Goal: Task Accomplishment & Management: Use online tool/utility

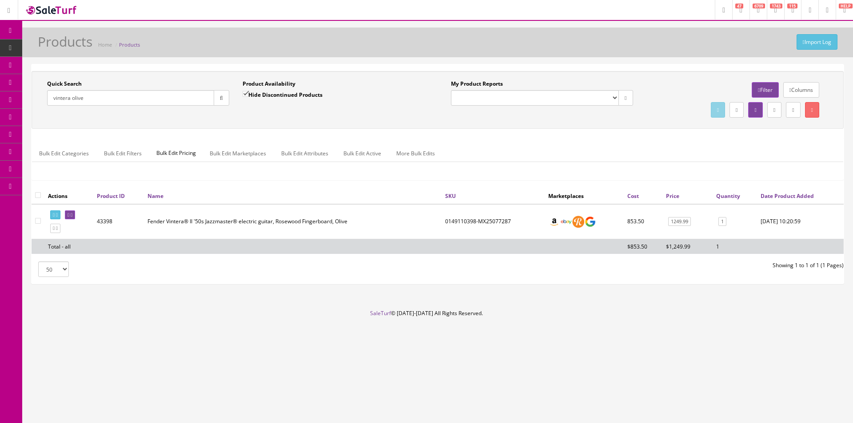
click at [128, 96] on input "vintera olive" at bounding box center [130, 98] width 167 height 16
paste input "LAB-720M-LE"
click at [225, 97] on button "button" at bounding box center [222, 98] width 16 height 16
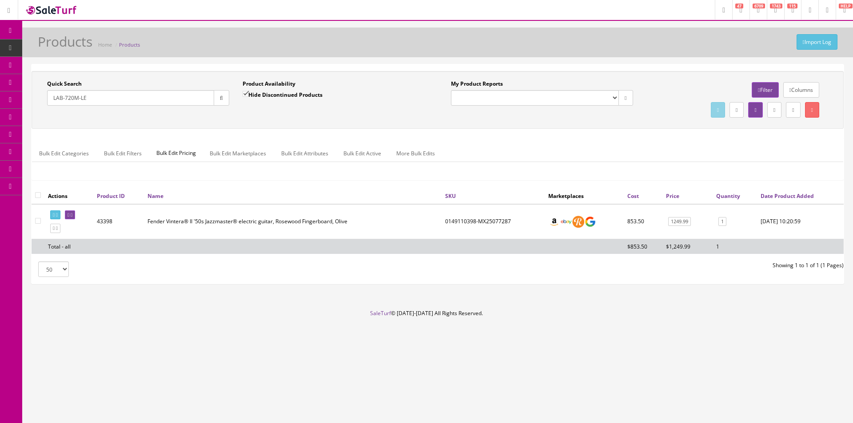
click at [228, 114] on div "Quick Search LAB-720M-LE Date From Product Availability Hide Discontinued Produ…" at bounding box center [438, 100] width 808 height 40
click at [541, 126] on div "Quick Search LAB-720M-LE Date From Product Availability Hide Discontinued Produ…" at bounding box center [438, 100] width 812 height 58
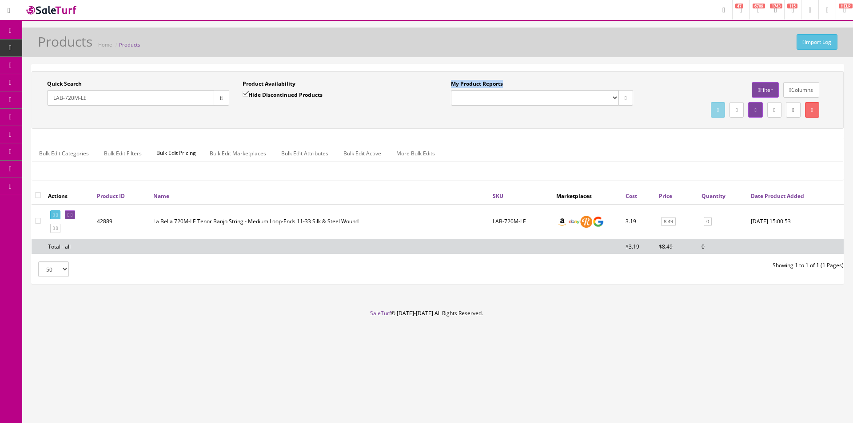
click at [541, 126] on div "Quick Search LAB-720M-LE Date From Product Availability Hide Discontinued Produ…" at bounding box center [438, 100] width 812 height 58
click at [539, 126] on div "Quick Search LAB-720M-LE Date From Product Availability Hide Discontinued Produ…" at bounding box center [438, 100] width 812 height 58
click at [518, 412] on div "Research Trends Trending on Ebay Google Trends Amazon Insights (Login Before Cl…" at bounding box center [426, 211] width 853 height 423
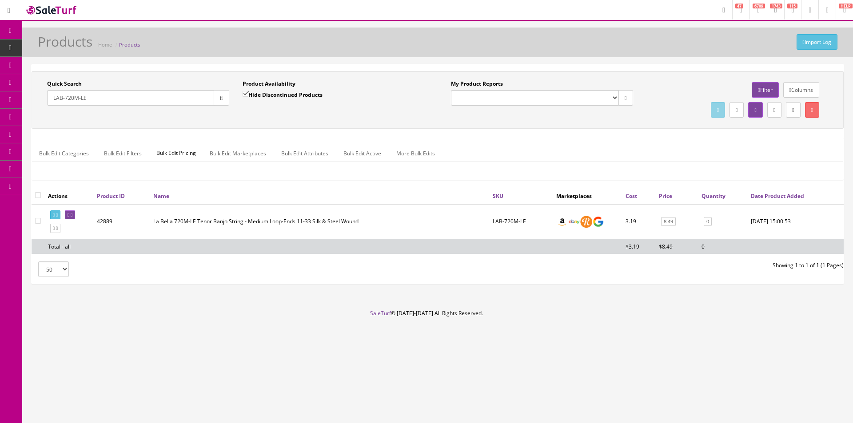
drag, startPoint x: 532, startPoint y: 402, endPoint x: 541, endPoint y: 288, distance: 114.6
click at [532, 402] on div "Research Trends Trending on Ebay Google Trends Amazon Insights (Login Before Cl…" at bounding box center [426, 211] width 853 height 423
click at [674, 52] on div "Import Log Products Home Products" at bounding box center [438, 44] width 818 height 21
drag, startPoint x: 626, startPoint y: 37, endPoint x: 621, endPoint y: 5, distance: 32.8
click at [626, 36] on div "Import Log Products Home Products" at bounding box center [438, 44] width 818 height 21
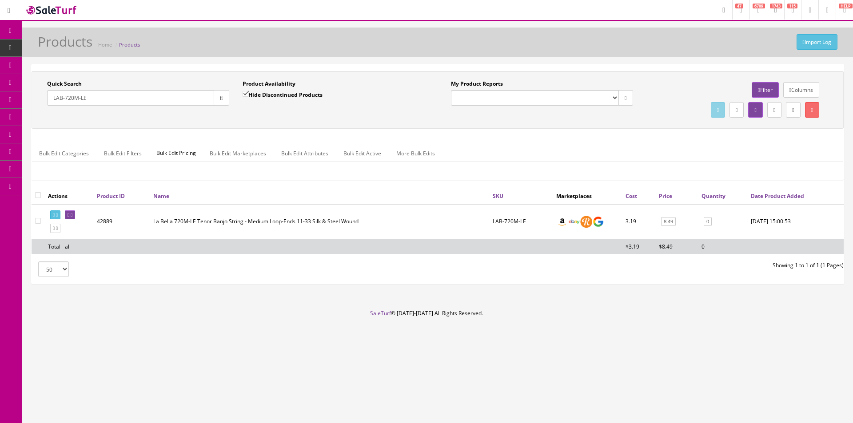
click at [124, 94] on input "LAB-720M-LE" at bounding box center [130, 98] width 167 height 16
paste input "HP6005-DP"
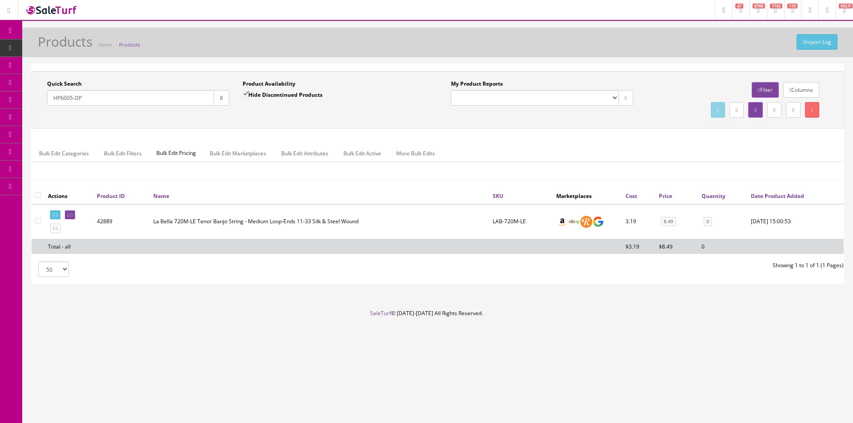
type input "HP6005-DP"
click at [220, 103] on button "button" at bounding box center [222, 98] width 16 height 16
drag, startPoint x: 265, startPoint y: 96, endPoint x: 223, endPoint y: 101, distance: 42.4
click at [265, 97] on label "Hide Discontinued Products" at bounding box center [283, 94] width 80 height 9
click at [248, 97] on input "Hide Discontinued Products" at bounding box center [246, 94] width 6 height 6
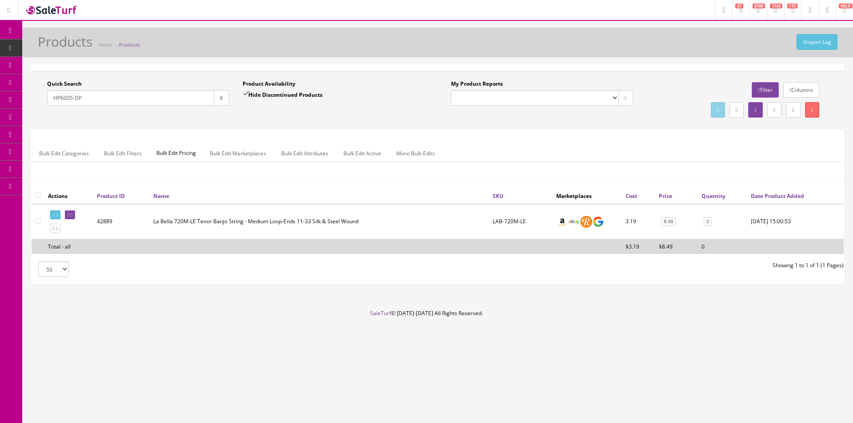
checkbox input "false"
drag, startPoint x: 219, startPoint y: 101, endPoint x: 304, endPoint y: 119, distance: 86.3
click at [219, 101] on button "button" at bounding box center [222, 98] width 16 height 16
click at [308, 120] on div "Quick Search HP6005-DP Date From Product Availability Hide Discontinued Product…" at bounding box center [438, 100] width 808 height 40
click at [308, 119] on div "Quick Search HP6005-DP Date From Product Availability Hide Discontinued Product…" at bounding box center [438, 100] width 808 height 40
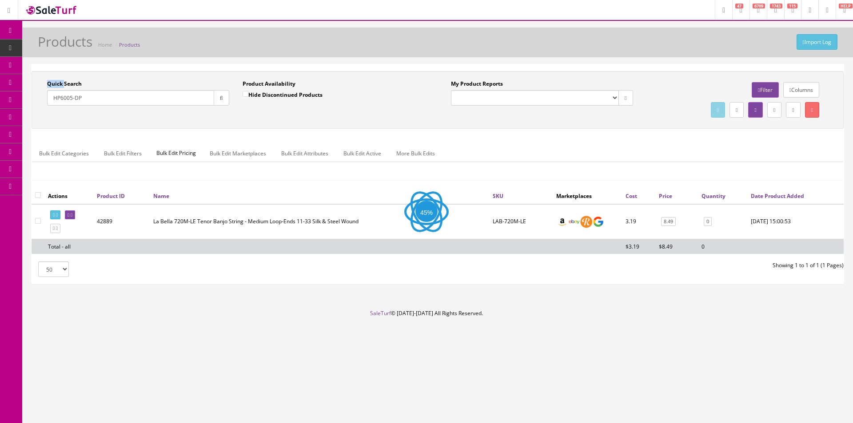
click at [308, 119] on div "Quick Search HP6005-DP Date From Product Availability Hide Discontinued Product…" at bounding box center [438, 100] width 808 height 40
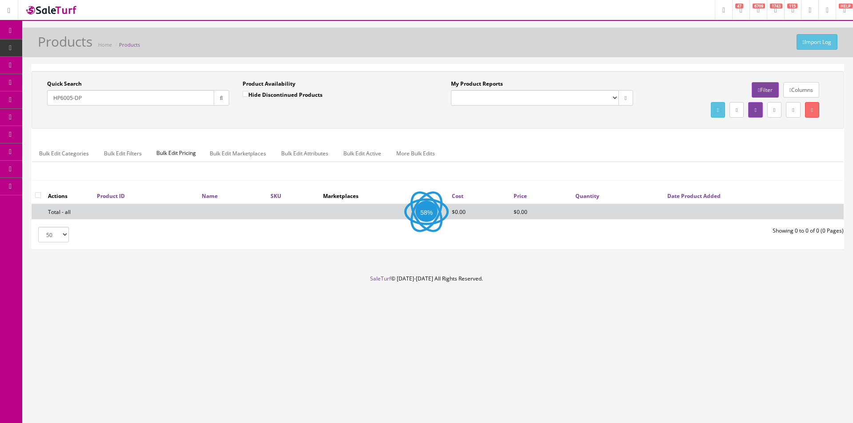
click at [309, 119] on div "Quick Search HP6005-DP Date From Product Availability Hide Discontinued Product…" at bounding box center [438, 100] width 808 height 40
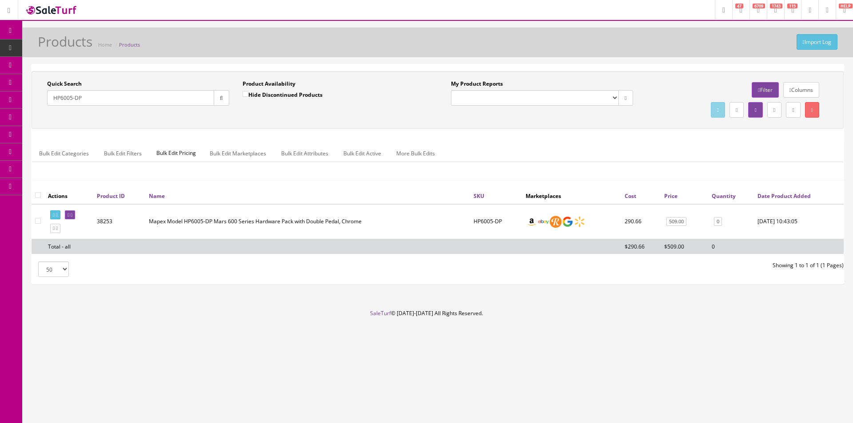
click at [99, 98] on input "HP6005-DP" at bounding box center [130, 98] width 167 height 16
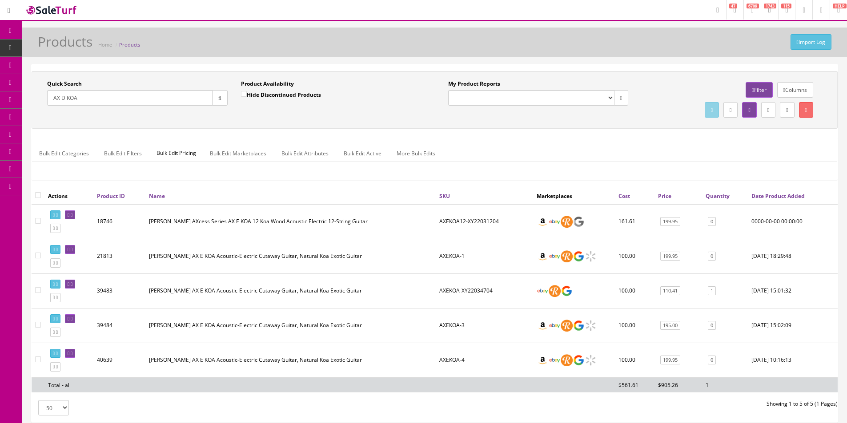
click at [481, 289] on td "AXEKOA-XY22034704" at bounding box center [483, 291] width 97 height 35
click at [484, 289] on td "AXEKOA-XY22034704" at bounding box center [483, 291] width 97 height 35
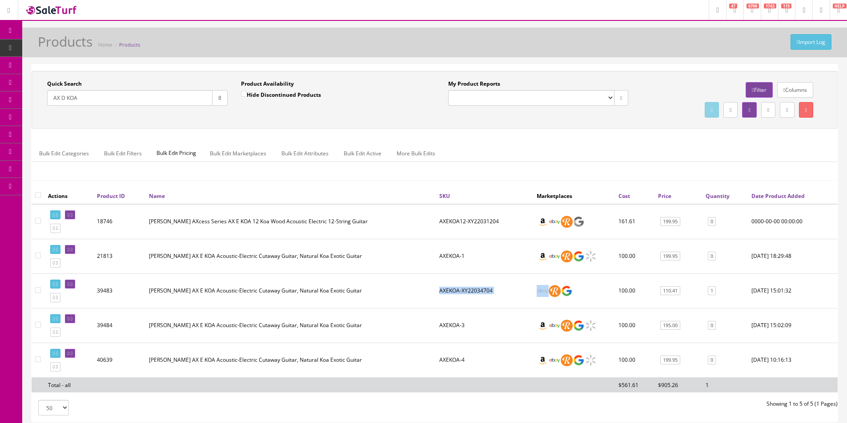
click at [484, 289] on td "AXEKOA-XY22034704" at bounding box center [483, 291] width 97 height 35
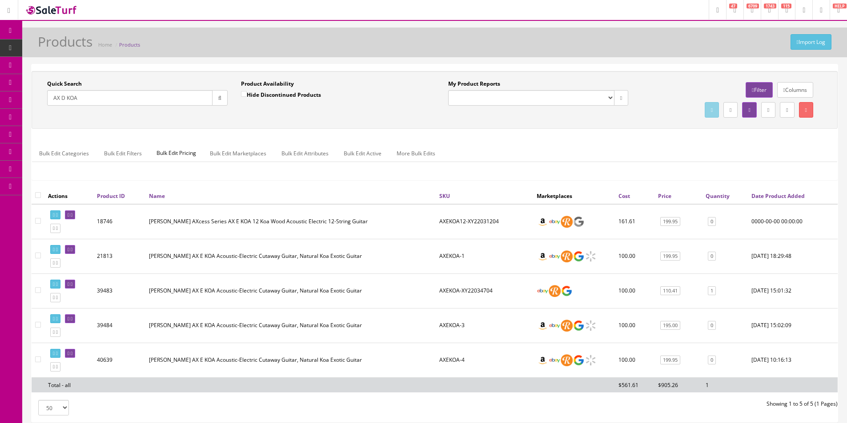
click at [556, 168] on div "Bulk Edit Categories Bulk Edit Filters Bulk Edit Pricing Bulk Edit Marketplaces…" at bounding box center [434, 159] width 805 height 28
click at [557, 120] on div "My Product Reports Amazon FMIC Audit Market Errors (InStock) Marketplace Errors…" at bounding box center [635, 100] width 401 height 40
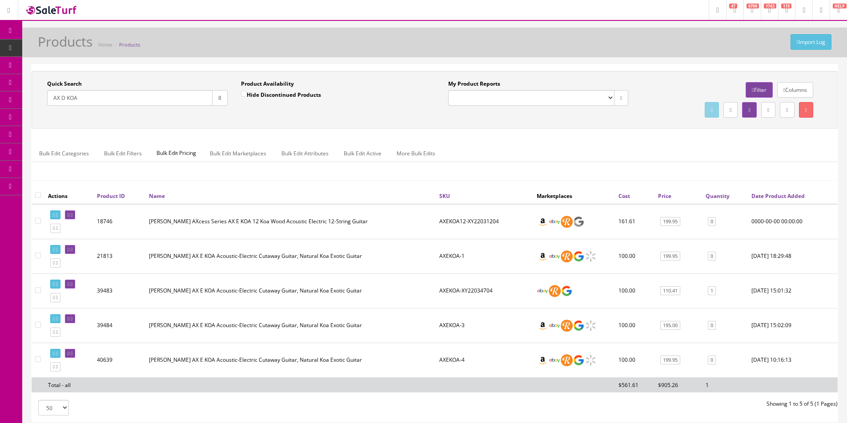
click at [554, 118] on div "My Product Reports Amazon FMIC Audit Market Errors (InStock) Marketplace Errors…" at bounding box center [635, 100] width 401 height 40
click at [554, 119] on div "My Product Reports Amazon FMIC Audit Market Errors (InStock) Marketplace Errors…" at bounding box center [635, 100] width 401 height 40
click at [554, 120] on div "My Product Reports Amazon FMIC Audit Market Errors (InStock) Marketplace Errors…" at bounding box center [635, 100] width 401 height 40
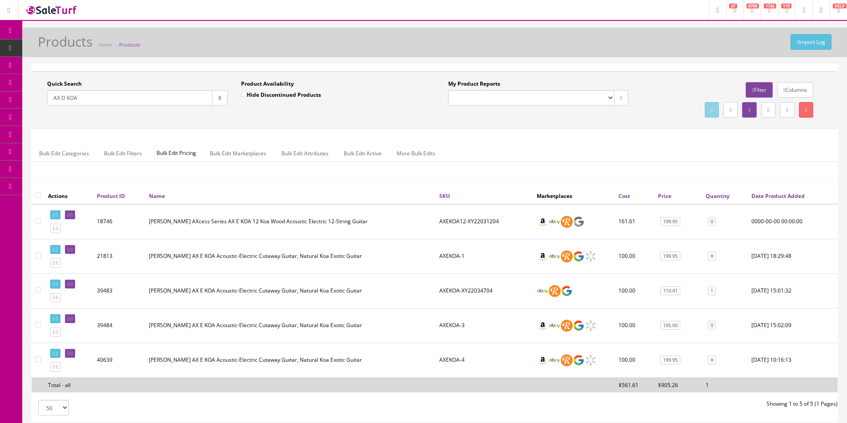
click at [554, 120] on div "My Product Reports Amazon FMIC Audit Market Errors (InStock) Marketplace Errors…" at bounding box center [635, 100] width 401 height 40
click at [553, 120] on div "My Product Reports Amazon FMIC Audit Market Errors (InStock) Marketplace Errors…" at bounding box center [635, 100] width 401 height 40
click at [553, 120] on div "Quick Search AX D KOA Date From Product Availability Hide Discontinued Products…" at bounding box center [435, 100] width 806 height 58
click at [479, 87] on label "My Product Reports" at bounding box center [474, 84] width 52 height 8
click at [479, 90] on select "Amazon FMIC Audit Market Errors (InStock) Marketplace Errors Squier/Fender Corr…" at bounding box center [531, 98] width 166 height 16
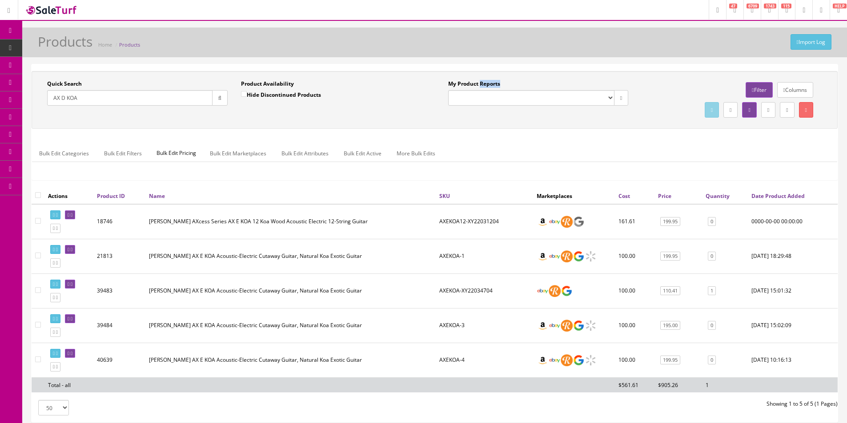
click at [479, 87] on label "My Product Reports" at bounding box center [474, 84] width 52 height 8
click at [479, 90] on select "Amazon FMIC Audit Market Errors (InStock) Marketplace Errors Squier/Fender Corr…" at bounding box center [531, 98] width 166 height 16
click at [479, 87] on label "My Product Reports" at bounding box center [474, 84] width 52 height 8
click at [479, 90] on select "Amazon FMIC Audit Market Errors (InStock) Marketplace Errors Squier/Fender Corr…" at bounding box center [531, 98] width 166 height 16
click at [461, 81] on label "My Product Reports" at bounding box center [474, 84] width 52 height 8
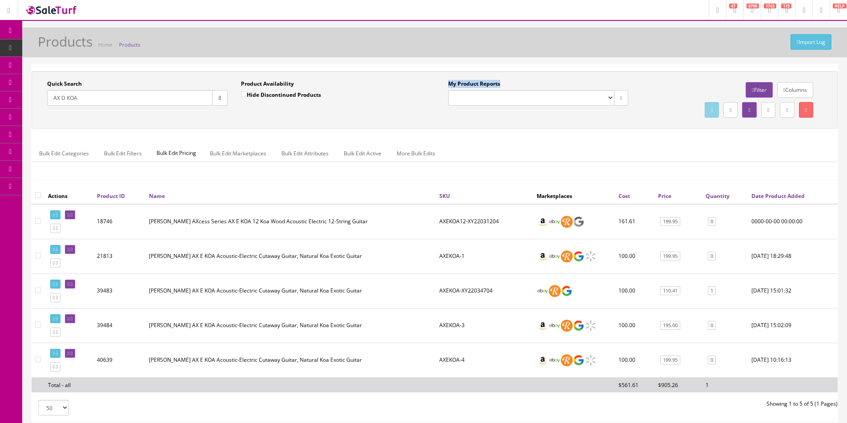
click at [461, 90] on select "Amazon FMIC Audit Market Errors (InStock) Marketplace Errors Squier/Fender Corr…" at bounding box center [531, 98] width 166 height 16
click at [460, 81] on label "My Product Reports" at bounding box center [474, 84] width 52 height 8
click at [460, 90] on select "Amazon FMIC Audit Market Errors (InStock) Marketplace Errors Squier/Fender Corr…" at bounding box center [531, 98] width 166 height 16
click at [482, 86] on label "My Product Reports" at bounding box center [474, 84] width 52 height 8
click at [482, 90] on select "Amazon FMIC Audit Market Errors (InStock) Marketplace Errors Squier/Fender Corr…" at bounding box center [531, 98] width 166 height 16
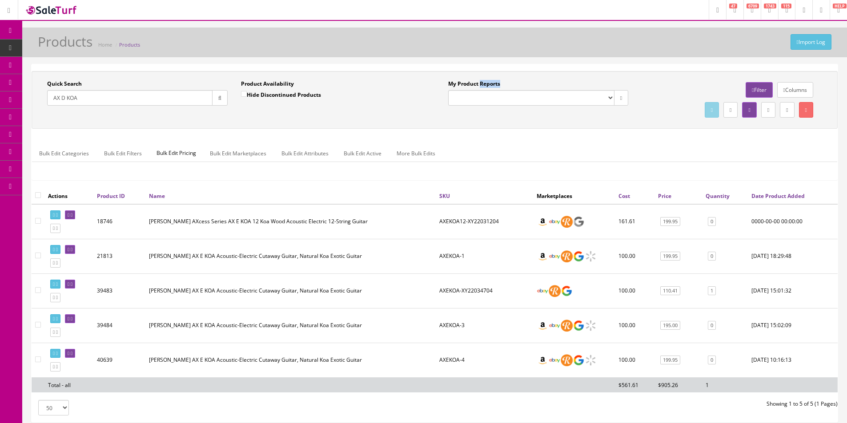
click at [482, 86] on label "My Product Reports" at bounding box center [474, 84] width 52 height 8
click at [482, 90] on select "Amazon FMIC Audit Market Errors (InStock) Marketplace Errors Squier/Fender Corr…" at bounding box center [531, 98] width 166 height 16
click at [474, 83] on label "My Product Reports" at bounding box center [474, 84] width 52 height 8
click at [474, 90] on select "Amazon FMIC Audit Market Errors (InStock) Marketplace Errors Squier/Fender Corr…" at bounding box center [531, 98] width 166 height 16
click at [474, 83] on label "My Product Reports" at bounding box center [474, 84] width 52 height 8
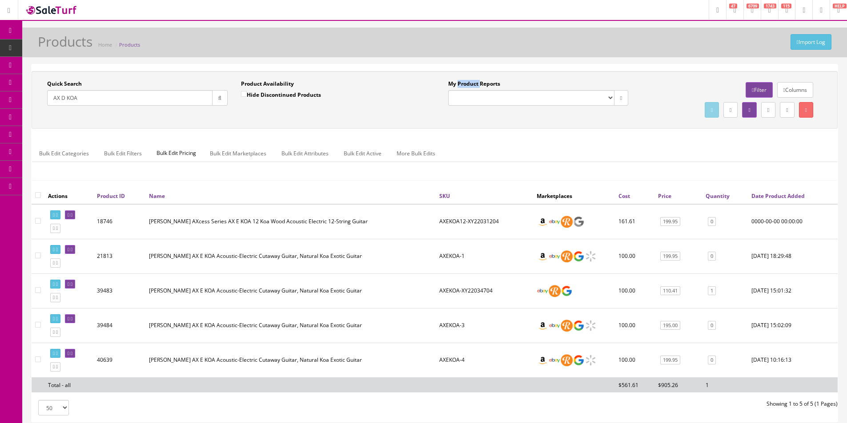
click at [474, 90] on select "Amazon FMIC Audit Market Errors (InStock) Marketplace Errors Squier/Fender Corr…" at bounding box center [531, 98] width 166 height 16
click at [347, 66] on div "Quick Search AX D KOA Date From Product Availability Hide Discontinued Products…" at bounding box center [435, 243] width 806 height 358
click at [416, 59] on div "Import Log Products Home Products Quick Search AX D KOA Date From Product Avail…" at bounding box center [434, 238] width 824 height 421
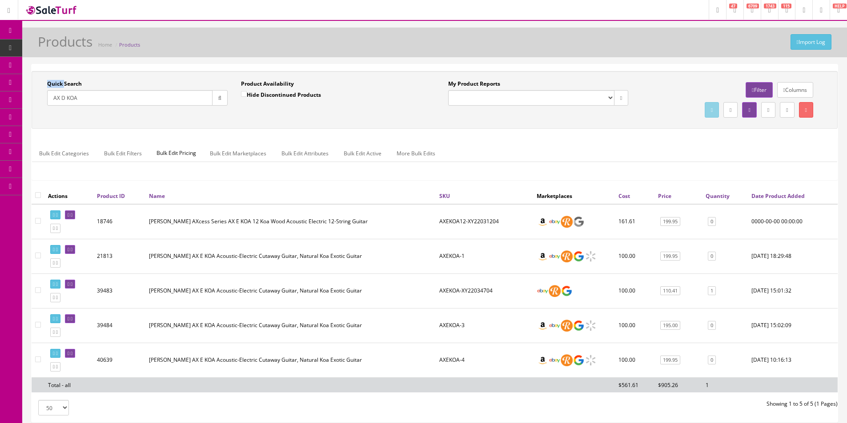
click at [416, 59] on div "Import Log Products Home Products Quick Search AX D KOA Date From Product Avail…" at bounding box center [434, 238] width 824 height 421
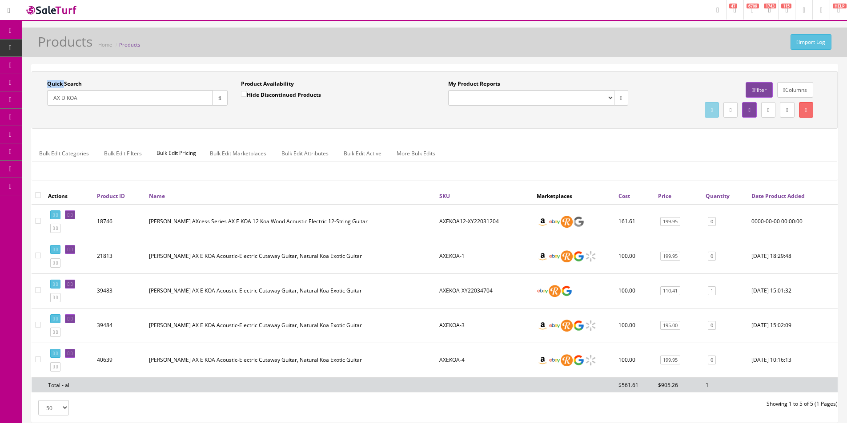
click at [416, 59] on div "Import Log Products Home Products Quick Search AX D KOA Date From Product Avail…" at bounding box center [434, 238] width 824 height 421
click at [416, 58] on div "Import Log Products Home Products Quick Search AX D KOA Date From Product Avail…" at bounding box center [434, 238] width 824 height 421
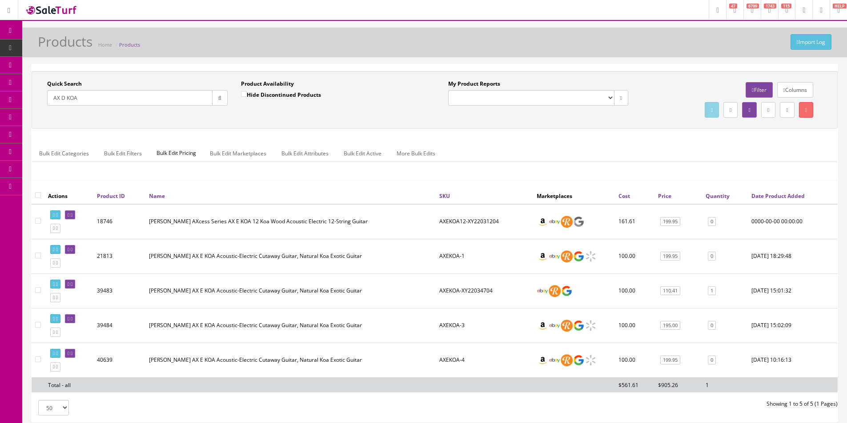
drag, startPoint x: 416, startPoint y: 58, endPoint x: 423, endPoint y: 146, distance: 87.8
click at [416, 58] on div "Import Log Products Home Products Quick Search AX D KOA Date From Product Avail…" at bounding box center [434, 238] width 824 height 421
click at [575, 45] on div "Import Log Products Home Products" at bounding box center [434, 44] width 811 height 21
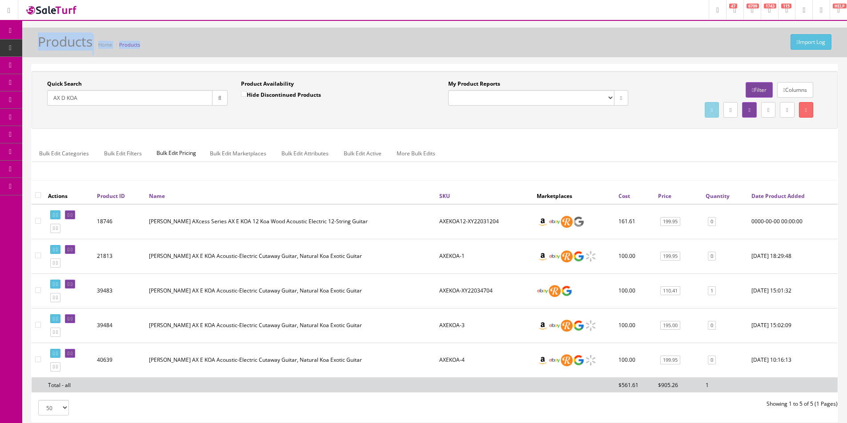
click at [587, 45] on div "Import Log Products Home Products" at bounding box center [434, 44] width 811 height 21
click at [151, 98] on input "AX D KOA" at bounding box center [129, 98] width 165 height 16
click at [151, 97] on input "AX D KOA" at bounding box center [129, 98] width 165 height 16
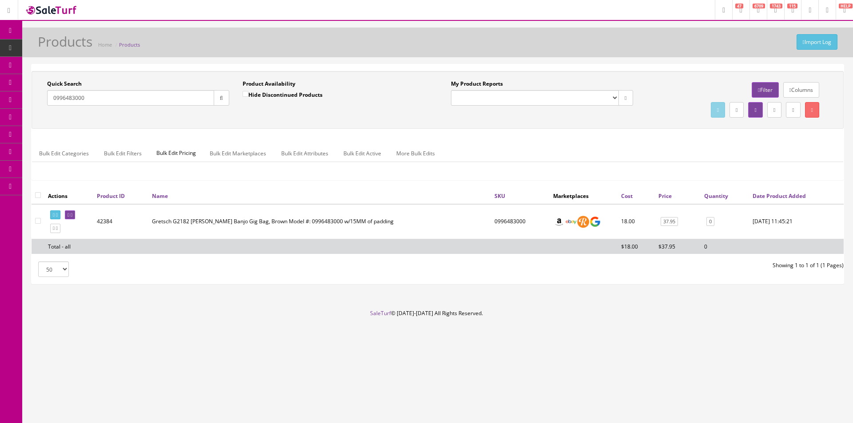
type input "0996483000"
click at [446, 214] on td "Gretsch G2182 Dixie Banjo Gig Bag, Brown Model #: 0996483000 w/15MM of padding" at bounding box center [319, 221] width 343 height 35
click at [591, 56] on div "Import Log Products Home Products" at bounding box center [437, 43] width 831 height 30
click at [457, 141] on div "Bulk Edit Categories Bulk Edit Filters Bulk Edit Pricing Bulk Edit Marketplaces…" at bounding box center [437, 159] width 811 height 42
click at [109, 92] on input "0996483000" at bounding box center [130, 98] width 167 height 16
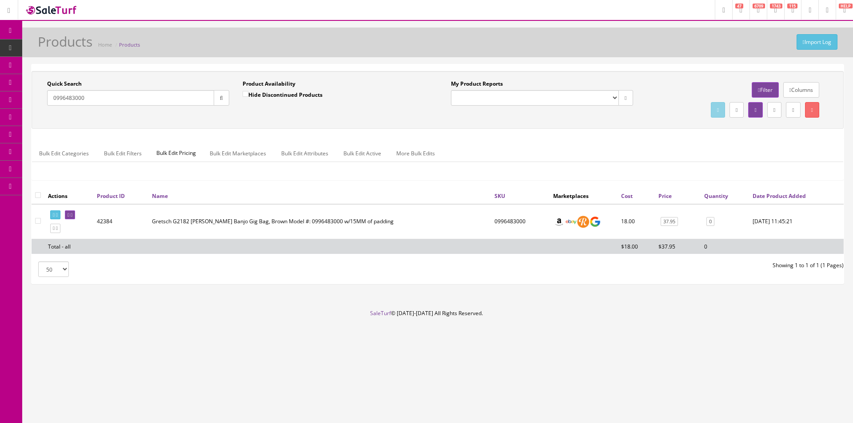
click at [109, 92] on input "0996483000" at bounding box center [130, 98] width 167 height 16
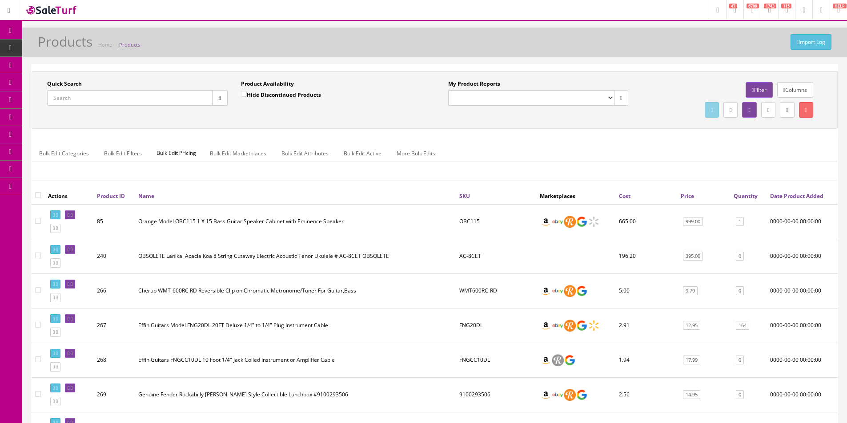
click at [117, 96] on input "Quick Search" at bounding box center [129, 98] width 165 height 16
paste input "114-8450861-4997850"
type input "114-8450861-4997850"
click at [72, 92] on link "Order List" at bounding box center [68, 100] width 93 height 17
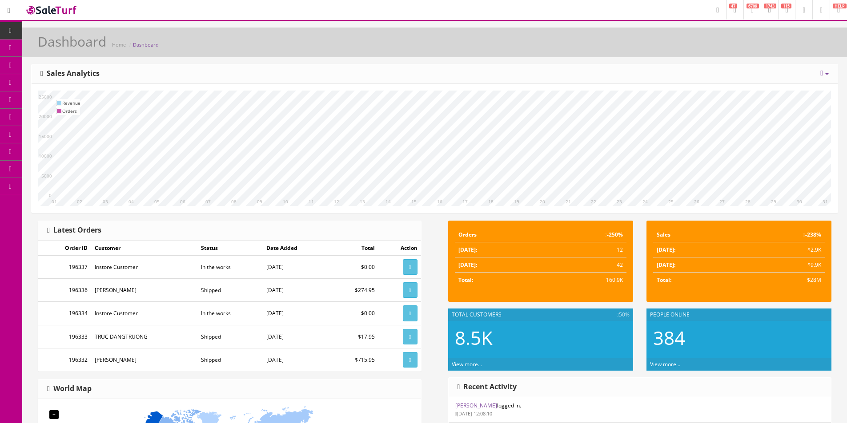
click at [264, 48] on div "Dashboard Home Dashboard" at bounding box center [434, 44] width 811 height 21
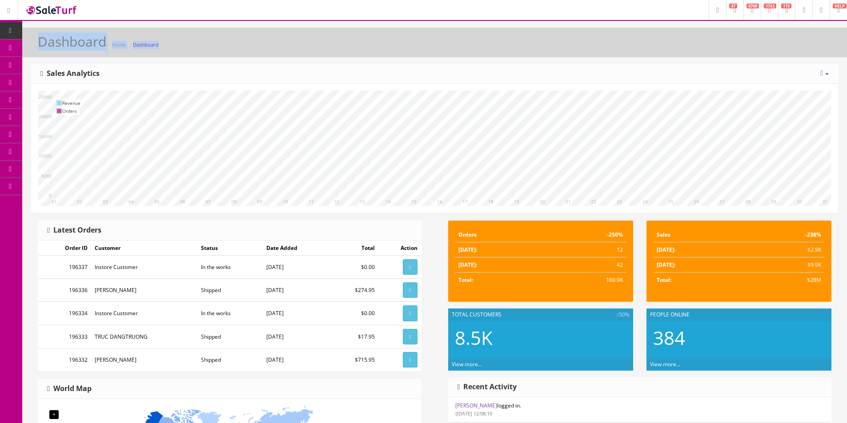
click at [264, 48] on div "Dashboard Home Dashboard" at bounding box center [434, 44] width 811 height 21
click at [264, 47] on div "Dashboard Home Dashboard" at bounding box center [434, 44] width 811 height 21
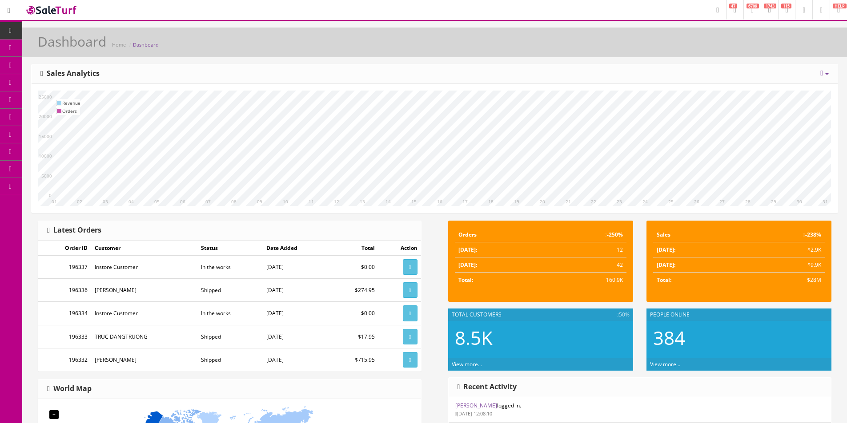
click at [264, 47] on div "Dashboard Home Dashboard" at bounding box center [434, 44] width 811 height 21
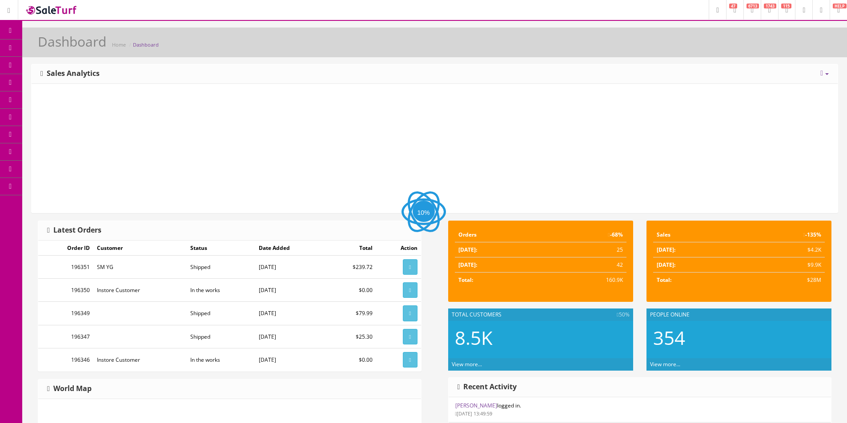
drag, startPoint x: 0, startPoint y: 0, endPoint x: 265, endPoint y: 46, distance: 268.8
click at [265, 46] on div "Dashboard Home Dashboard" at bounding box center [434, 44] width 811 height 21
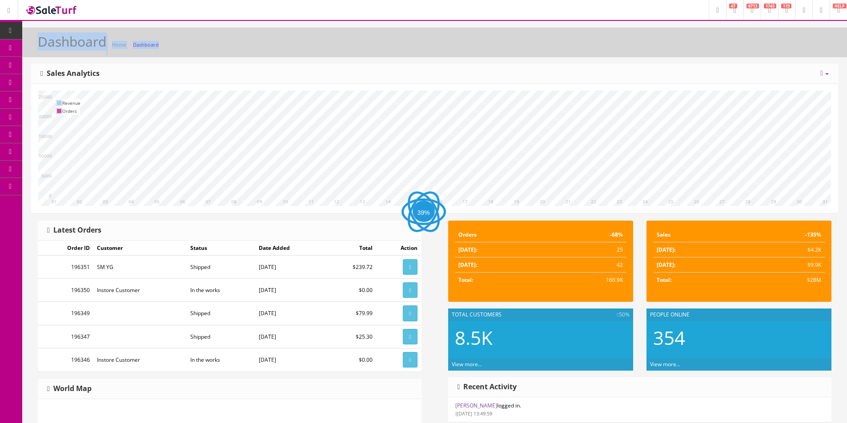
click at [265, 46] on div "Dashboard Home Dashboard" at bounding box center [434, 44] width 811 height 21
click at [265, 45] on div "Dashboard Home Dashboard" at bounding box center [434, 44] width 811 height 21
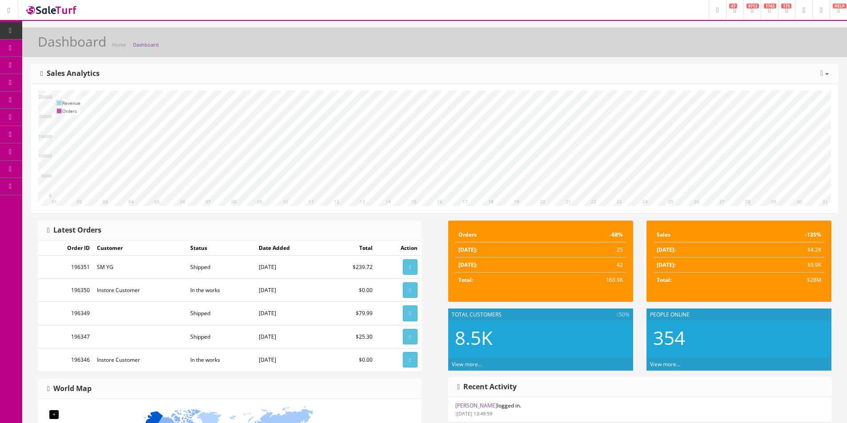
click at [726, 85] on div "10 11 12 13 14 15 16 17 18 19 20 21 22 23 24 25 26 27 28 29 30 31 01 02 03 04 0…" at bounding box center [435, 148] width 806 height 129
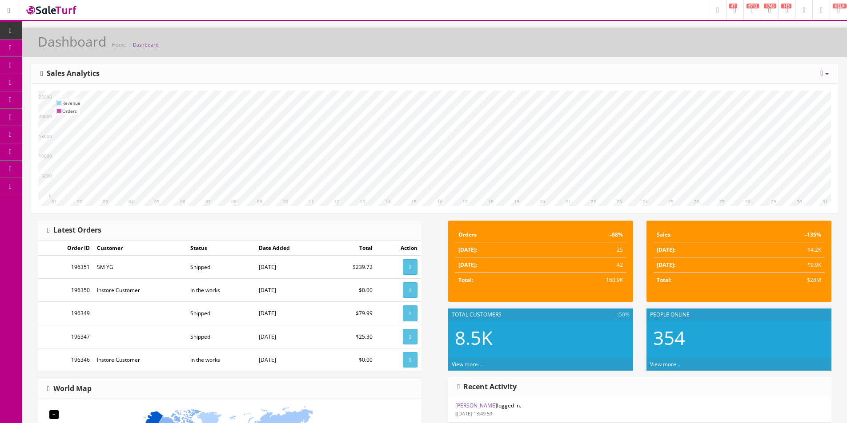
click at [726, 85] on div "10 11 12 13 14 15 16 17 18 19 20 21 22 23 24 25 26 27 28 29 30 31 01 02 03 04 0…" at bounding box center [435, 148] width 806 height 129
click at [754, 93] on div "10 11 12 13 14 15 16 17 18 19 20 21 22 23 24 25 26 27 28 29 30 31 01 02 03 04 0…" at bounding box center [435, 148] width 806 height 129
click at [622, 12] on header "Research Trends Trending on Ebay Google Trends Amazon Insights (Login Before Cl…" at bounding box center [423, 10] width 847 height 21
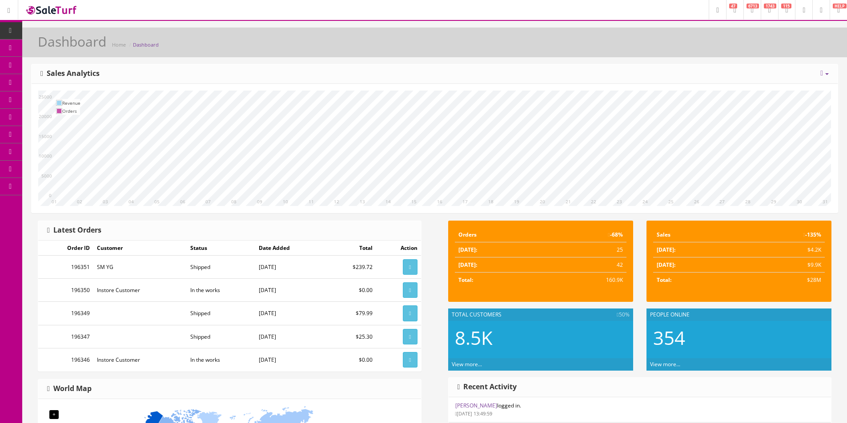
click at [622, 12] on header "Research Trends Trending on Ebay Google Trends Amazon Insights (Login Before Cl…" at bounding box center [423, 10] width 847 height 21
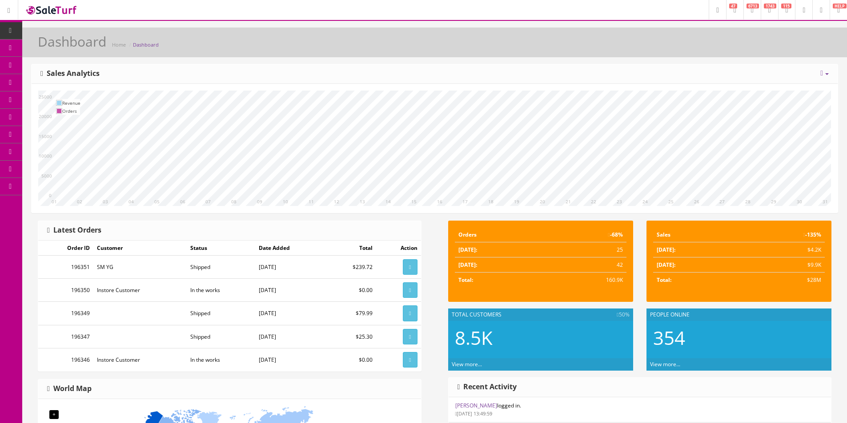
click at [622, 12] on header "Research Trends Trending on Ebay Google Trends Amazon Insights (Login Before Cl…" at bounding box center [423, 10] width 847 height 21
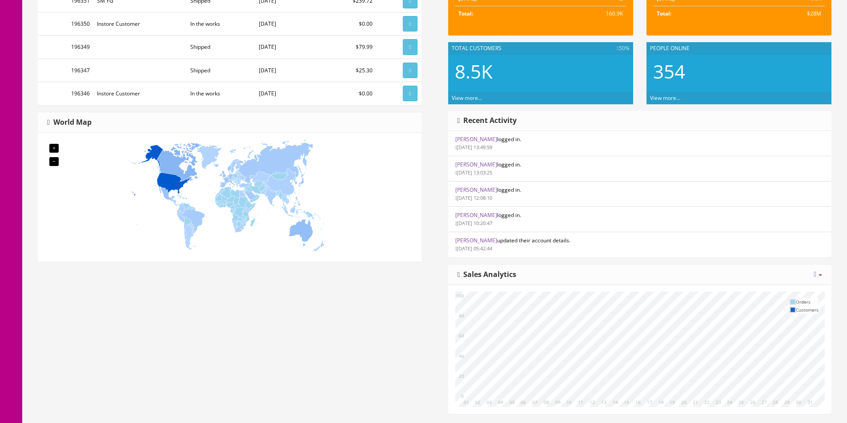
click at [651, 124] on div "Recent Activity" at bounding box center [639, 122] width 383 height 20
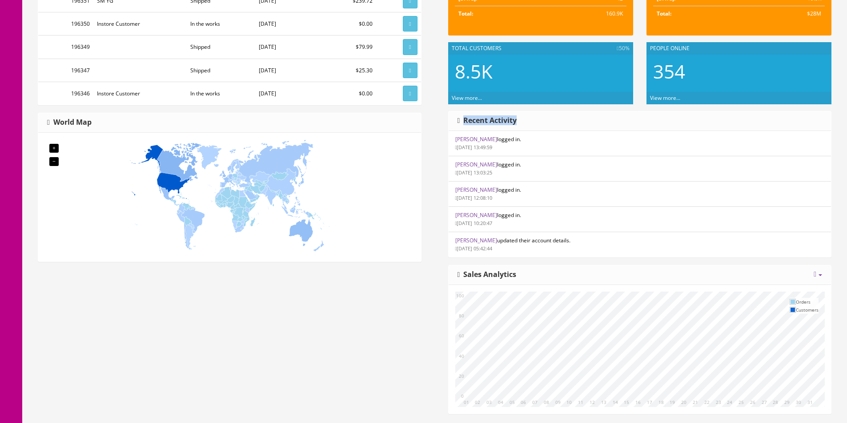
click at [651, 124] on div "Recent Activity" at bounding box center [639, 122] width 383 height 20
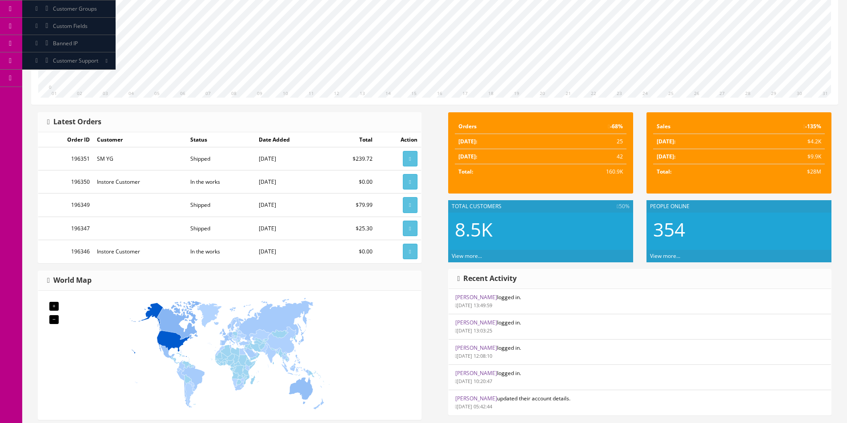
scroll to position [0, 0]
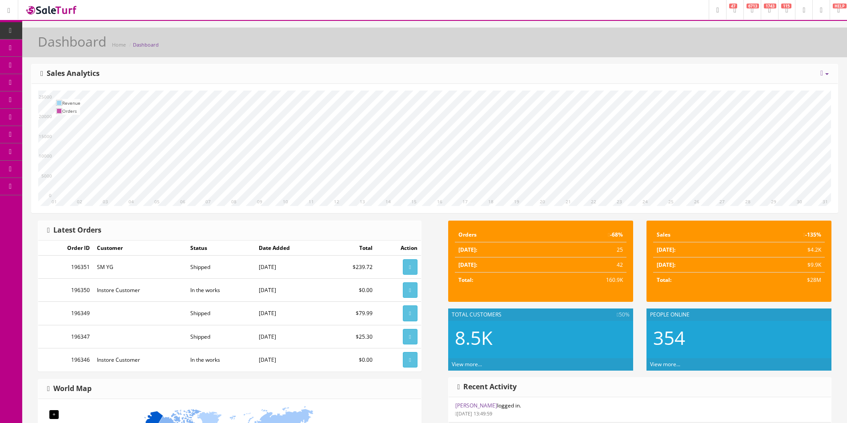
click at [666, 86] on div "10 11 12 13 14 15 16 17 18 19 20 21 22 23 24 25 26 27 28 29 30 31 01 02 03 04 0…" at bounding box center [435, 148] width 806 height 129
click at [666, 87] on div "10 11 12 13 14 15 16 17 18 19 20 21 22 23 24 25 26 27 28 29 30 31 01 02 03 04 0…" at bounding box center [435, 148] width 806 height 129
click at [666, 86] on div "10 11 12 13 14 15 16 17 18 19 20 21 22 23 24 25 26 27 28 29 30 31 01 02 03 04 0…" at bounding box center [435, 148] width 806 height 129
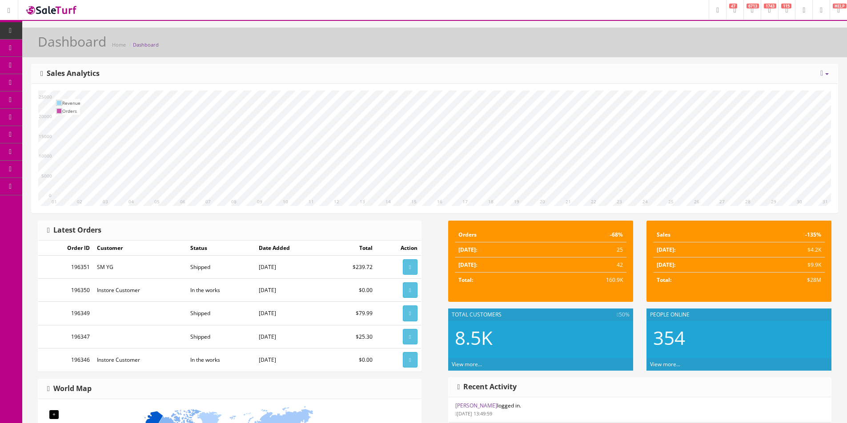
drag, startPoint x: 666, startPoint y: 86, endPoint x: 687, endPoint y: 90, distance: 21.2
click at [666, 86] on div "10 11 12 13 14 15 16 17 18 19 20 21 22 23 24 25 26 27 28 29 30 31 01 02 03 04 0…" at bounding box center [435, 148] width 806 height 129
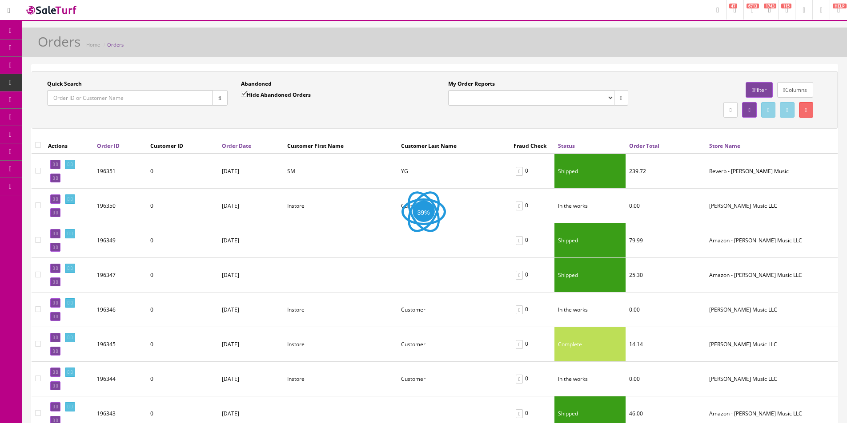
click at [176, 103] on input "Quick Search" at bounding box center [129, 98] width 165 height 16
paste input "114-8450861-4997850"
click at [210, 98] on input "114-8450861-4997850" at bounding box center [129, 98] width 165 height 16
type input "114-8450861-4997850"
click at [217, 101] on button "button" at bounding box center [220, 98] width 16 height 16
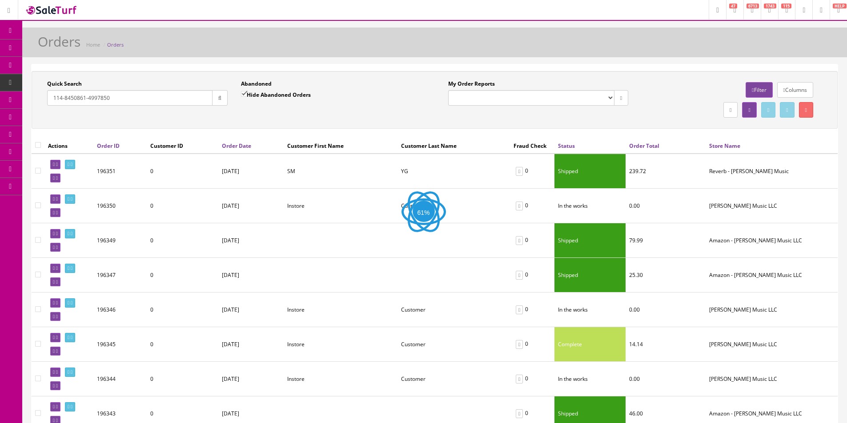
click at [223, 112] on div "Quick Search 114-8450861-4997850 Date From" at bounding box center [137, 96] width 194 height 32
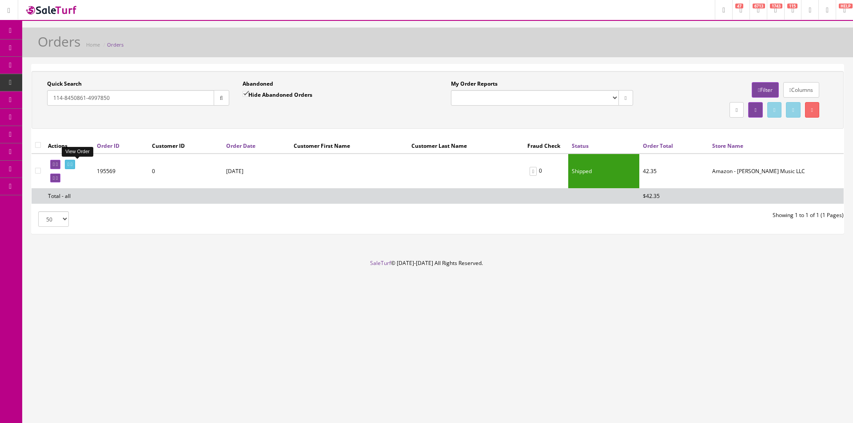
click at [69, 164] on icon at bounding box center [69, 164] width 2 height 5
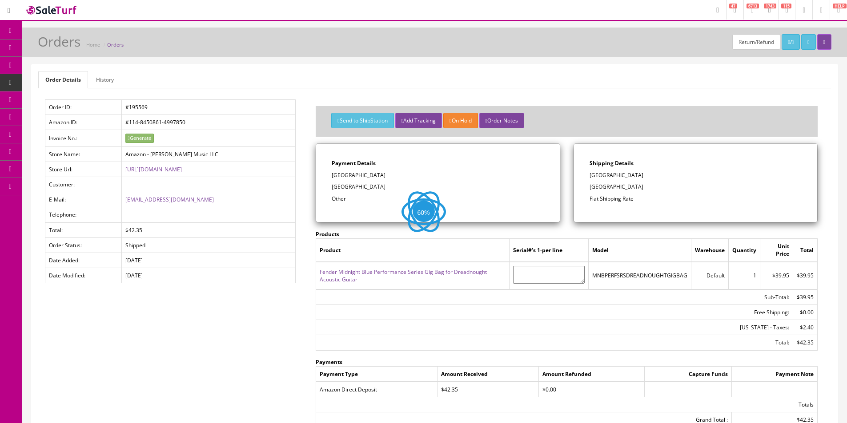
click at [108, 84] on link "History" at bounding box center [105, 79] width 32 height 17
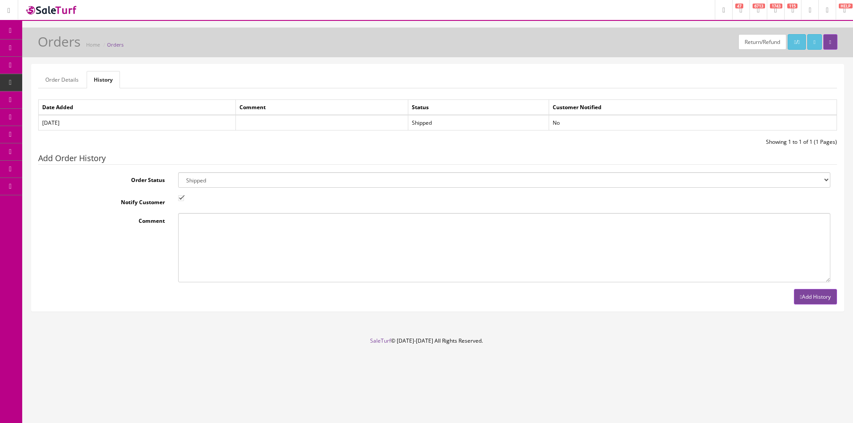
click at [220, 184] on select "Amazon Cart Awaiting Product Canceled Canceled Reversal Cart Chargeback Complet…" at bounding box center [504, 180] width 652 height 16
select select "11"
click at [220, 184] on select "Amazon Cart Awaiting Product Canceled Canceled Reversal Cart Chargeback Complet…" at bounding box center [504, 180] width 652 height 16
click at [181, 197] on input "Notify Customer" at bounding box center [181, 199] width 6 height 6
checkbox input "false"
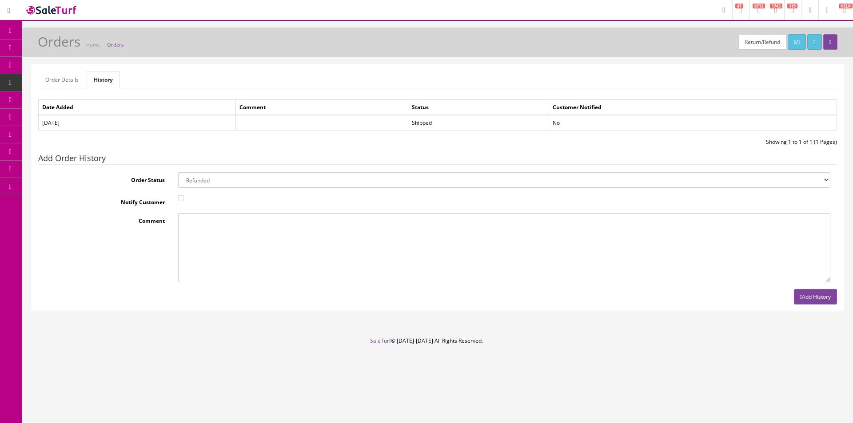
click at [819, 295] on button "Add History" at bounding box center [815, 297] width 43 height 16
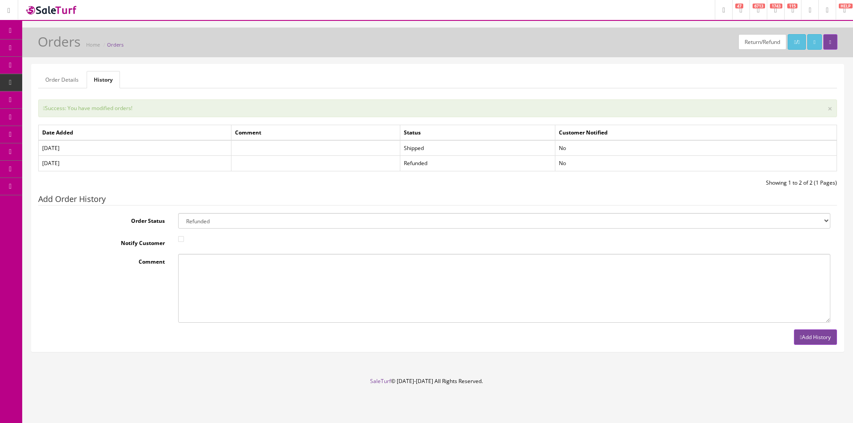
click at [671, 339] on div "Add History" at bounding box center [437, 338] width 799 height 16
click at [38, 103] on link "Customer Accounts" at bounding box center [68, 100] width 93 height 17
click at [66, 97] on span "Order List" at bounding box center [69, 100] width 24 height 8
click at [271, 44] on div "Return/Refund / Orders Home Orders" at bounding box center [438, 44] width 818 height 21
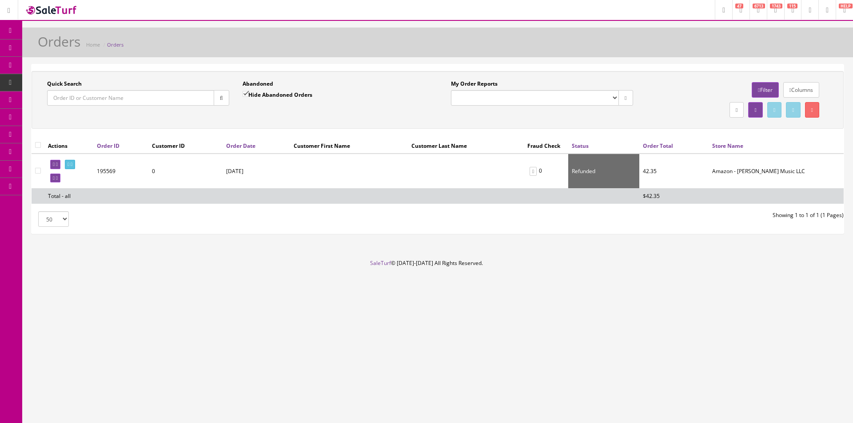
click at [189, 104] on input "Quick Search" at bounding box center [130, 98] width 167 height 16
click at [195, 104] on input "Quick Search" at bounding box center [130, 98] width 167 height 16
paste input "113-6865620-8375405"
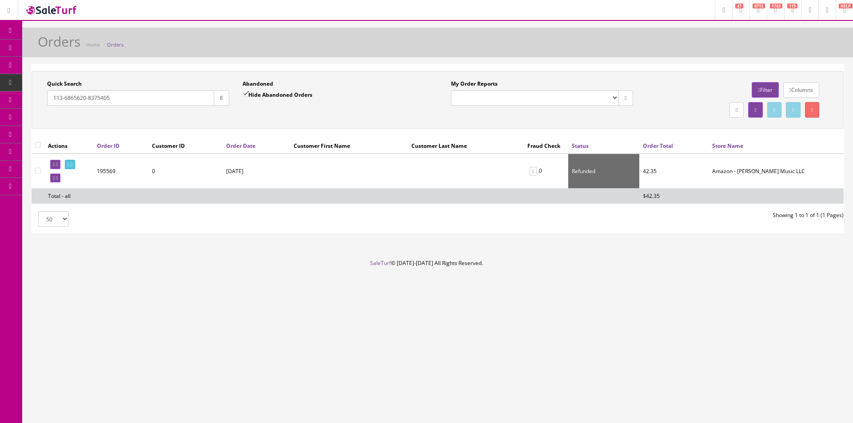
type input "113-6865620-8375405"
click at [225, 98] on button "button" at bounding box center [222, 98] width 16 height 16
click at [69, 167] on icon at bounding box center [69, 164] width 2 height 5
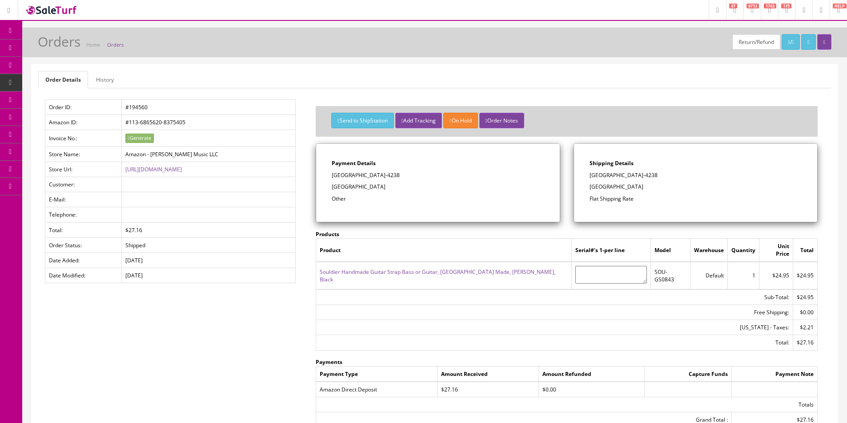
click at [84, 48] on link "Products" at bounding box center [68, 48] width 93 height 17
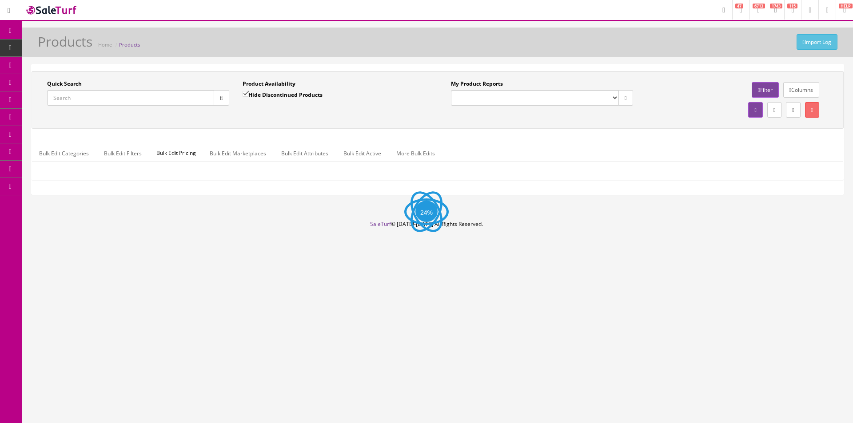
click at [150, 95] on input "Quick Search" at bounding box center [130, 98] width 167 height 16
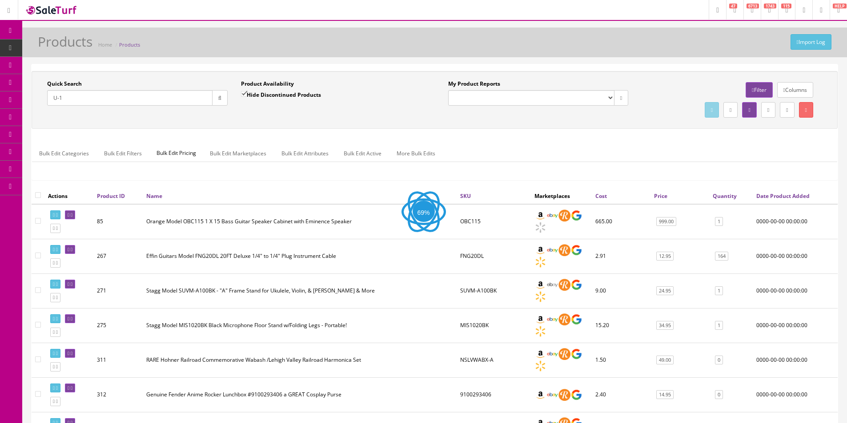
type input "U-1"
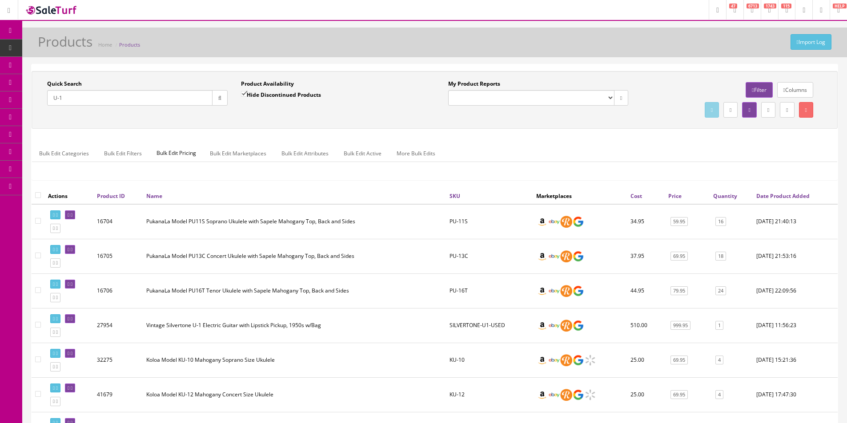
click at [176, 103] on input "U-1" at bounding box center [129, 98] width 165 height 16
click at [212, 101] on button "button" at bounding box center [220, 98] width 16 height 16
click at [216, 112] on div "Quick Search U-1 Date From" at bounding box center [137, 96] width 194 height 32
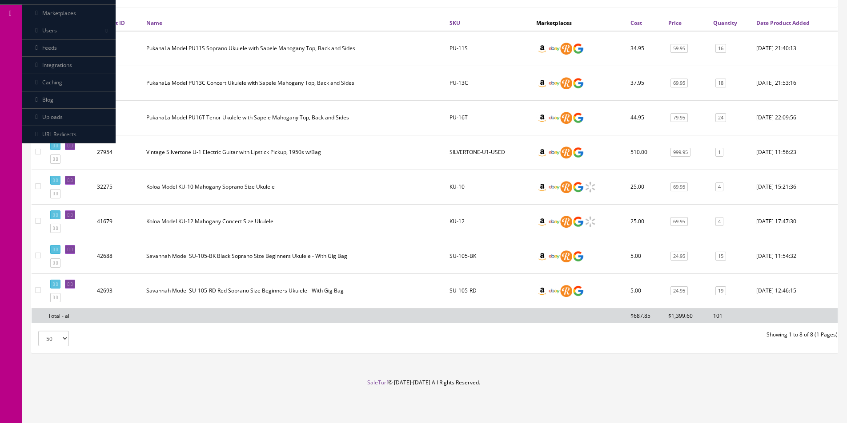
scroll to position [129, 0]
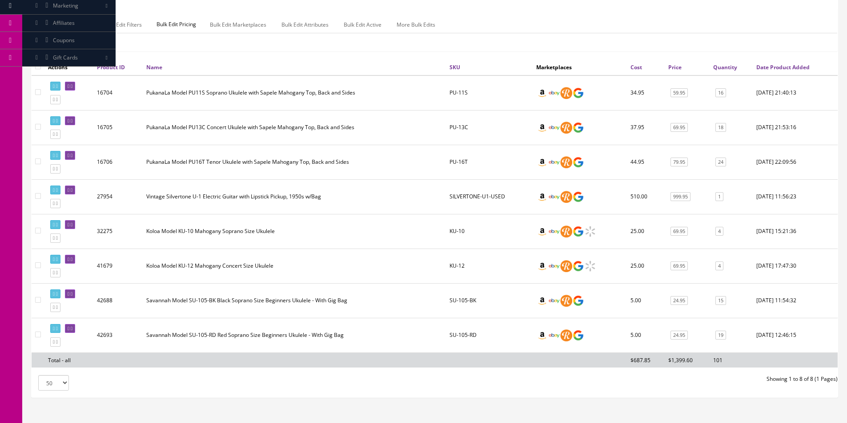
click at [294, 128] on td "PukanaLa Model PU13C Concert Ukulele with Sapele Mahogany Top, Back and Sides" at bounding box center [294, 127] width 303 height 35
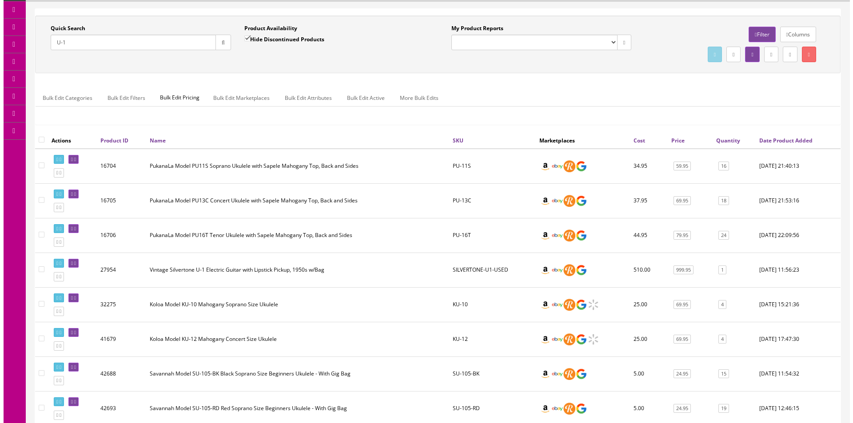
scroll to position [0, 0]
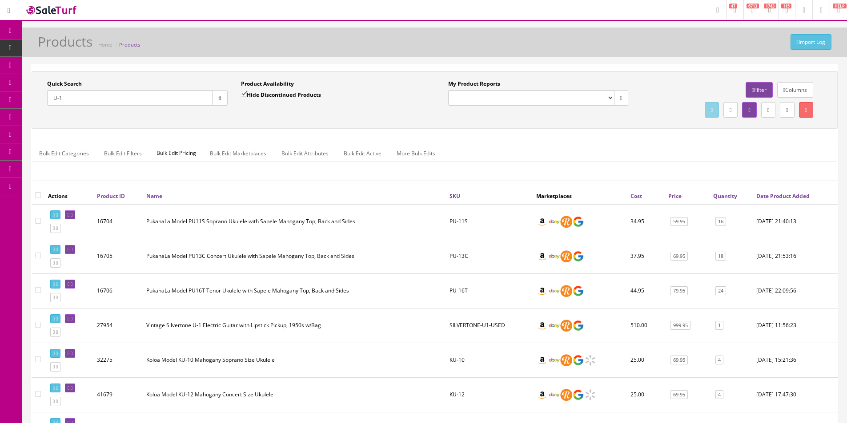
click at [151, 93] on input "U-1" at bounding box center [129, 98] width 165 height 16
click at [512, 166] on div "Bulk Edit Categories Bulk Edit Filters Bulk Edit Pricing Bulk Edit Marketplaces…" at bounding box center [434, 159] width 805 height 28
click at [493, 143] on div "Bulk Edit Categories Bulk Edit Filters Bulk Edit Pricing Bulk Edit Marketplaces…" at bounding box center [434, 159] width 805 height 42
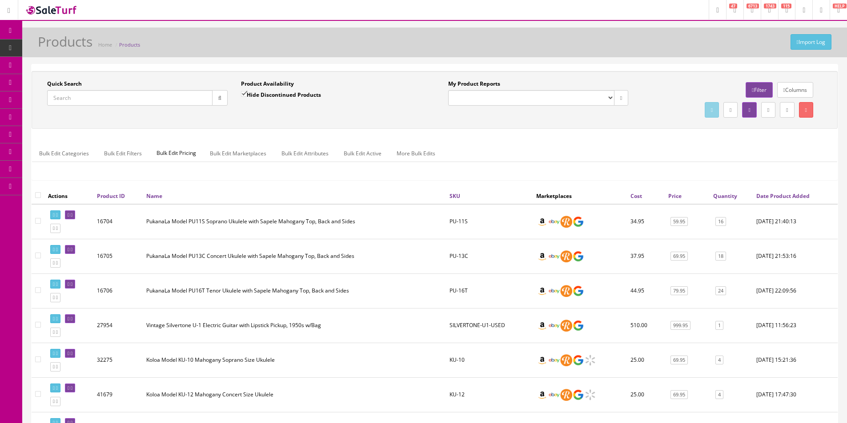
click at [137, 91] on input "Quick Search" at bounding box center [129, 98] width 165 height 16
click at [565, 170] on div "Bulk Edit Categories Bulk Edit Filters Bulk Edit Pricing Bulk Edit Marketplaces…" at bounding box center [434, 159] width 805 height 28
click at [165, 106] on div at bounding box center [137, 98] width 180 height 16
click at [170, 93] on input "Quick Search" at bounding box center [129, 98] width 165 height 16
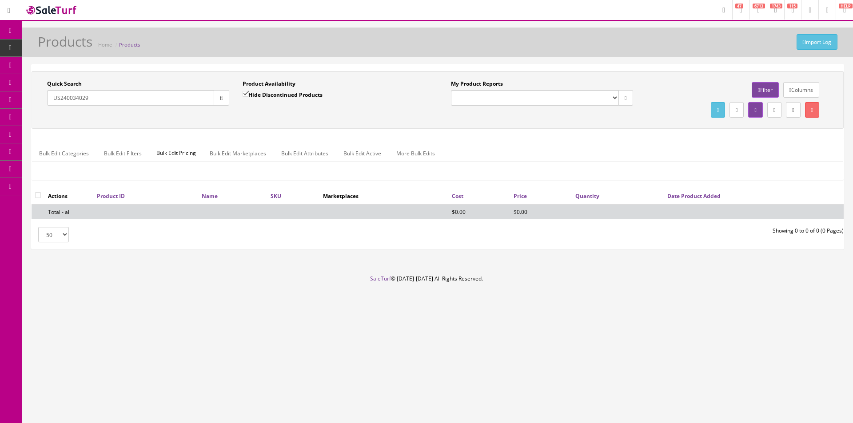
type input "US240034029"
click at [274, 92] on label "Hide Discontinued Products" at bounding box center [283, 94] width 80 height 9
click at [248, 92] on input "Hide Discontinued Products" at bounding box center [246, 94] width 6 height 6
checkbox input "false"
click at [352, 116] on div "Quick Search US240034029 Date From Product Availability Hide Discontinued Produ…" at bounding box center [438, 100] width 808 height 40
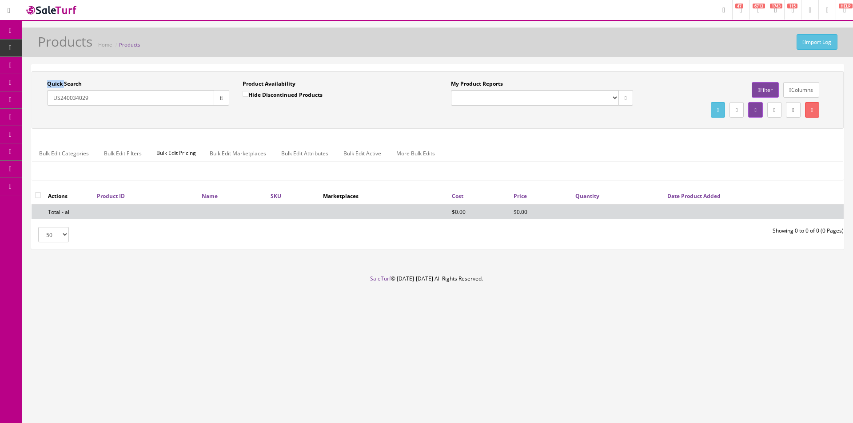
click at [352, 116] on div "Quick Search US240034029 Date From Product Availability Hide Discontinued Produ…" at bounding box center [438, 100] width 808 height 40
click at [375, 120] on div "Quick Search US240034029 Date From Product Availability Hide Discontinued Produ…" at bounding box center [438, 100] width 808 height 40
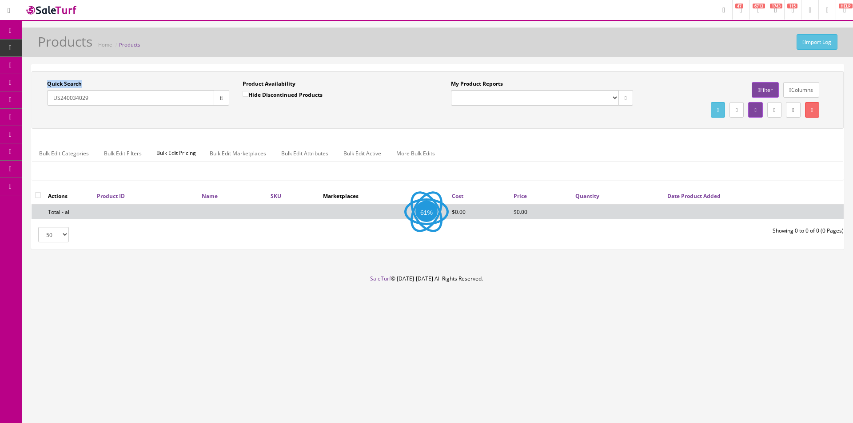
click at [375, 120] on div "Quick Search US240034029 Date From Product Availability Hide Discontinued Produ…" at bounding box center [438, 100] width 808 height 40
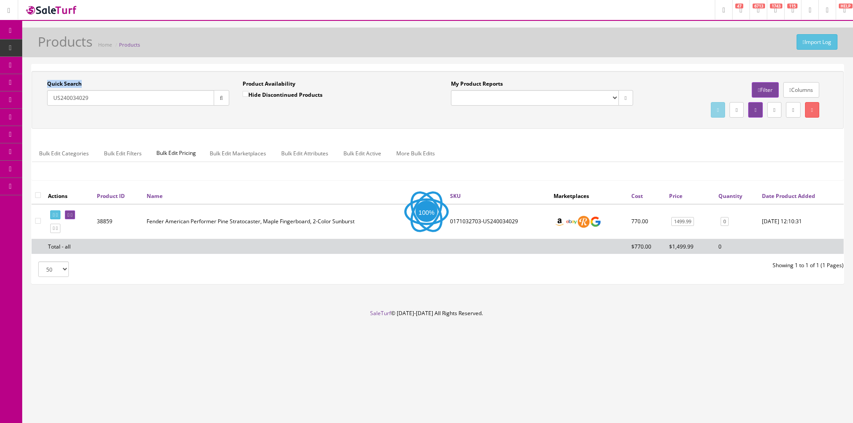
click at [375, 120] on div "Quick Search US240034029 Date From Product Availability Hide Discontinued Produ…" at bounding box center [438, 100] width 812 height 58
click at [375, 121] on div "Quick Search US240034029 Date From Product Availability Hide Discontinued Produ…" at bounding box center [438, 100] width 812 height 58
click at [375, 122] on div "Quick Search US240034029 Date From Product Availability Hide Discontinued Produ…" at bounding box center [438, 100] width 812 height 58
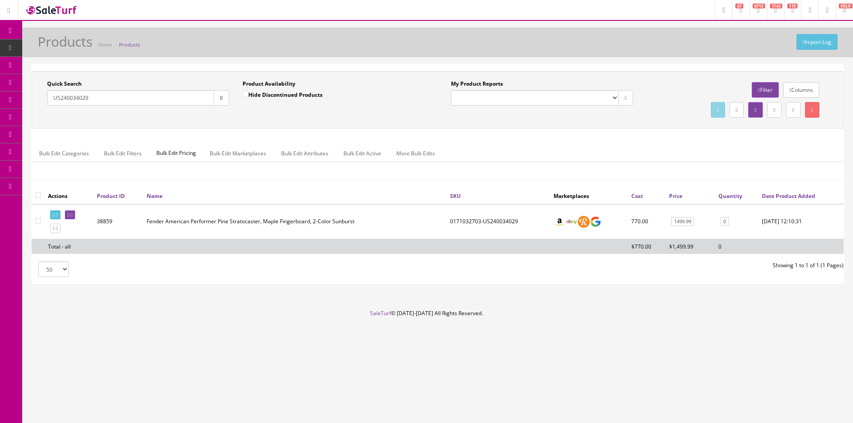
click at [375, 122] on div "Quick Search US240034029 Date From Product Availability Hide Discontinued Produ…" at bounding box center [438, 100] width 812 height 58
click at [374, 122] on div "Quick Search US240034029 Date From Product Availability Hide Discontinued Produ…" at bounding box center [438, 100] width 812 height 58
click at [172, 96] on input "US240034029" at bounding box center [130, 98] width 167 height 16
click at [172, 95] on input "US240034029" at bounding box center [130, 98] width 167 height 16
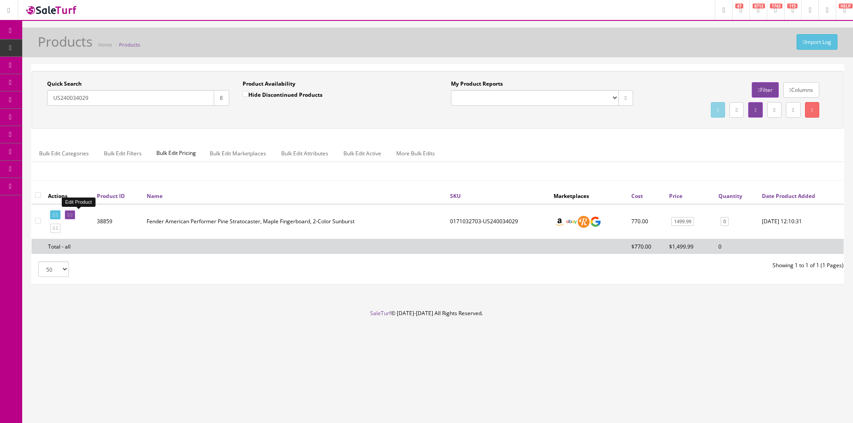
click at [69, 215] on icon at bounding box center [69, 215] width 2 height 5
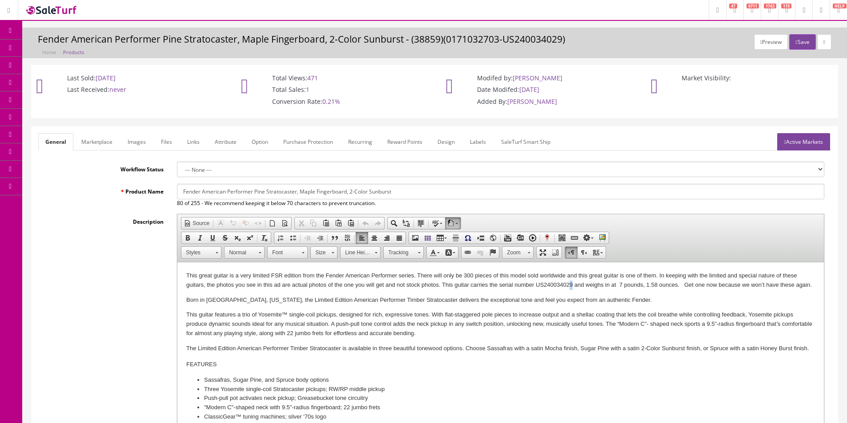
click at [571, 286] on p "This great guitar is a very limited FSR edition from the Fender American Perfor…" at bounding box center [500, 281] width 628 height 19
click at [567, 287] on p "This great guitar is a very limited FSR edition from the Fender American Perfor…" at bounding box center [500, 281] width 628 height 19
copy p "US240034026"
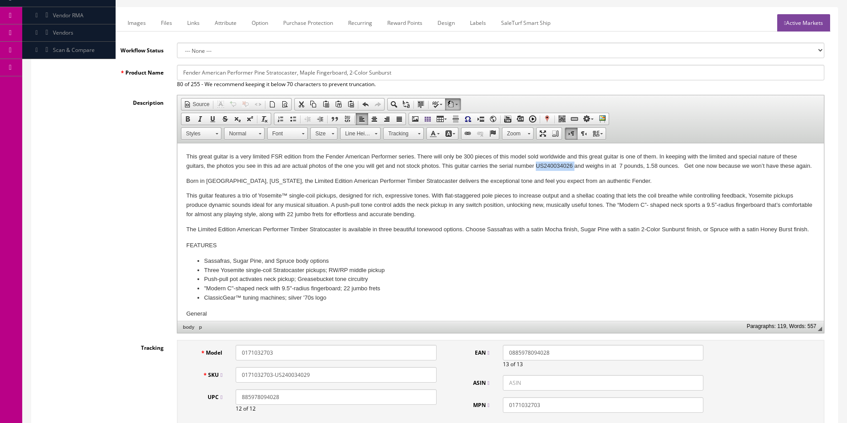
scroll to position [222, 0]
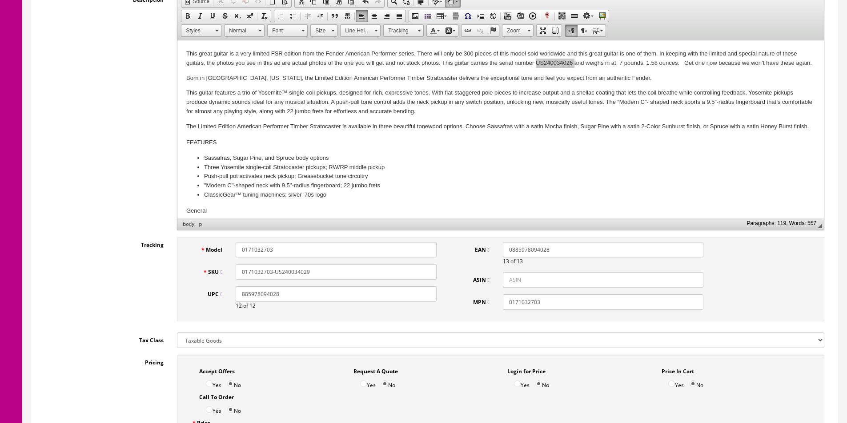
click at [322, 270] on input "0171032703-US240034029" at bounding box center [336, 272] width 200 height 16
paste input "6"
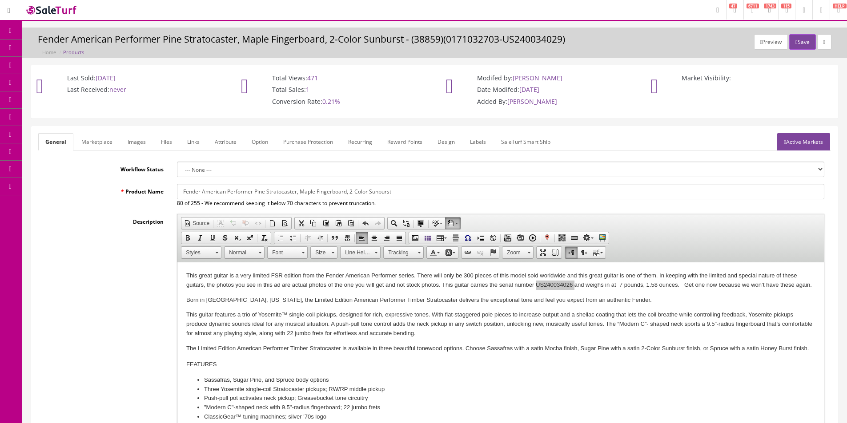
type input "0171032703-US240034026"
click at [148, 146] on link "Images" at bounding box center [136, 141] width 32 height 17
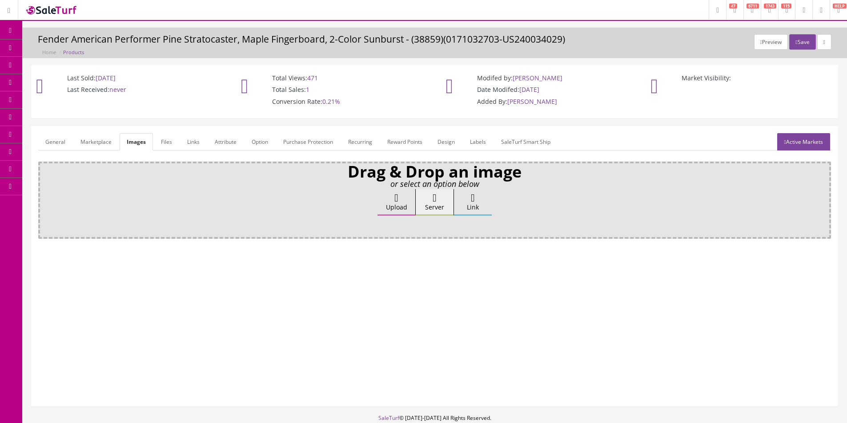
click at [66, 142] on link "General" at bounding box center [55, 141] width 34 height 17
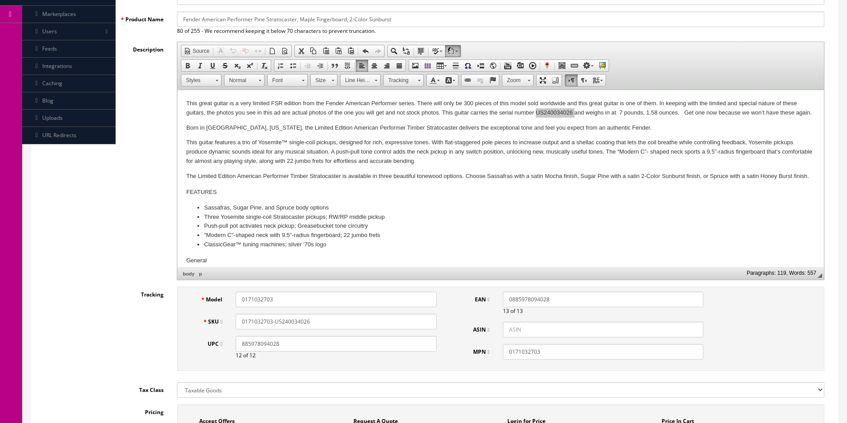
scroll to position [222, 0]
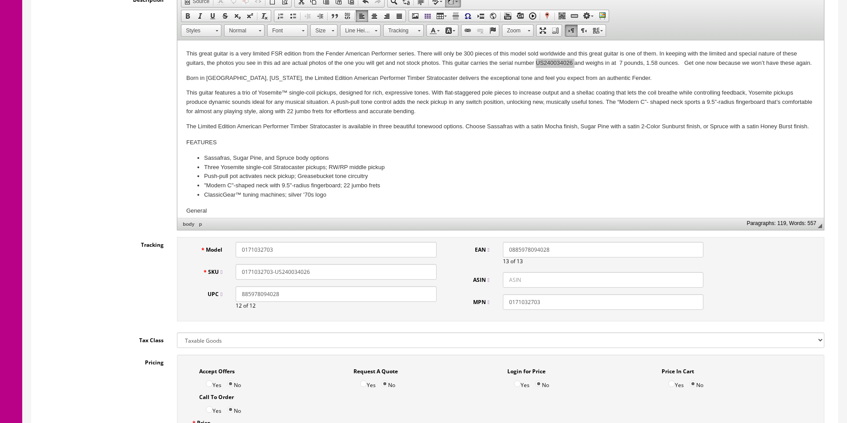
click at [322, 283] on div "Model 0171032703 SKU 0171032703-US240034026 UPC 885978094028 12 of 12" at bounding box center [314, 279] width 257 height 75
click at [322, 274] on input "0171032703-US240034026" at bounding box center [336, 272] width 200 height 16
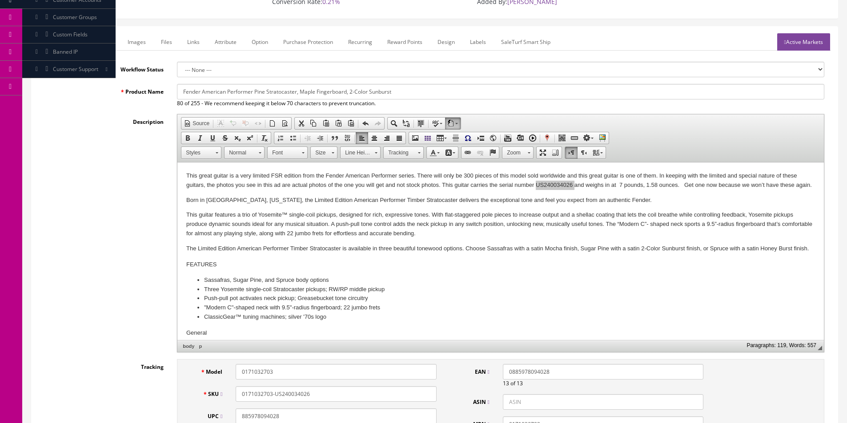
scroll to position [0, 0]
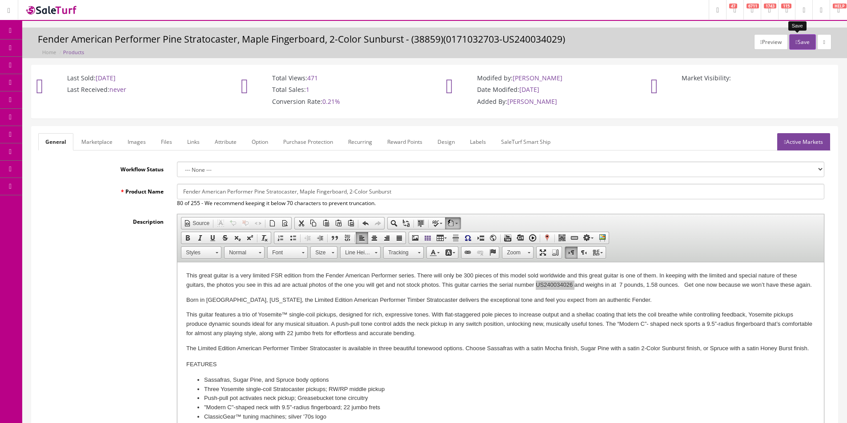
click at [797, 43] on button "Save" at bounding box center [802, 42] width 26 height 16
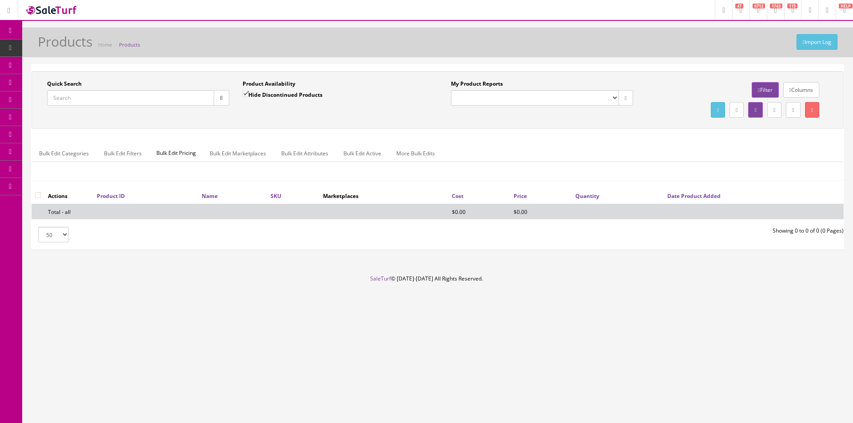
drag, startPoint x: 302, startPoint y: 97, endPoint x: 308, endPoint y: 115, distance: 18.8
click at [302, 97] on label "Hide Discontinued Products" at bounding box center [283, 94] width 80 height 9
click at [248, 97] on input "Hide Discontinued Products" at bounding box center [246, 94] width 6 height 6
checkbox input "false"
click at [309, 116] on div "Quick Search Date From Product Availability Hide Discontinued Products Date To …" at bounding box center [438, 100] width 808 height 40
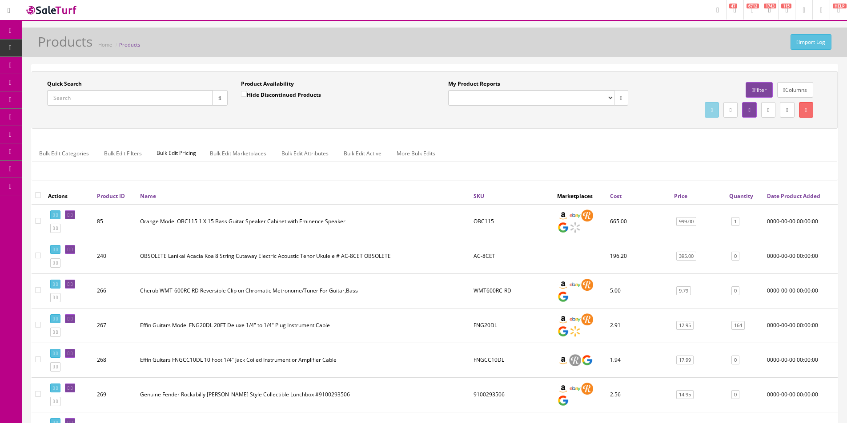
click at [166, 98] on input "Quick Search" at bounding box center [129, 98] width 165 height 16
paste input "0171032703-US240034026"
drag, startPoint x: 212, startPoint y: 99, endPoint x: 219, endPoint y: 112, distance: 14.5
click at [213, 99] on button "button" at bounding box center [220, 98] width 16 height 16
click at [220, 115] on div "Quick Search 0171032703-US240034026 Date From Product Availability Hide Discont…" at bounding box center [434, 100] width 801 height 40
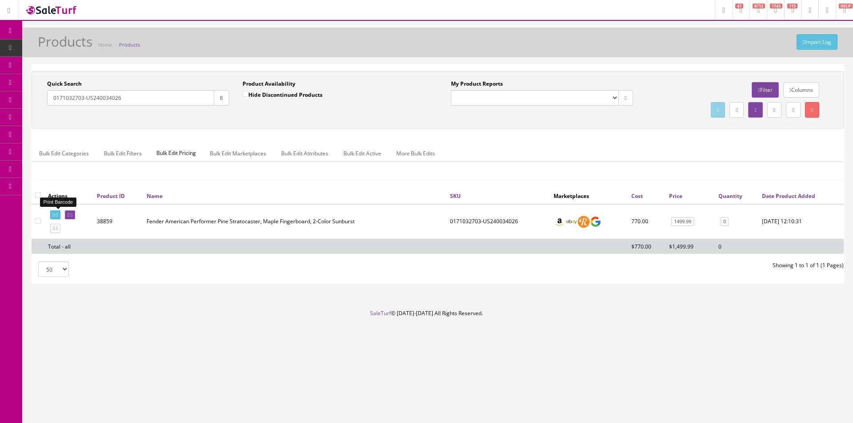
click at [55, 214] on icon at bounding box center [54, 215] width 2 height 5
click at [559, 145] on ul "Bulk Edit Categories Bulk Edit Filters Bulk Edit Pricing Bulk Edit Marketplaces…" at bounding box center [437, 153] width 811 height 17
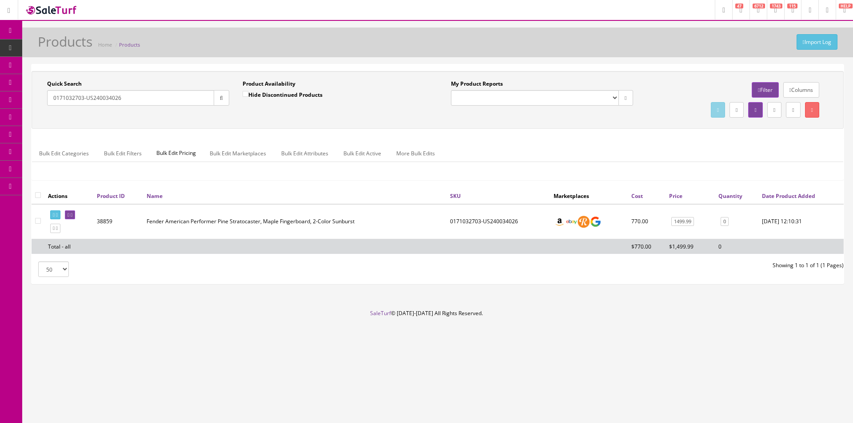
click at [128, 100] on input "0171032703-US240034026" at bounding box center [130, 98] width 167 height 16
paste input "PFCA18CEEUAM"
click at [223, 101] on button "button" at bounding box center [222, 98] width 16 height 16
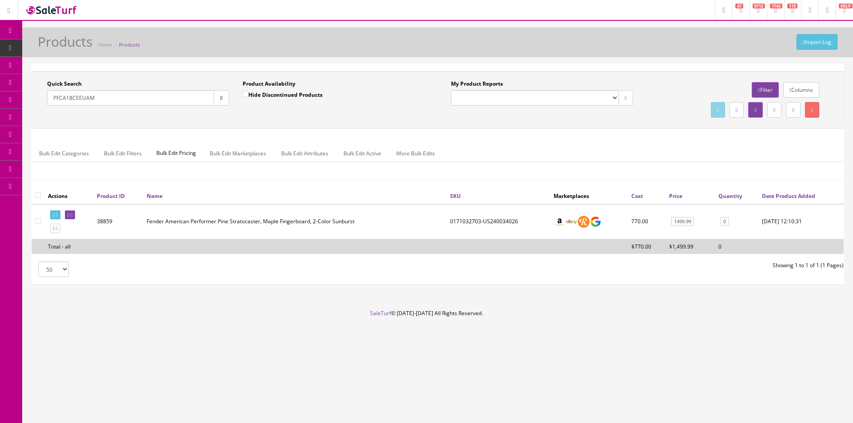
click at [226, 113] on div "Quick Search PFCA18CEEUAM Date From Product Availability Hide Discontinued Prod…" at bounding box center [438, 100] width 808 height 40
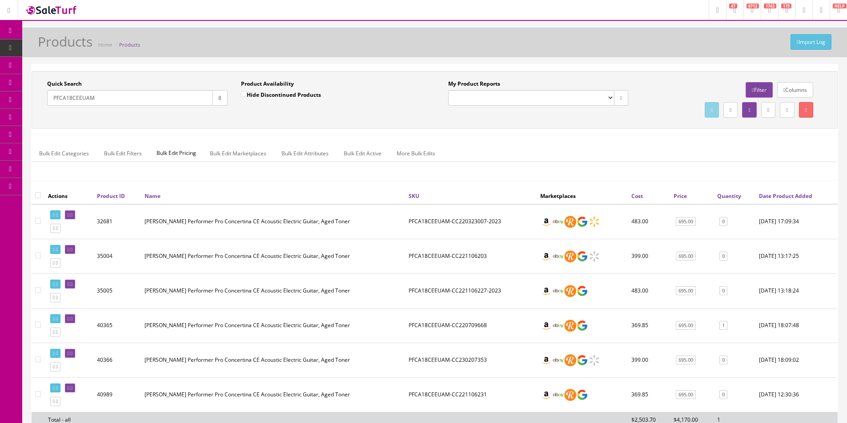
click at [660, 51] on div "Import Log Products Home Products" at bounding box center [434, 44] width 811 height 21
click at [138, 94] on input "PFCA18CEEUAM" at bounding box center [129, 98] width 165 height 16
click at [140, 94] on input "PFCA18CEEUAM" at bounding box center [129, 98] width 165 height 16
drag, startPoint x: 140, startPoint y: 94, endPoint x: 129, endPoint y: 101, distance: 12.8
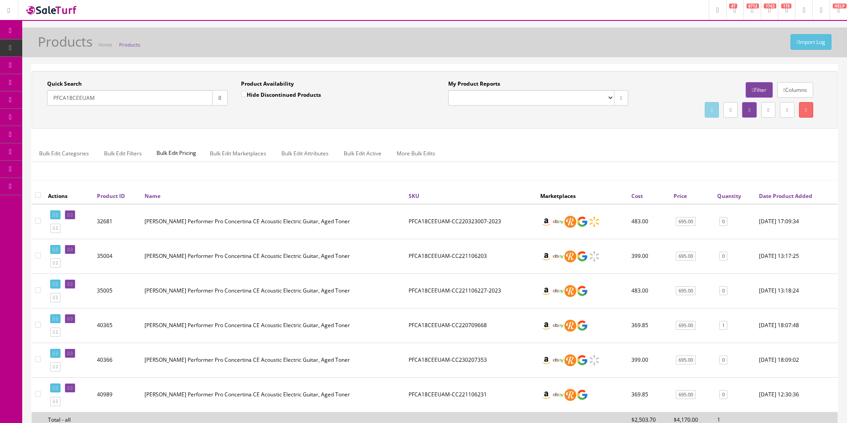
click at [129, 101] on input "PFCA18CEEUAM" at bounding box center [129, 98] width 165 height 16
paste input "[PHONE_NUMBER]"
type input "[PHONE_NUMBER]"
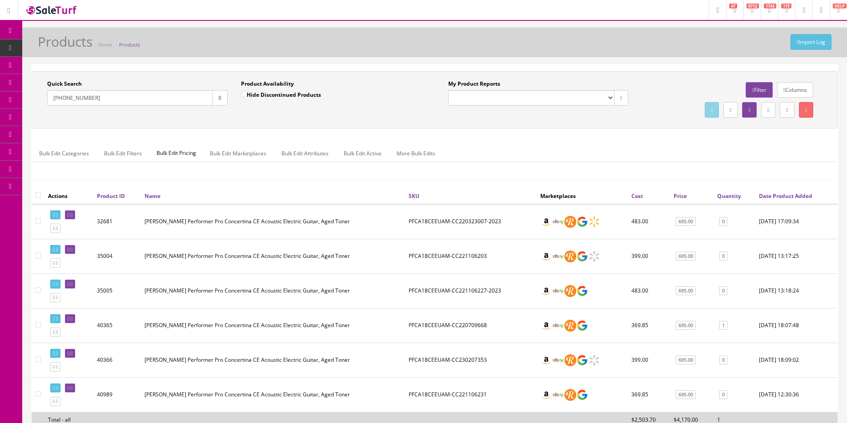
click at [220, 96] on icon "button" at bounding box center [219, 98] width 3 height 5
click at [248, 115] on div "Quick Search [PHONE_NUMBER] Date From Product Availability Hide Discontinued Pr…" at bounding box center [434, 100] width 801 height 40
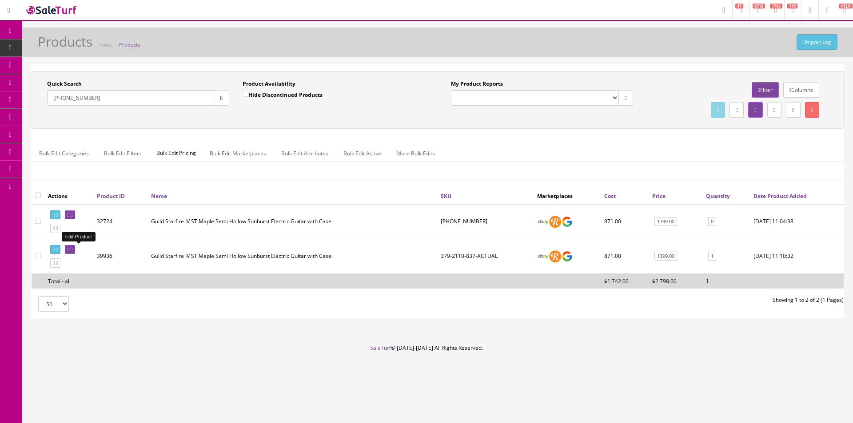
click at [75, 249] on link at bounding box center [70, 249] width 10 height 9
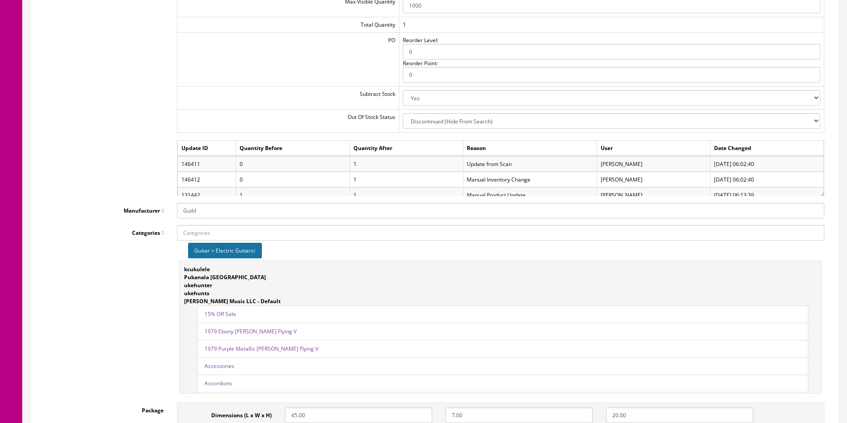
scroll to position [1066, 0]
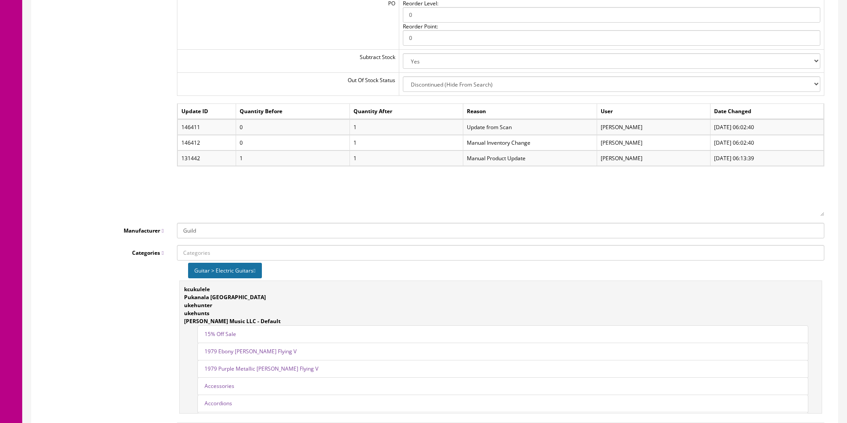
drag, startPoint x: 819, startPoint y: 156, endPoint x: 825, endPoint y: 212, distance: 57.2
click at [825, 212] on div "Warehouse Quantity Default 1 Max Visible Quantity 1000 Total Quantity 1 PO Reor…" at bounding box center [500, 68] width 660 height 298
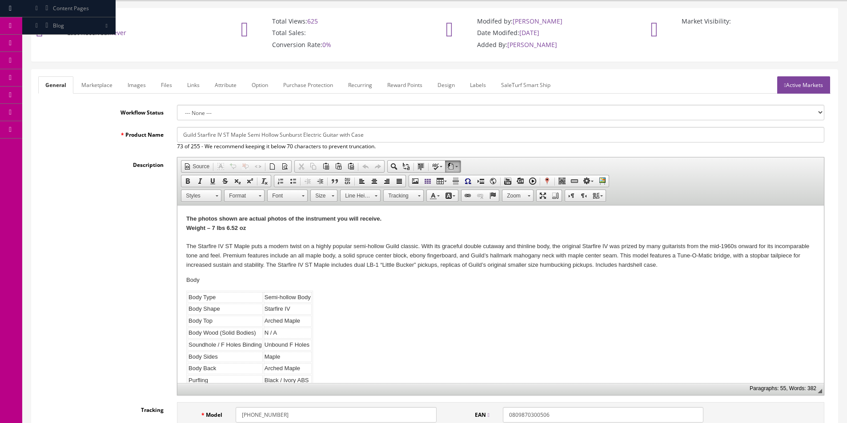
scroll to position [0, 0]
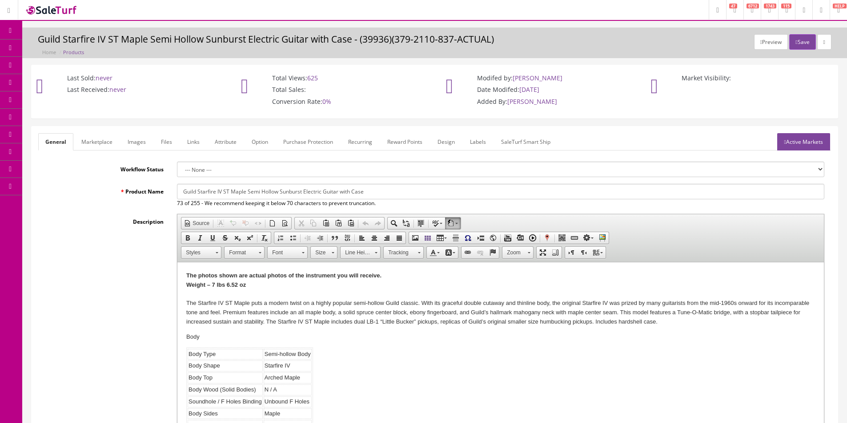
click at [60, 48] on span "Products" at bounding box center [64, 48] width 22 height 8
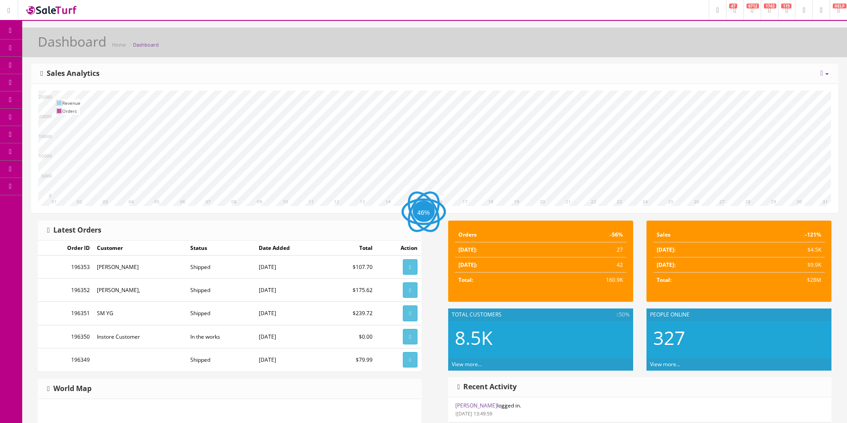
click at [67, 50] on span "Products" at bounding box center [64, 48] width 22 height 8
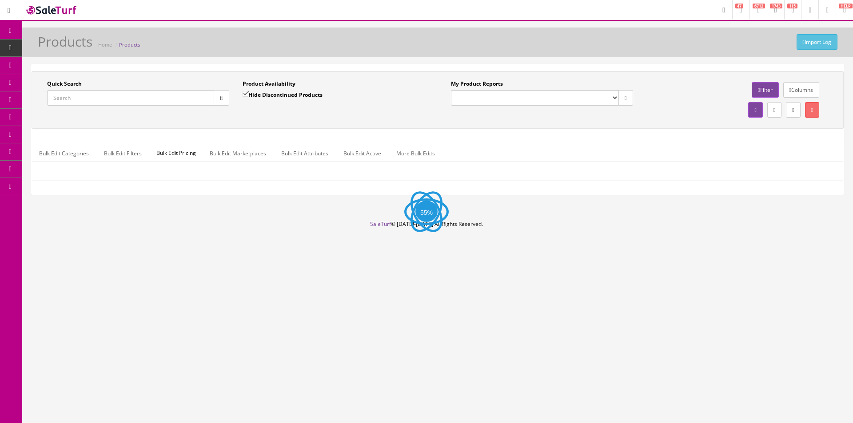
click at [134, 96] on input "Quick Search" at bounding box center [130, 98] width 167 height 16
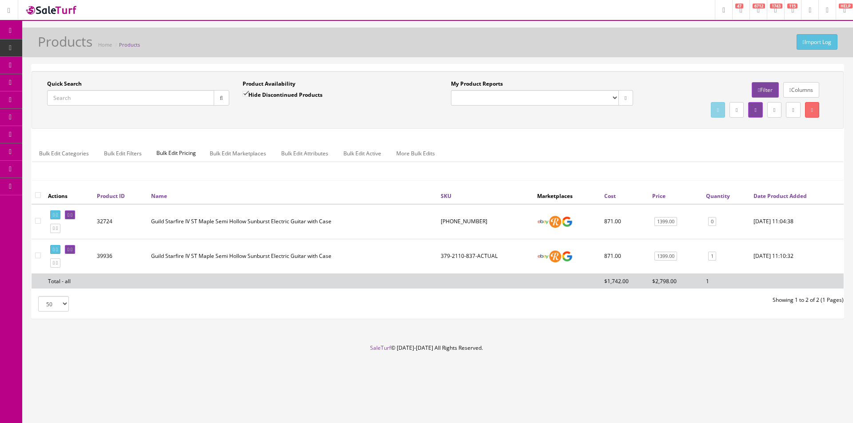
click at [578, 142] on div "Bulk Edit Categories Bulk Edit Filters Bulk Edit Pricing Bulk Edit Marketplaces…" at bounding box center [437, 159] width 811 height 42
click at [596, 168] on div "Bulk Edit Categories Bulk Edit Filters Bulk Edit Pricing Bulk Edit Marketplaces…" at bounding box center [437, 159] width 811 height 28
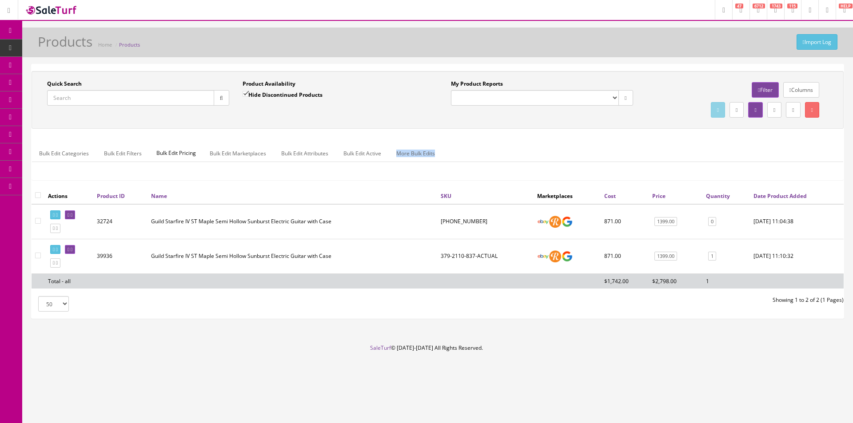
click at [596, 168] on div "Bulk Edit Categories Bulk Edit Filters Bulk Edit Pricing Bulk Edit Marketplaces…" at bounding box center [437, 159] width 811 height 28
drag, startPoint x: 596, startPoint y: 168, endPoint x: 750, endPoint y: 172, distance: 153.8
click at [596, 168] on div "Bulk Edit Categories Bulk Edit Filters Bulk Edit Pricing Bulk Edit Marketplaces…" at bounding box center [437, 159] width 811 height 28
click at [755, 92] on link "Filter" at bounding box center [765, 90] width 27 height 16
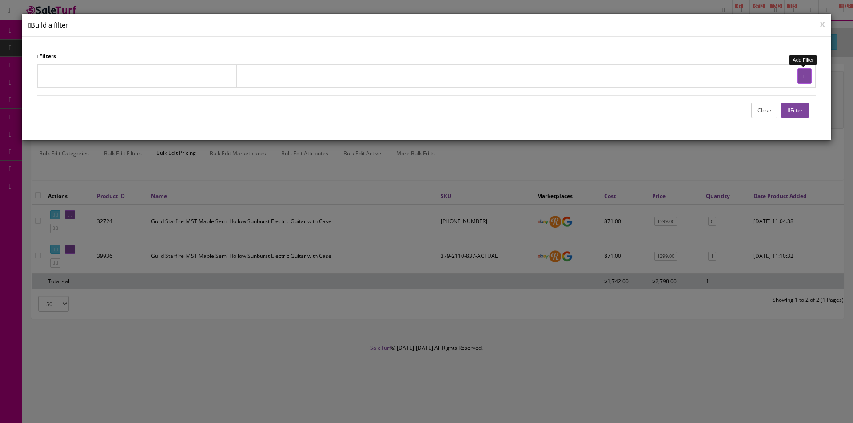
click at [799, 76] on button "button" at bounding box center [805, 76] width 14 height 16
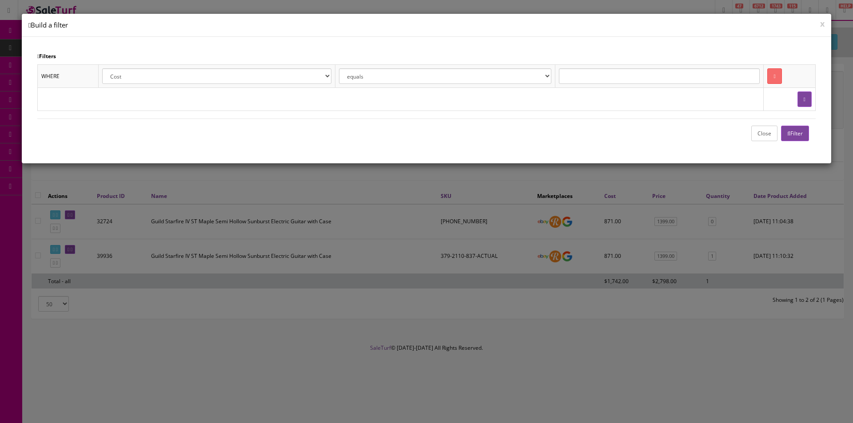
click at [236, 79] on select "Cost Price Amazon Price Ebay Price Reverb Price Walmart Price Retail Price Map …" at bounding box center [216, 76] width 229 height 16
select select "m.name"
click at [104, 68] on select "Cost Price Amazon Price Ebay Price Reverb Price Walmart Price Retail Price Map …" at bounding box center [216, 76] width 229 height 16
select select "Breedlove"
click at [615, 134] on div "Close Filter" at bounding box center [426, 133] width 779 height 29
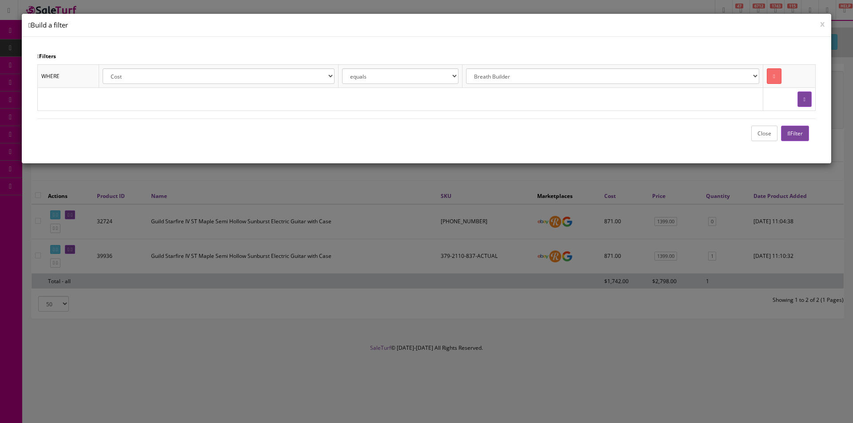
click at [796, 130] on button "Filter" at bounding box center [795, 134] width 28 height 16
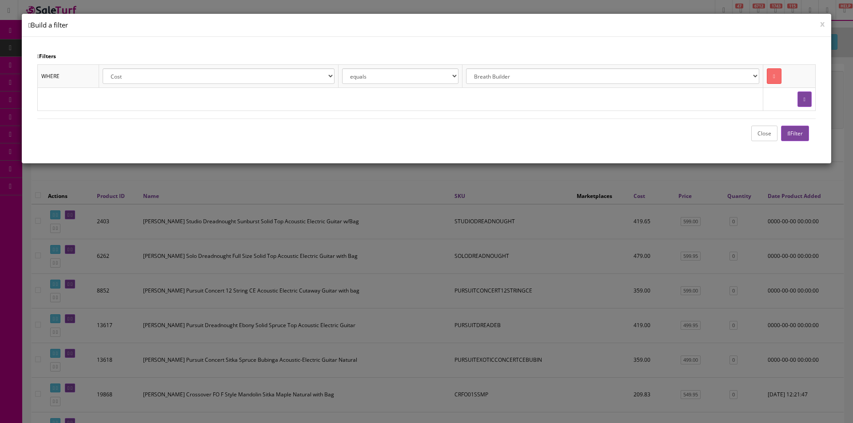
click at [756, 134] on button "Close" at bounding box center [764, 134] width 26 height 16
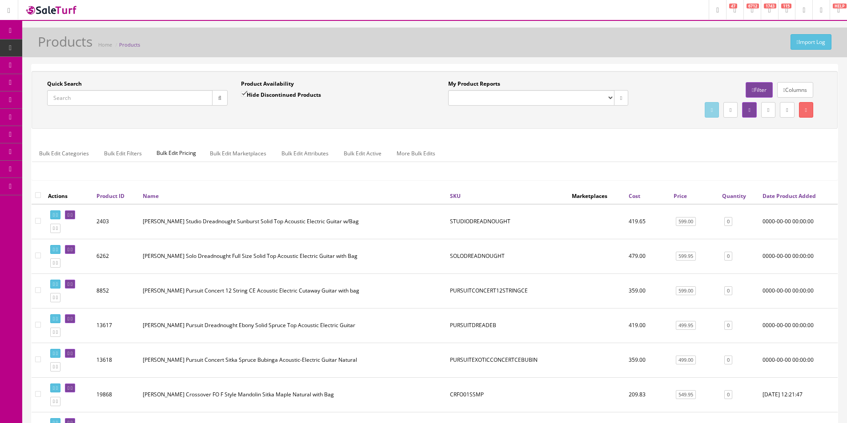
click at [760, 88] on link "Filter" at bounding box center [758, 90] width 27 height 16
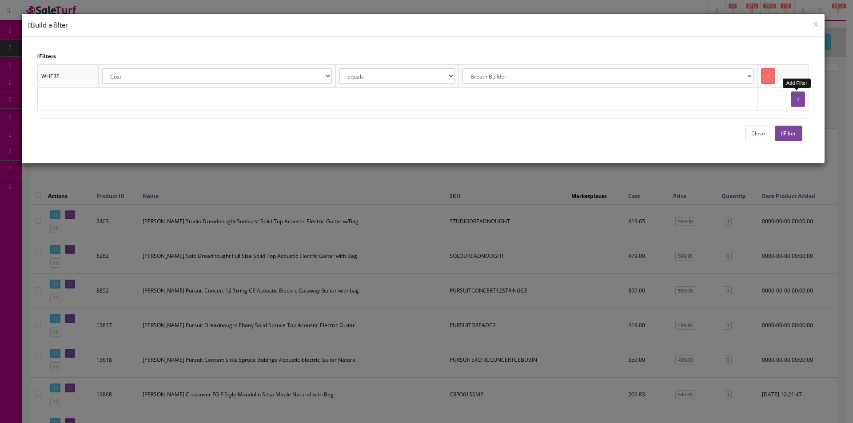
click at [802, 102] on button "button" at bounding box center [798, 100] width 14 height 16
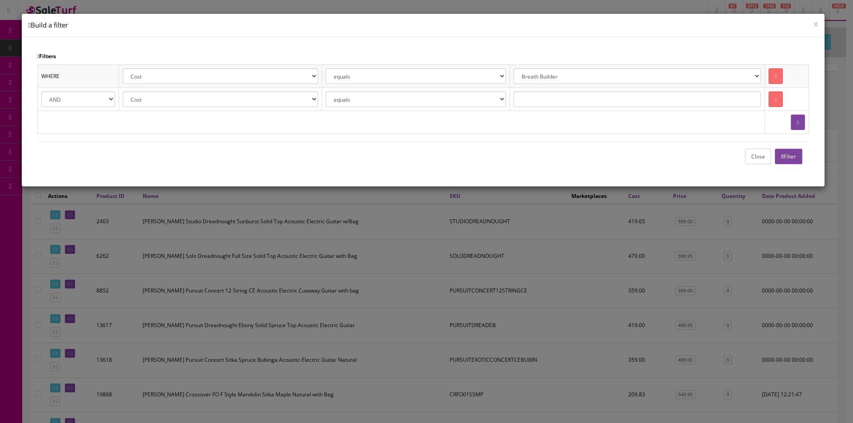
click at [160, 96] on select "Cost Price Amazon Price Ebay Price Reverb Price Walmart Price Retail Price Map …" at bounding box center [220, 100] width 195 height 16
select select "p.quantity"
drag, startPoint x: 160, startPoint y: 96, endPoint x: 194, endPoint y: 98, distance: 33.8
click at [160, 96] on select "Cost Price Amazon Price Ebay Price Reverb Price Walmart Price Retail Price Map …" at bounding box center [220, 100] width 195 height 16
click at [373, 99] on select "equals is like is not like is greater than is greater than or equal to is less …" at bounding box center [416, 100] width 181 height 16
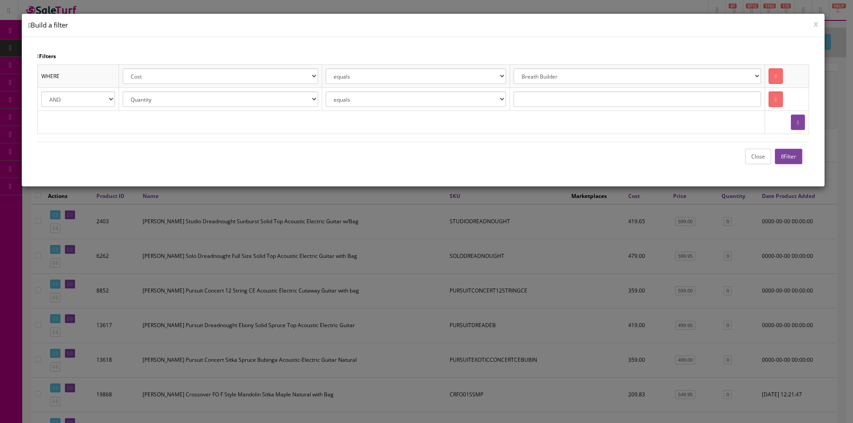
select select "is greater than"
click at [333, 92] on select "equals is like is not like is greater than is greater than or equal to is less …" at bounding box center [416, 100] width 181 height 16
click at [552, 101] on input "text" at bounding box center [637, 100] width 247 height 16
type input "0"
click at [798, 159] on button "Filter" at bounding box center [789, 157] width 28 height 16
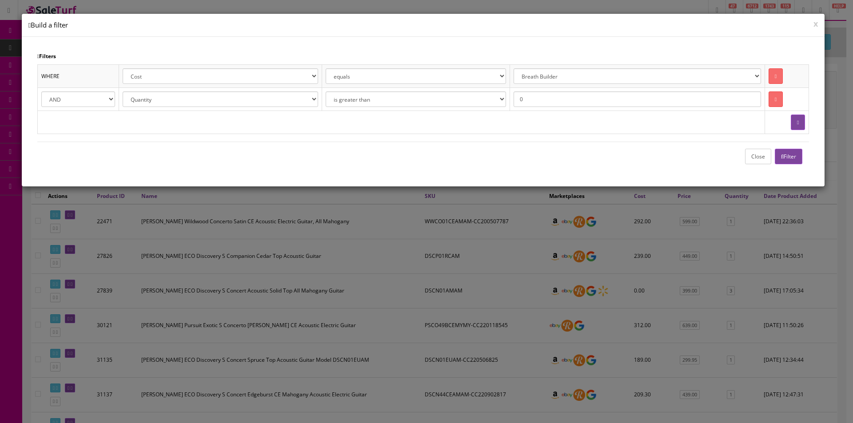
click at [754, 157] on button "Close" at bounding box center [758, 157] width 26 height 16
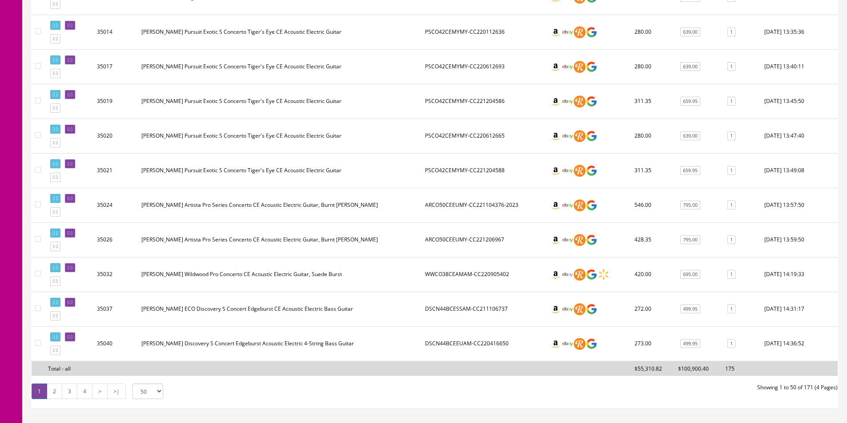
scroll to position [1631, 0]
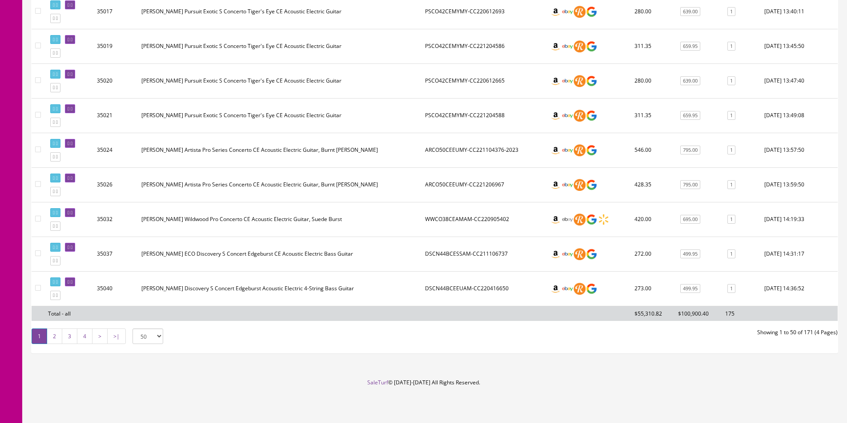
click at [147, 338] on select "50 50 100 250 500" at bounding box center [147, 337] width 31 height 16
select select "250"
click at [132, 329] on select "50 50 100 250 500" at bounding box center [147, 337] width 31 height 16
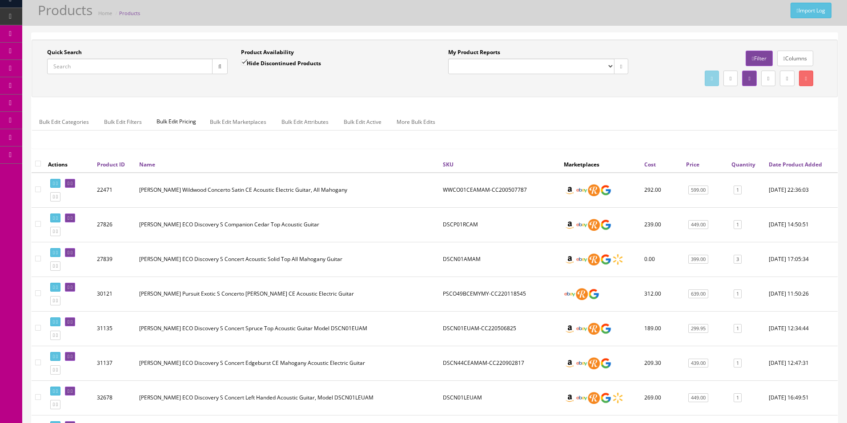
scroll to position [0, 0]
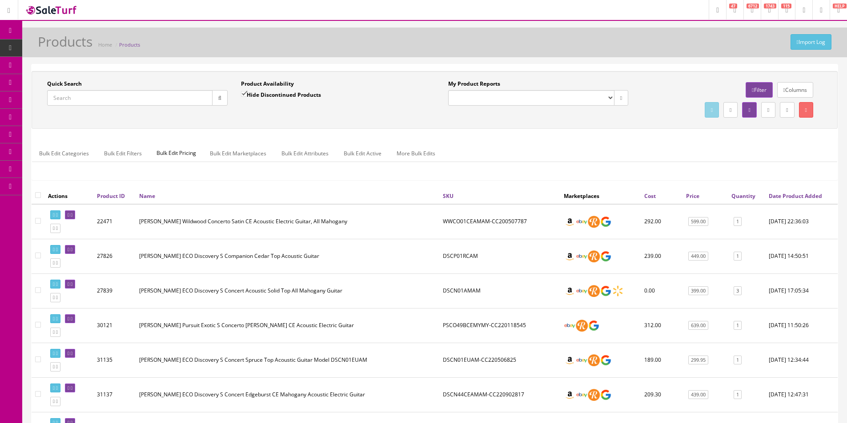
click at [263, 183] on div "Quick Search Date From Product Availability Hide Discontinued Products Date To …" at bounding box center [435, 129] width 806 height 117
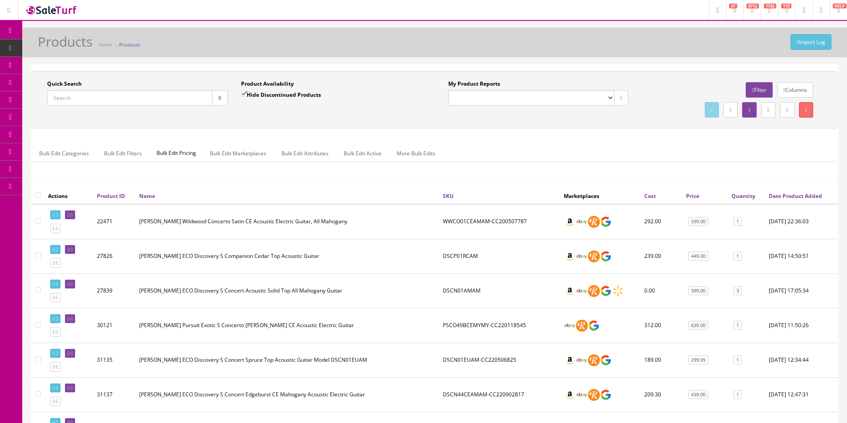
click at [263, 183] on div "Quick Search Date From Product Availability Hide Discontinued Products Date To …" at bounding box center [435, 129] width 806 height 117
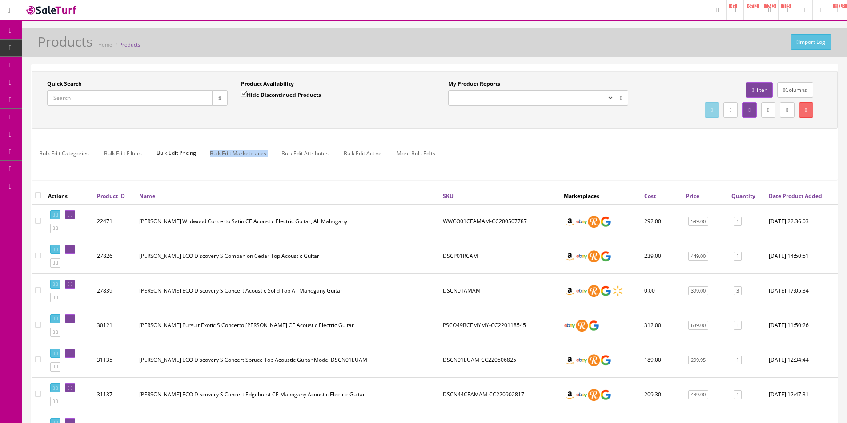
click at [263, 183] on div "Quick Search Date From Product Availability Hide Discontinued Products Date To …" at bounding box center [435, 129] width 806 height 117
click at [264, 181] on div "Quick Search Date From Product Availability Hide Discontinued Products Date To …" at bounding box center [435, 129] width 806 height 117
click at [38, 196] on input "checkbox" at bounding box center [38, 195] width 6 height 6
checkbox input "true"
checkbox input"] "true"
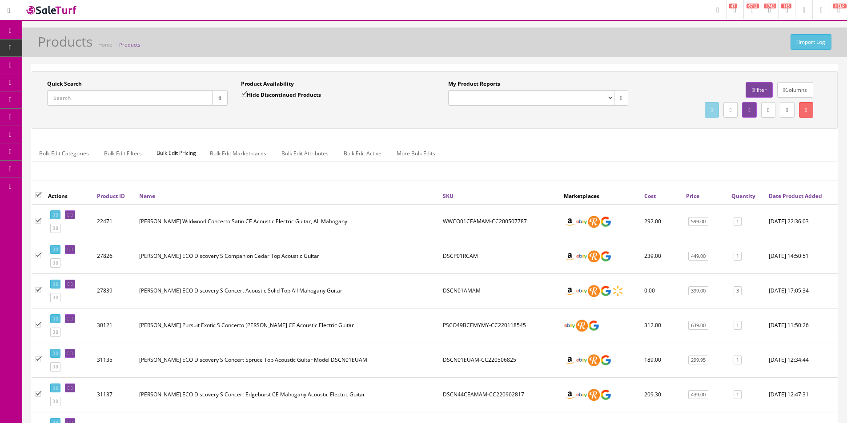
checkbox input"] "true"
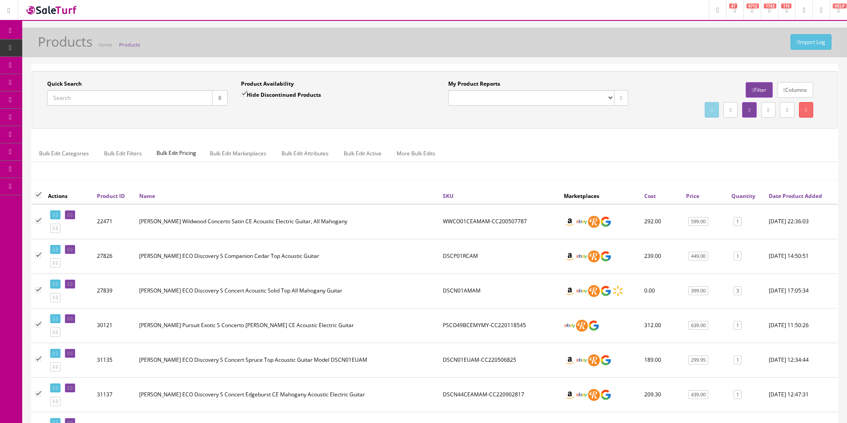
checkbox input"] "true"
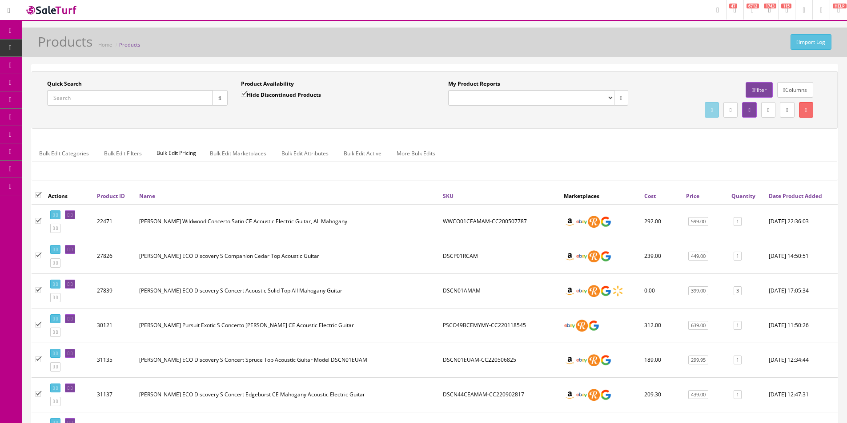
checkbox input"] "true"
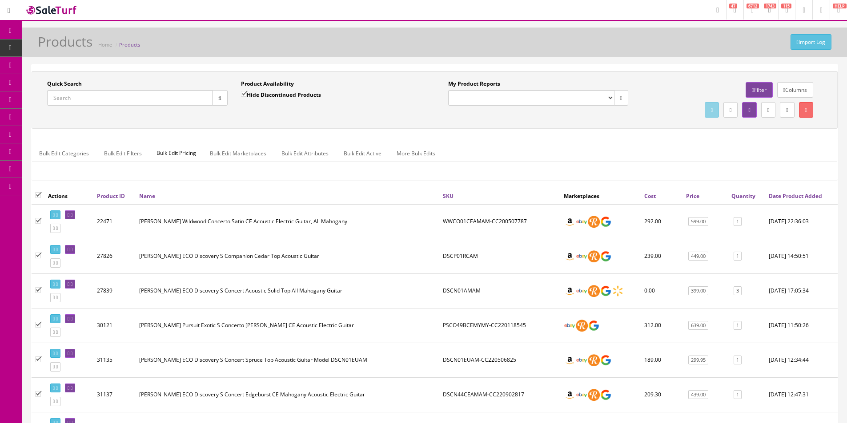
checkbox input"] "true"
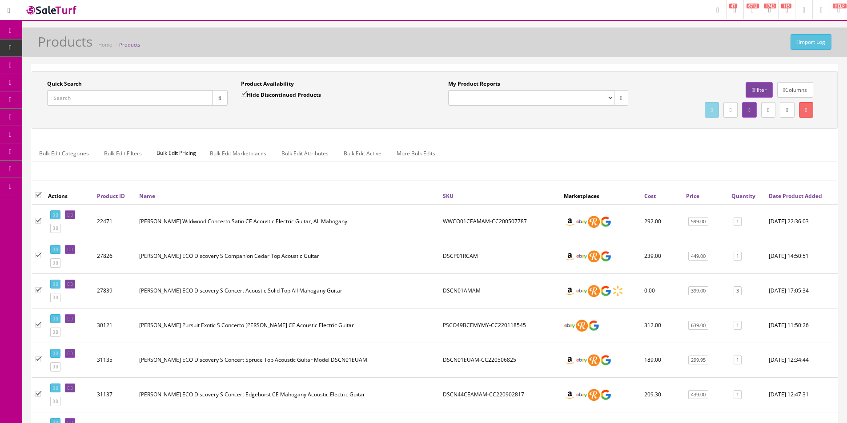
checkbox input"] "true"
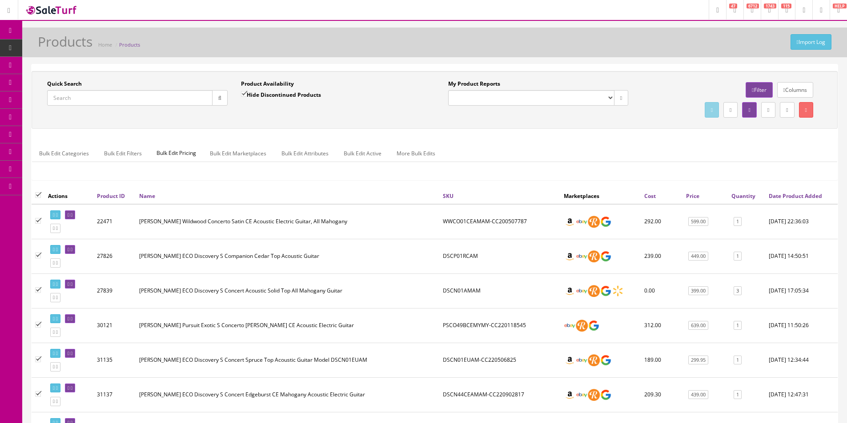
checkbox input"] "true"
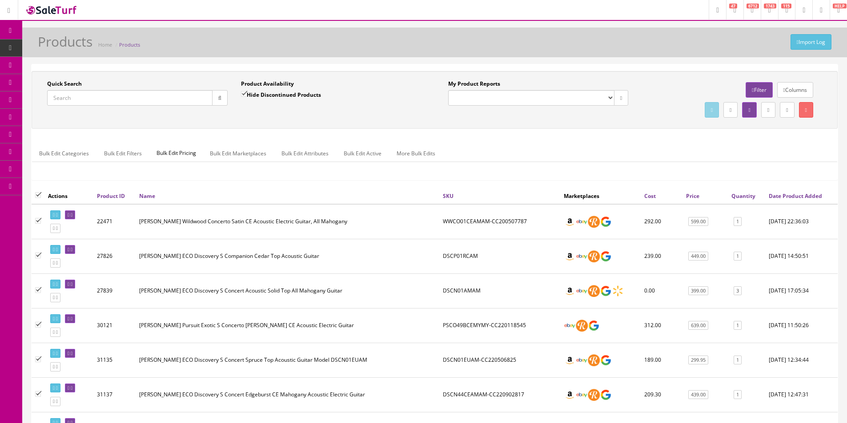
checkbox input"] "true"
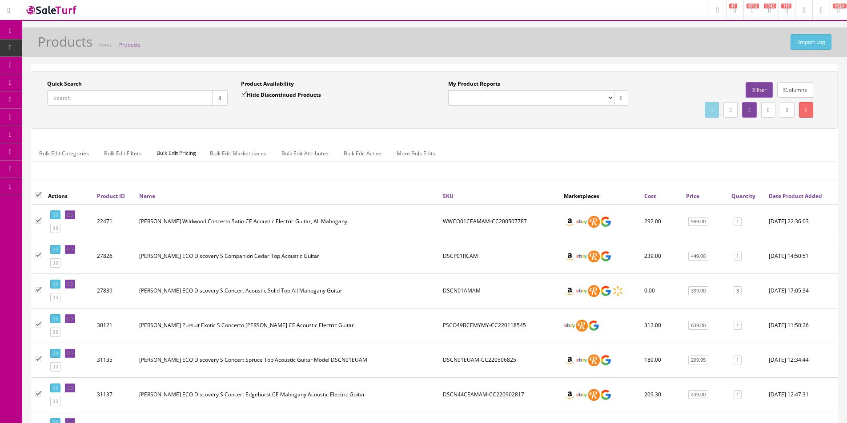
checkbox input"] "true"
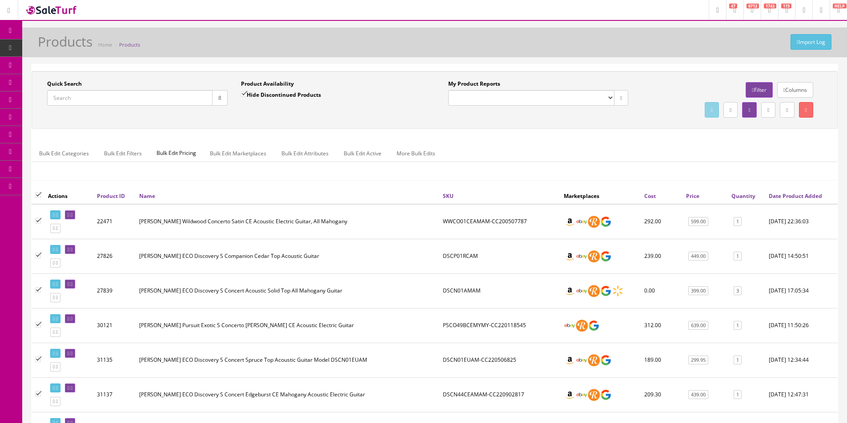
checkbox input"] "true"
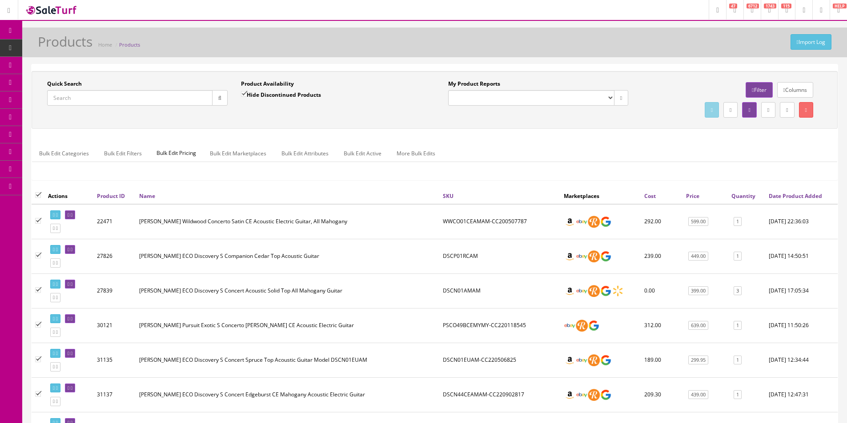
checkbox input"] "true"
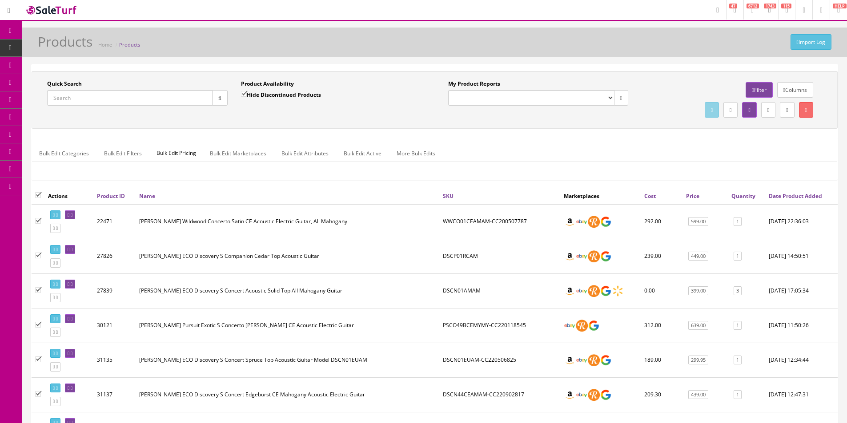
checkbox input"] "true"
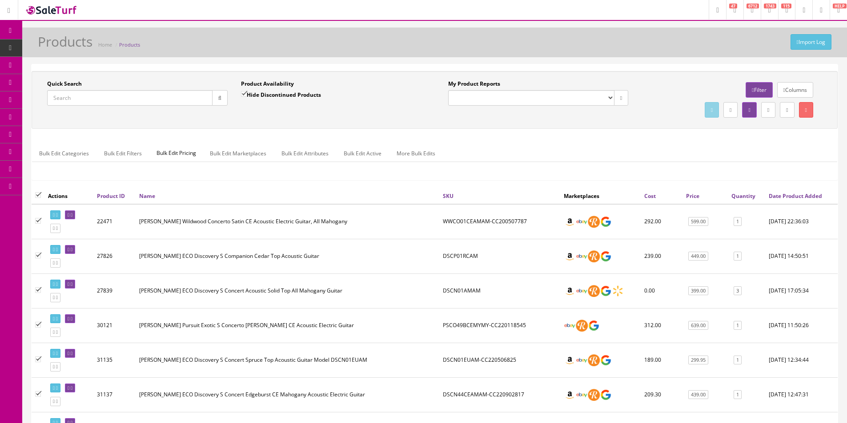
checkbox input"] "true"
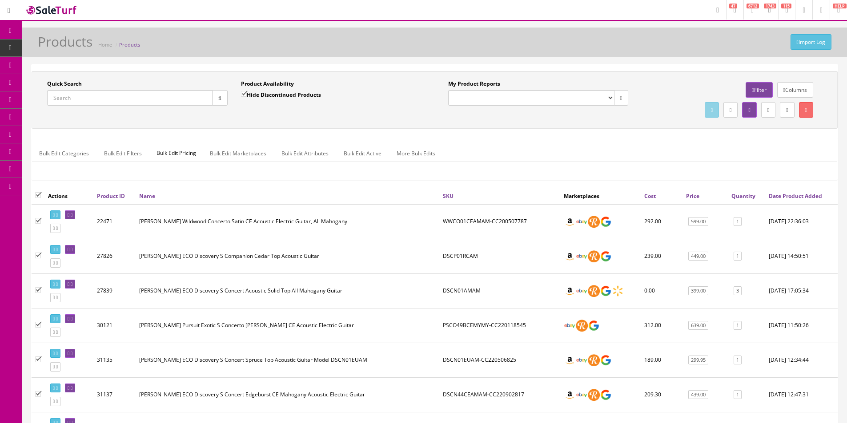
checkbox input"] "true"
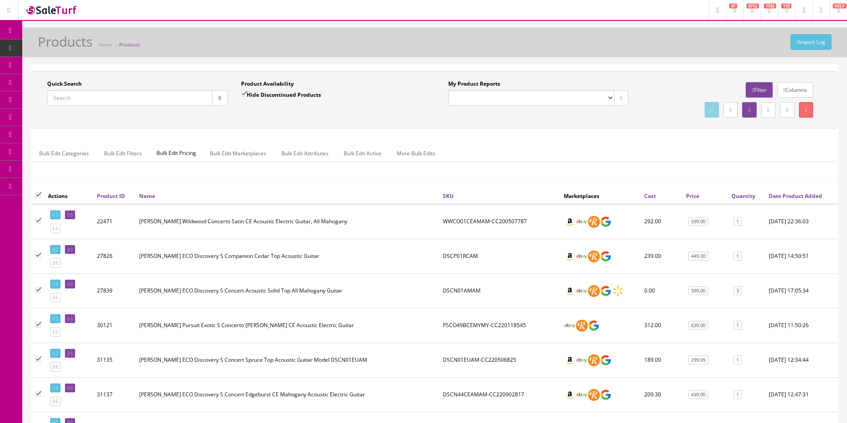
checkbox input"] "true"
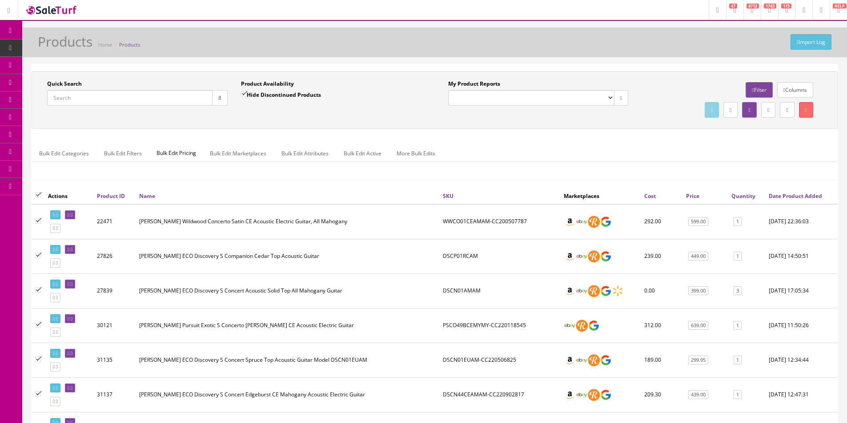
checkbox input"] "true"
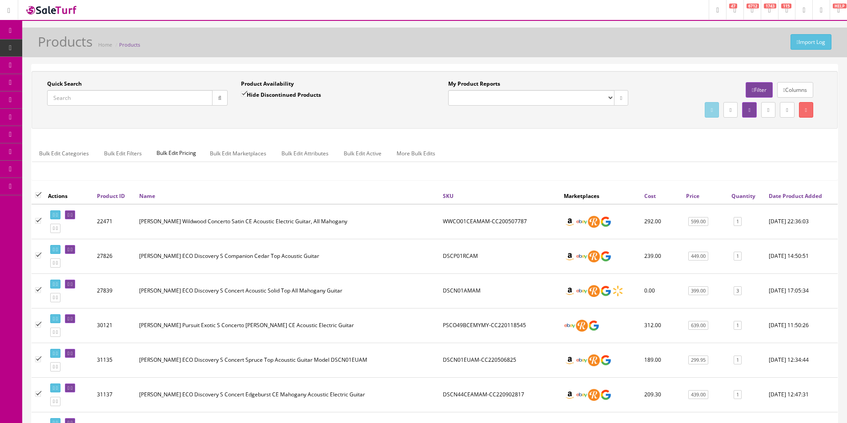
checkbox input"] "true"
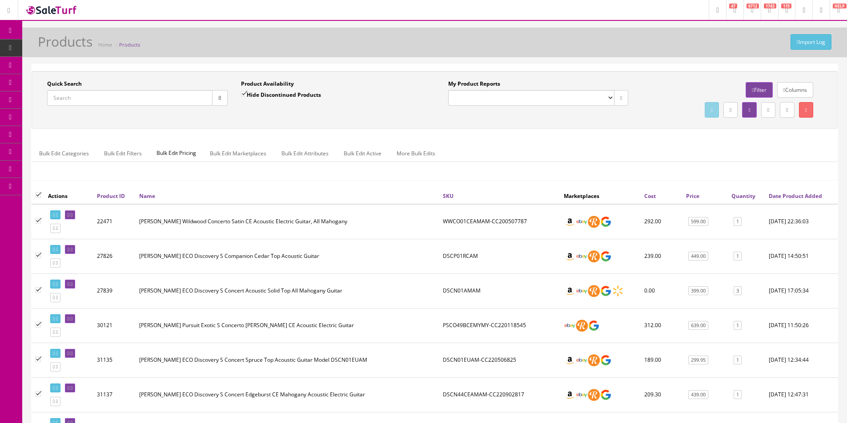
checkbox input"] "true"
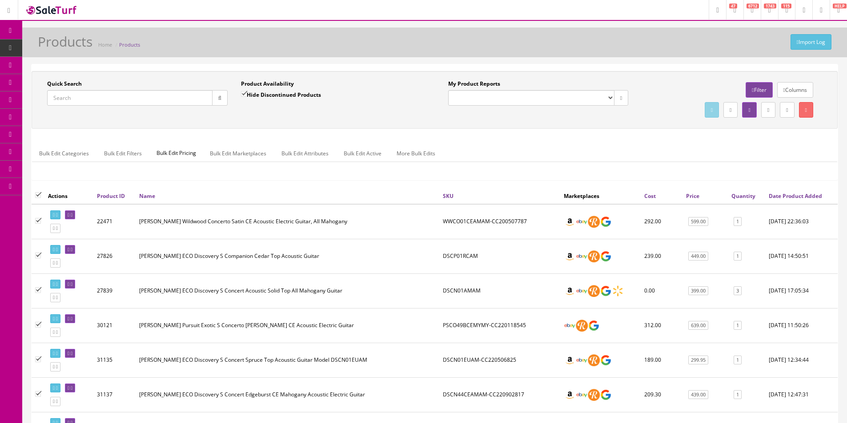
checkbox input"] "true"
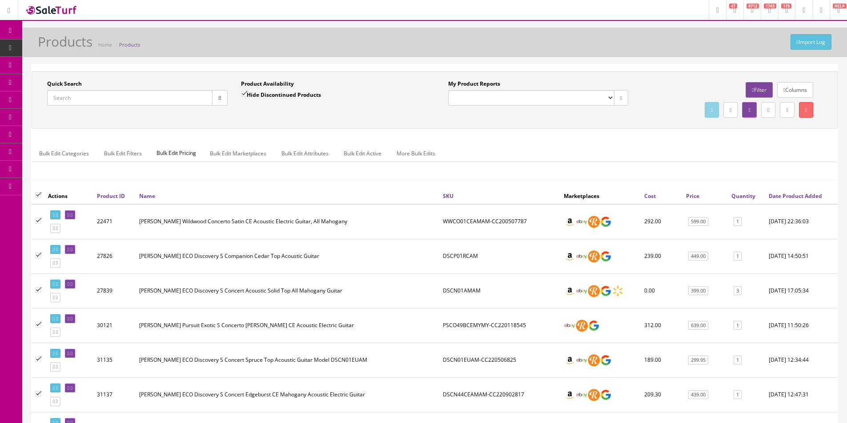
checkbox input"] "true"
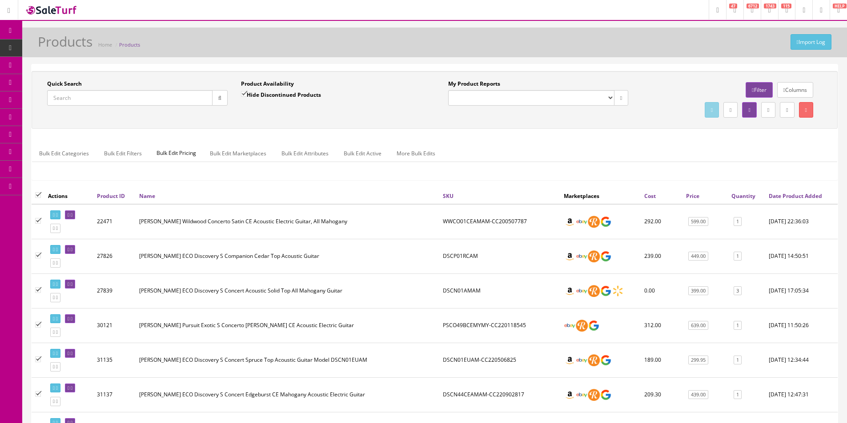
checkbox input"] "true"
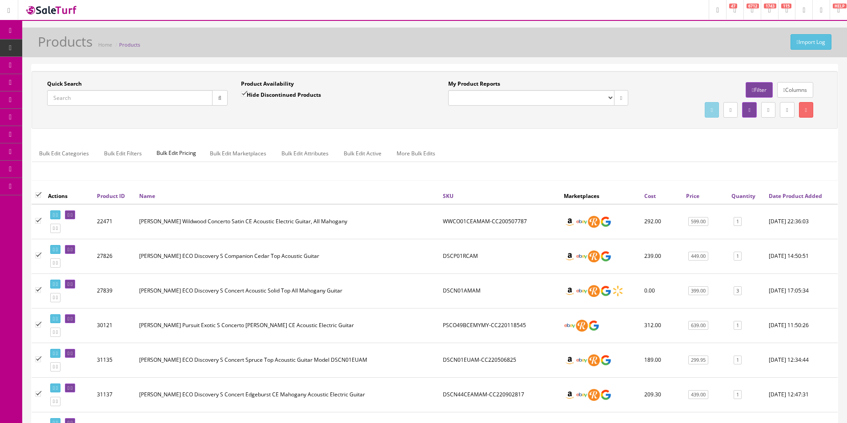
checkbox input"] "true"
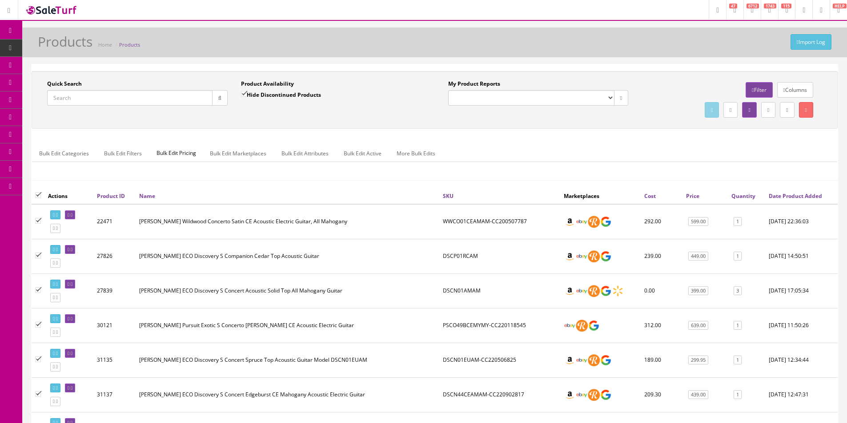
checkbox input"] "true"
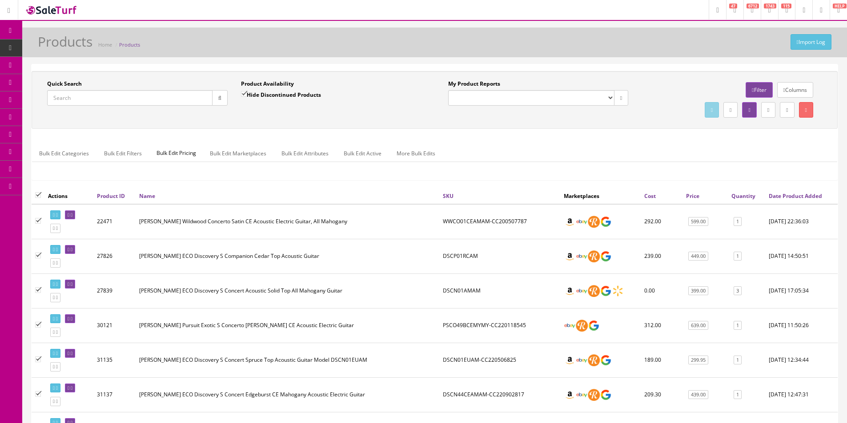
checkbox input"] "true"
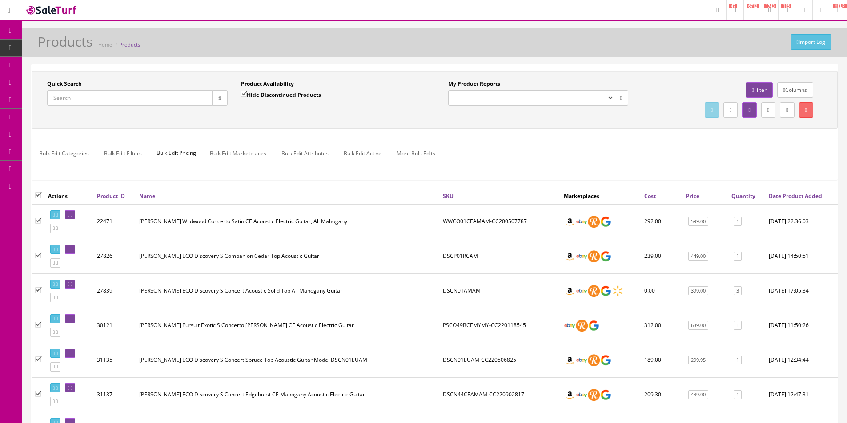
checkbox input"] "true"
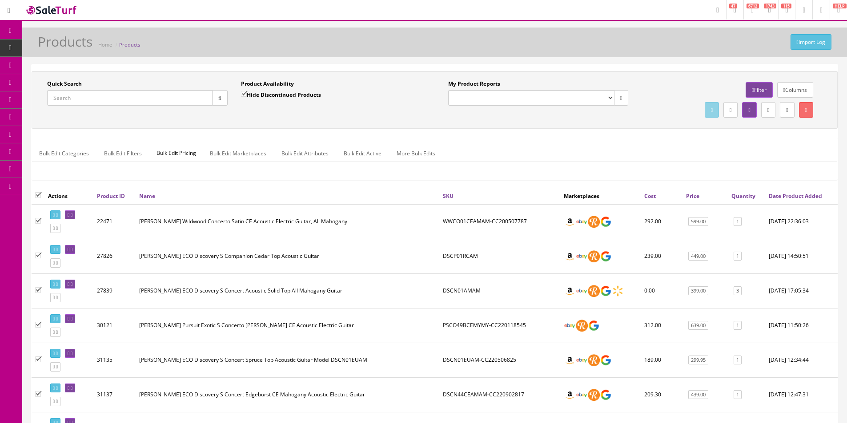
checkbox input"] "true"
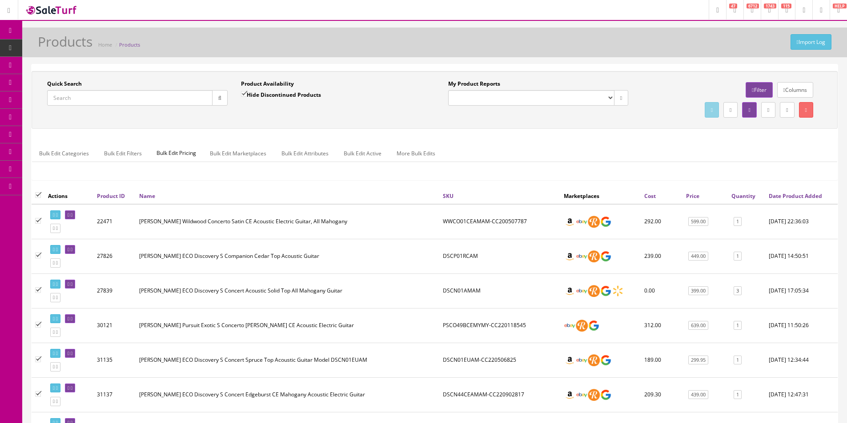
checkbox input"] "true"
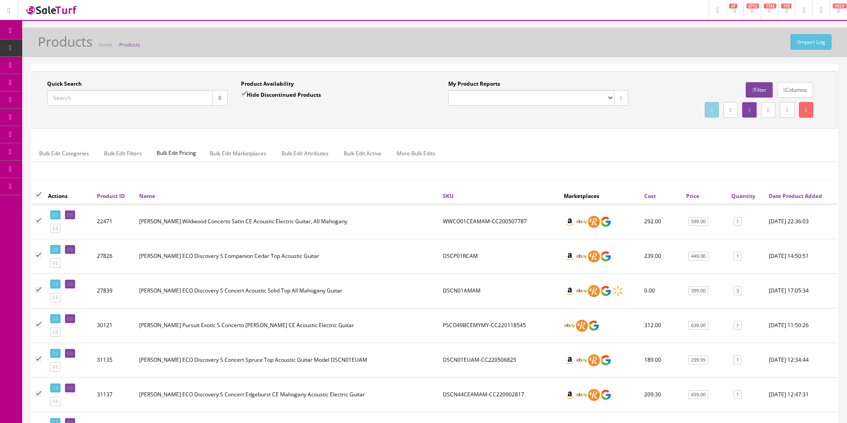
checkbox input"] "true"
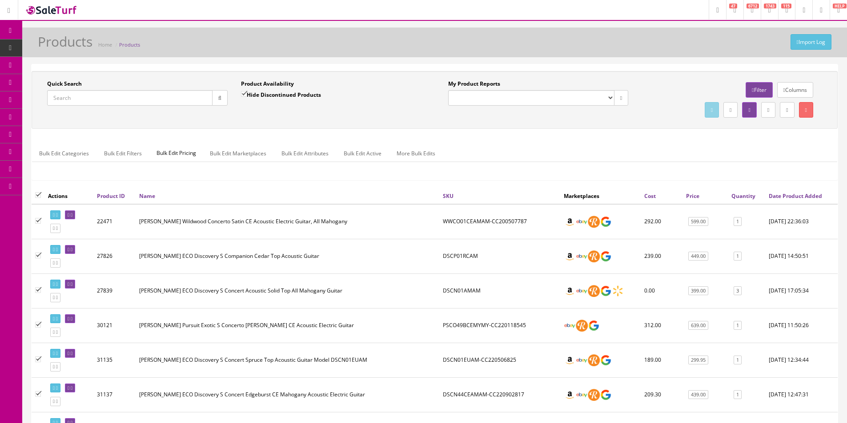
checkbox input"] "true"
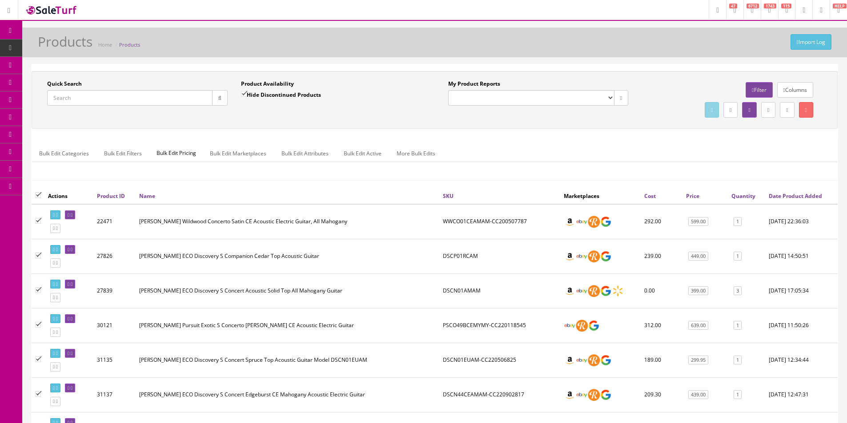
checkbox input"] "true"
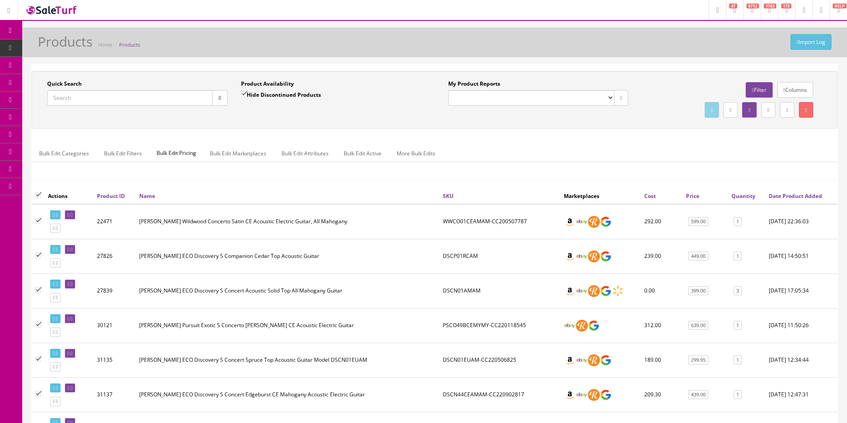
checkbox input"] "true"
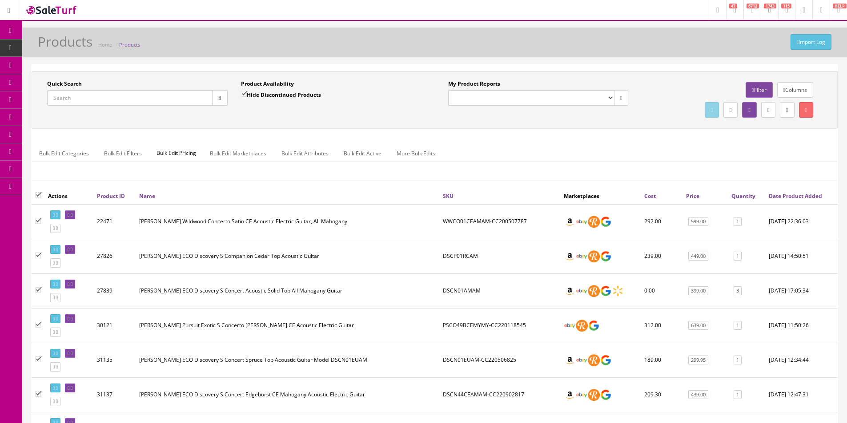
checkbox input"] "true"
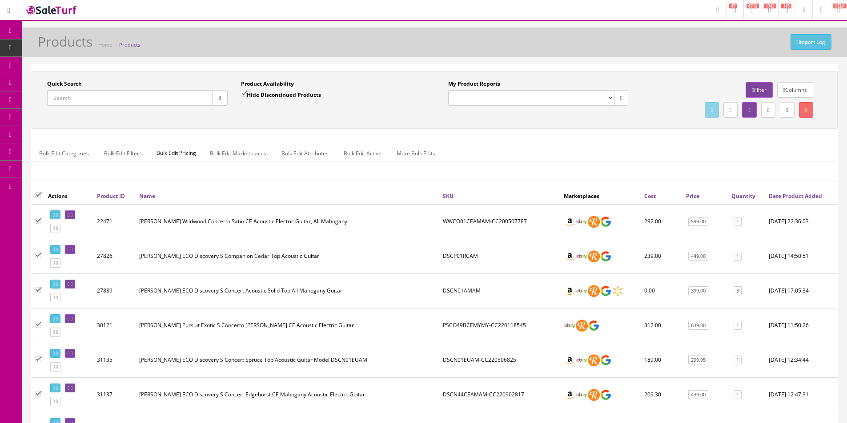
checkbox input"] "true"
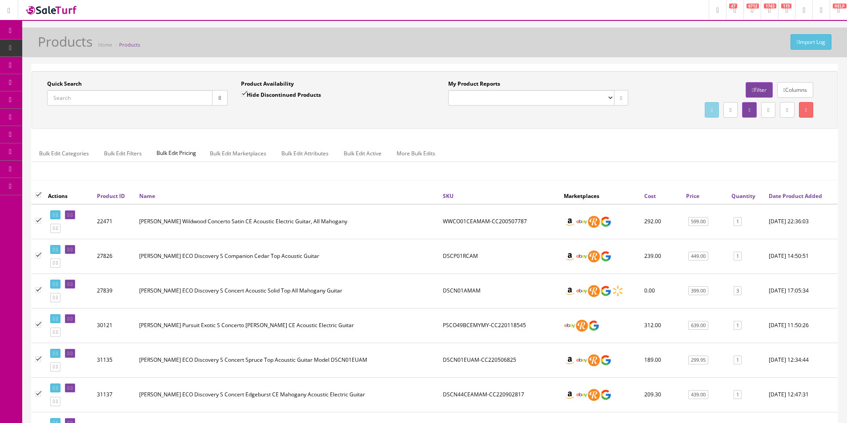
checkbox input"] "true"
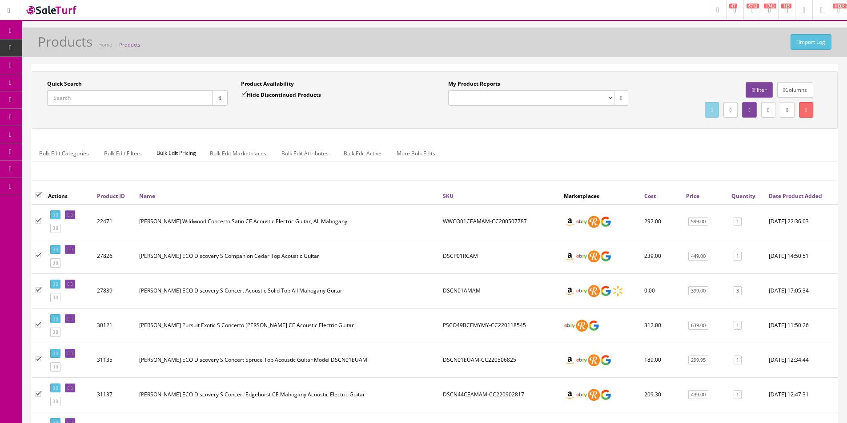
checkbox input"] "true"
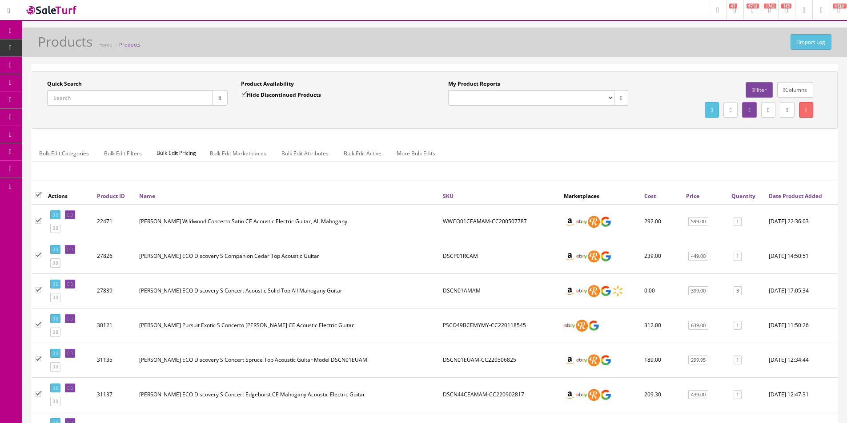
click at [288, 174] on div "Bulk Edit Categories Bulk Edit Filters Bulk Edit Pricing Bulk Edit Marketplaces…" at bounding box center [434, 159] width 805 height 42
click at [288, 173] on div "Bulk Edit Categories Bulk Edit Filters Bulk Edit Pricing Bulk Edit Marketplaces…" at bounding box center [434, 159] width 805 height 42
click at [288, 173] on div "Bulk Edit Categories Bulk Edit Filters Bulk Edit Pricing Bulk Edit Marketplaces…" at bounding box center [434, 159] width 805 height 28
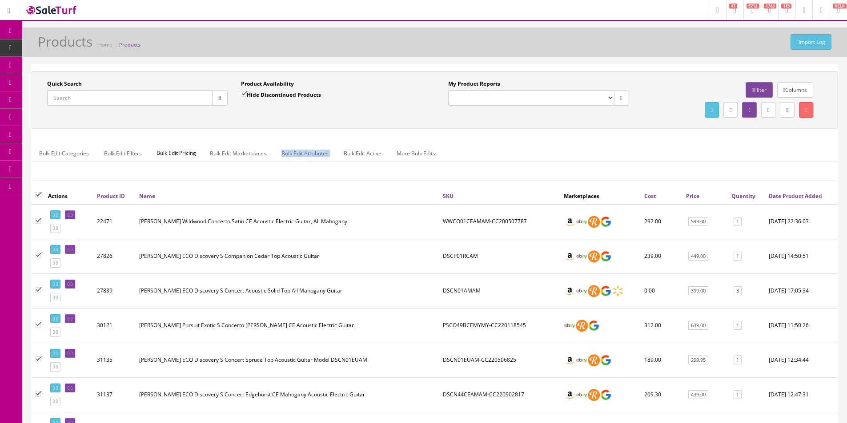
click at [289, 172] on div "Bulk Edit Categories Bulk Edit Filters Bulk Edit Pricing Bulk Edit Marketplaces…" at bounding box center [434, 159] width 805 height 28
click at [290, 170] on div "Bulk Edit Categories Bulk Edit Filters Bulk Edit Pricing Bulk Edit Marketplaces…" at bounding box center [434, 159] width 805 height 28
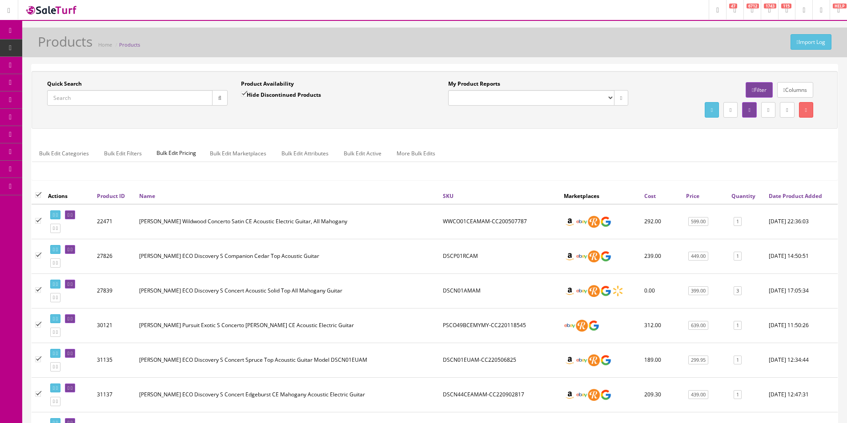
click at [319, 171] on div "Bulk Edit Categories Bulk Edit Filters Bulk Edit Pricing Bulk Edit Marketplaces…" at bounding box center [434, 159] width 805 height 28
click at [318, 171] on div "Bulk Edit Categories Bulk Edit Filters Bulk Edit Pricing Bulk Edit Marketplaces…" at bounding box center [434, 159] width 805 height 28
click at [318, 168] on div "Bulk Edit Categories Bulk Edit Filters Bulk Edit Pricing Bulk Edit Marketplaces…" at bounding box center [434, 159] width 805 height 28
drag, startPoint x: 318, startPoint y: 168, endPoint x: 300, endPoint y: 173, distance: 18.7
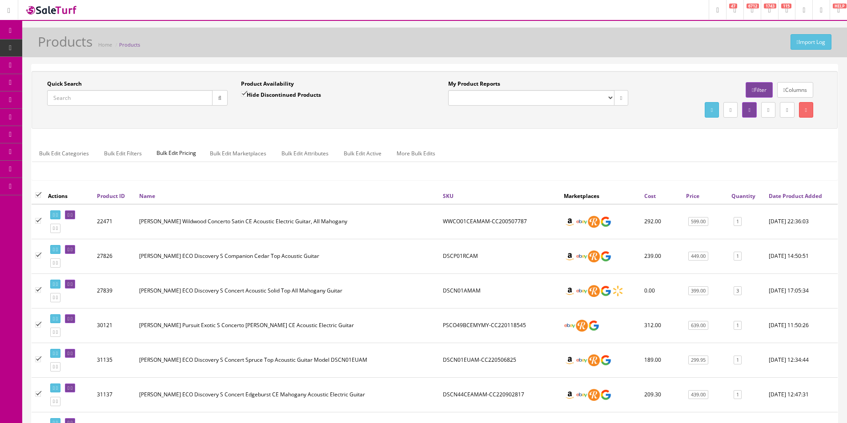
click at [318, 168] on div "Bulk Edit Categories Bulk Edit Filters Bulk Edit Pricing Bulk Edit Marketplaces…" at bounding box center [434, 159] width 805 height 28
click at [300, 173] on div "Bulk Edit Categories Bulk Edit Filters Bulk Edit Pricing Bulk Edit Marketplaces…" at bounding box center [434, 159] width 805 height 28
drag, startPoint x: 300, startPoint y: 173, endPoint x: 289, endPoint y: 176, distance: 10.5
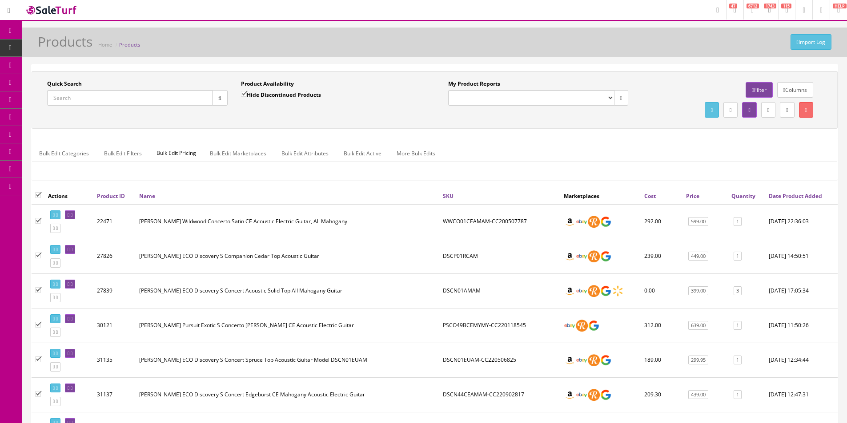
click at [295, 175] on div "Bulk Edit Categories Bulk Edit Filters Bulk Edit Pricing Bulk Edit Marketplaces…" at bounding box center [434, 159] width 805 height 42
click at [279, 176] on div "Bulk Edit Categories Bulk Edit Filters Bulk Edit Pricing Bulk Edit Marketplaces…" at bounding box center [434, 159] width 805 height 42
drag, startPoint x: 279, startPoint y: 176, endPoint x: 349, endPoint y: 180, distance: 70.3
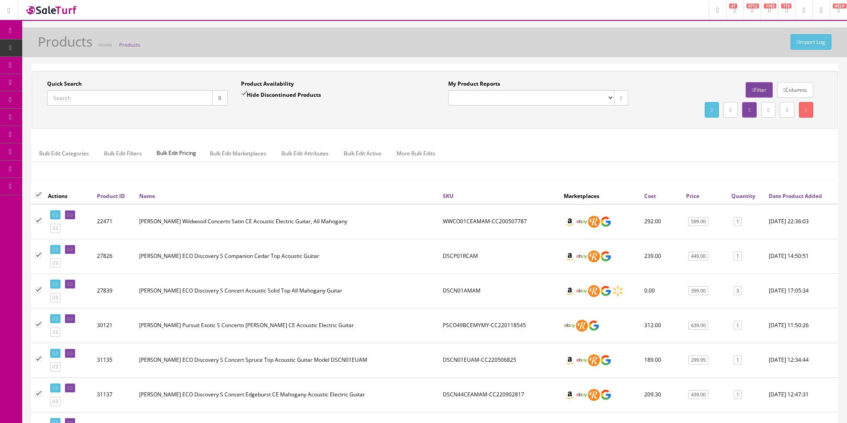
click at [279, 176] on div "Bulk Edit Categories Bulk Edit Filters Bulk Edit Pricing Bulk Edit Marketplaces…" at bounding box center [434, 159] width 805 height 42
click at [509, 165] on div "Bulk Edit Categories Bulk Edit Filters Bulk Edit Pricing Bulk Edit Marketplaces…" at bounding box center [434, 159] width 805 height 28
click at [469, 73] on div "Quick Search Date From Product Availability Hide Discontinued Products Date To …" at bounding box center [435, 100] width 806 height 58
click at [470, 73] on div "Quick Search Date From Product Availability Hide Discontinued Products Date To …" at bounding box center [435, 100] width 806 height 58
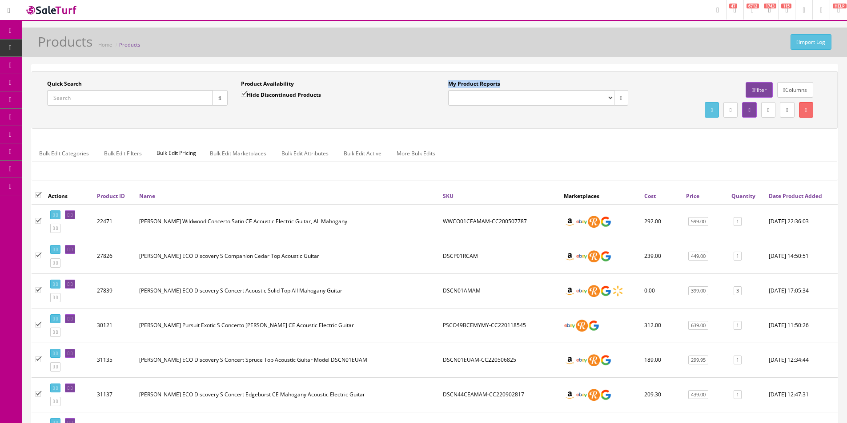
click at [470, 73] on div "Quick Search Date From Product Availability Hide Discontinued Products Date To …" at bounding box center [435, 100] width 806 height 58
click at [386, 116] on div "Quick Search Date From Product Availability Hide Discontinued Products Date To …" at bounding box center [434, 100] width 801 height 40
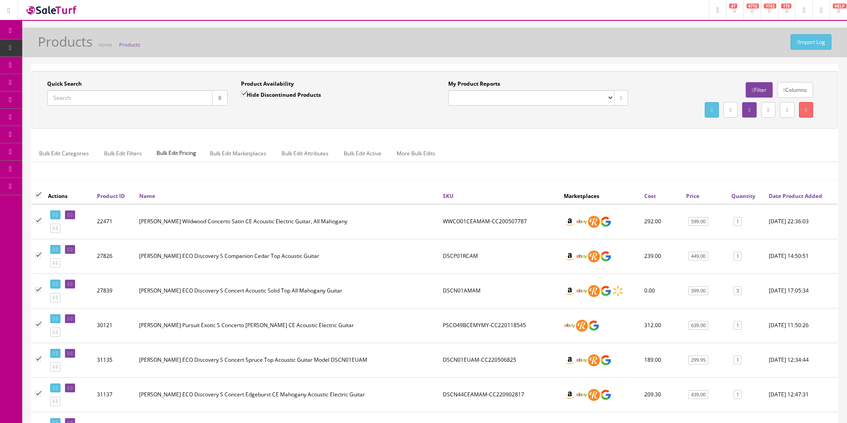
click at [386, 116] on div "Quick Search Date From Product Availability Hide Discontinued Products Date To …" at bounding box center [434, 100] width 801 height 40
click at [386, 117] on div "Quick Search Date From Product Availability Hide Discontinued Products Date To …" at bounding box center [434, 100] width 801 height 40
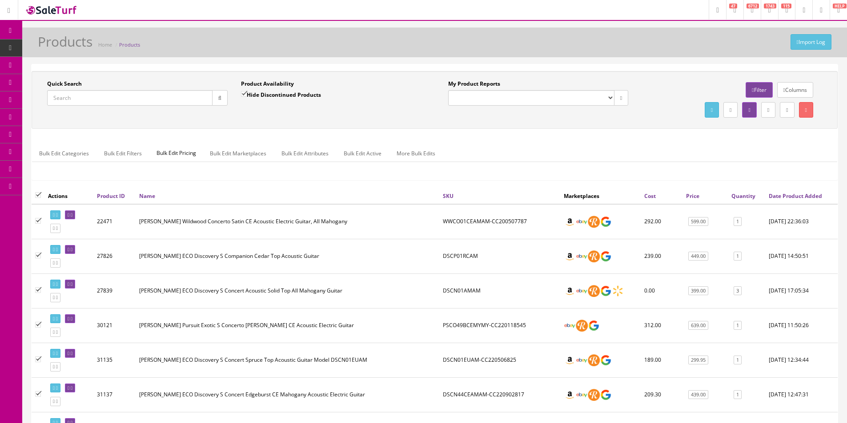
click at [353, 151] on link "Bulk Edit Active" at bounding box center [362, 153] width 52 height 17
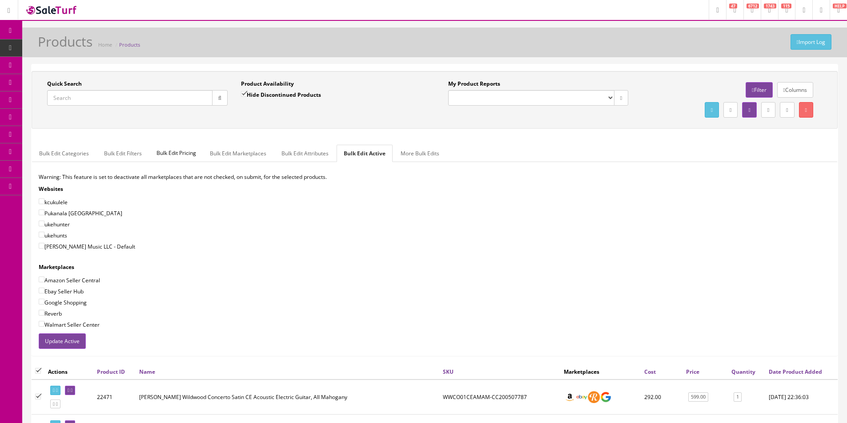
click at [165, 155] on span "Bulk Edit Pricing" at bounding box center [176, 153] width 53 height 17
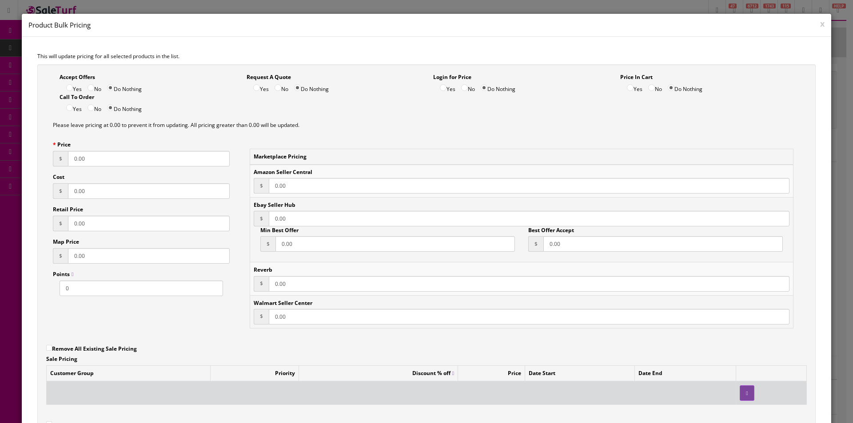
click at [304, 260] on td "Ebay Seller Hub $ 0.00 Min Best Offer $ 0.00 Best Offer Accept $ 0.00" at bounding box center [521, 230] width 543 height 65
click at [312, 260] on td "Ebay Seller Hub $ 0.00 Min Best Offer $ 0.00 Best Offer Accept $ 0.00" at bounding box center [521, 230] width 543 height 65
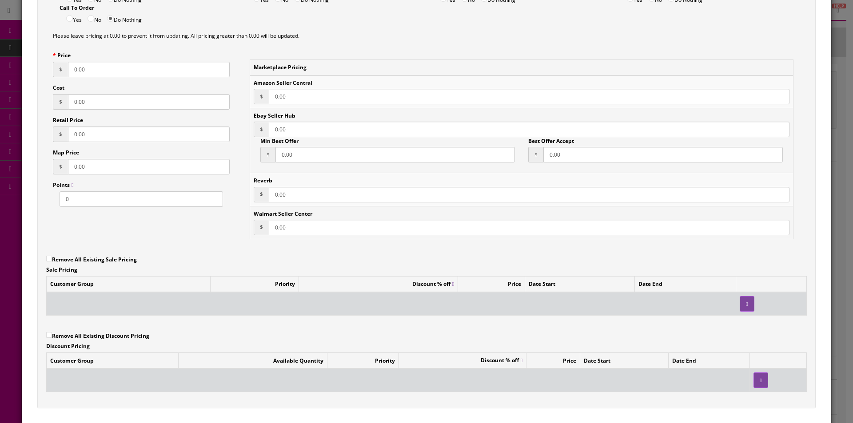
scroll to position [149, 0]
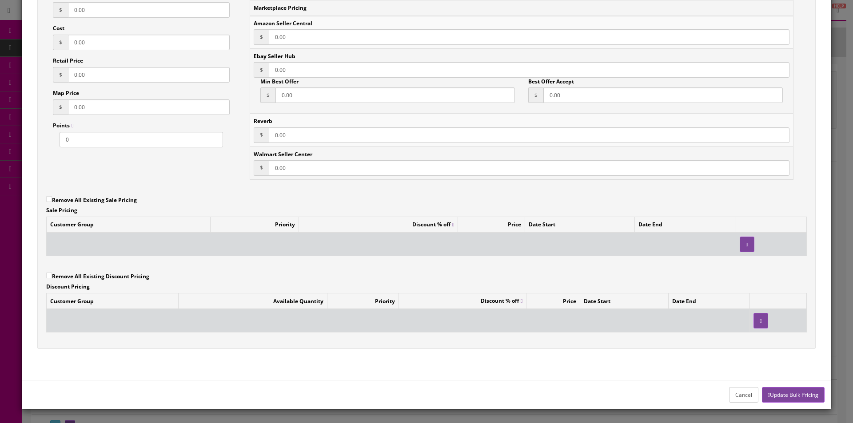
click at [745, 244] on button "button" at bounding box center [747, 245] width 14 height 16
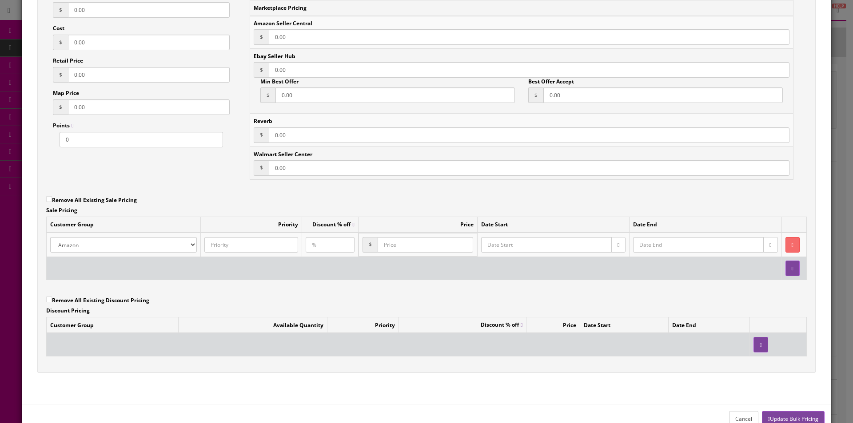
click at [786, 270] on button "button" at bounding box center [793, 269] width 14 height 16
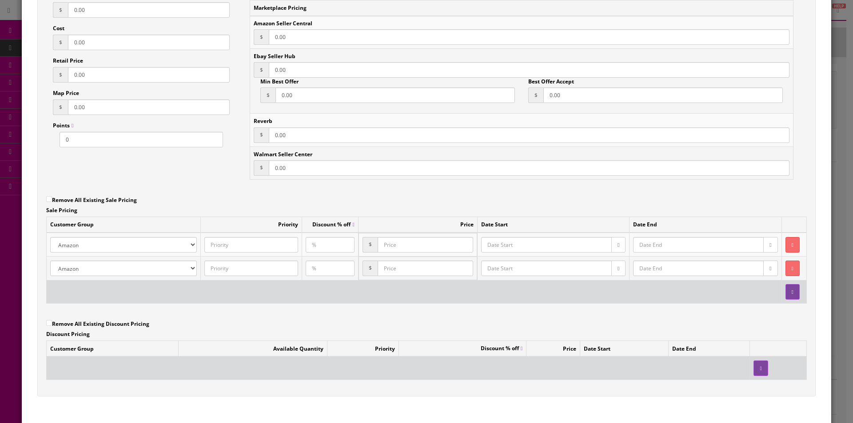
click at [139, 270] on select "Amazon Default Ebay Jet My Store Customers Phone Preferred Pukanala USA Custome…" at bounding box center [123, 269] width 147 height 16
select select "1"
click at [50, 261] on select "Amazon Default Ebay Jet My Store Customers Phone Preferred Pukanala USA Custome…" at bounding box center [123, 269] width 147 height 16
click at [306, 246] on input "text" at bounding box center [330, 245] width 49 height 16
type input "10"
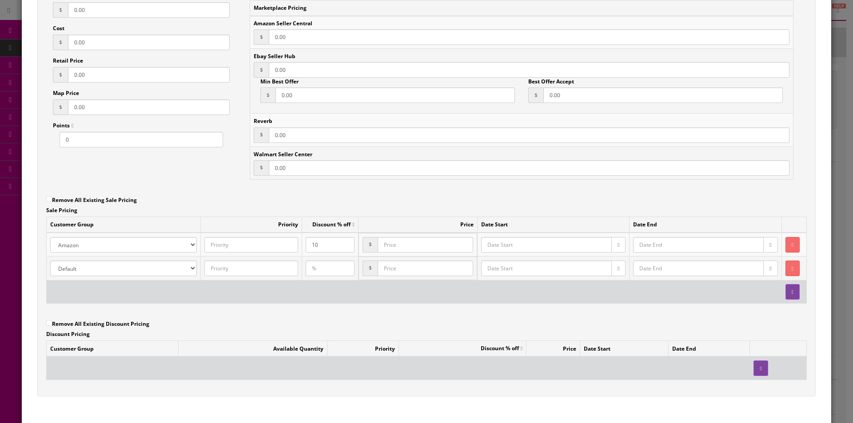
click at [350, 310] on div "Customer Group Priority Discount % off Price Date Start Date End Amazon Default…" at bounding box center [426, 264] width 761 height 95
click at [324, 271] on input "text" at bounding box center [330, 269] width 49 height 16
type input "20"
click at [387, 292] on td at bounding box center [414, 291] width 735 height 23
click at [611, 249] on button "button" at bounding box center [618, 245] width 14 height 16
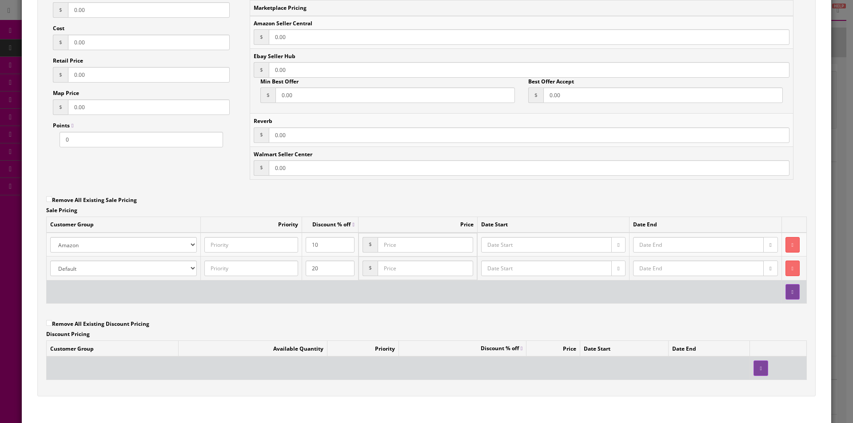
type input "2025-08-18"
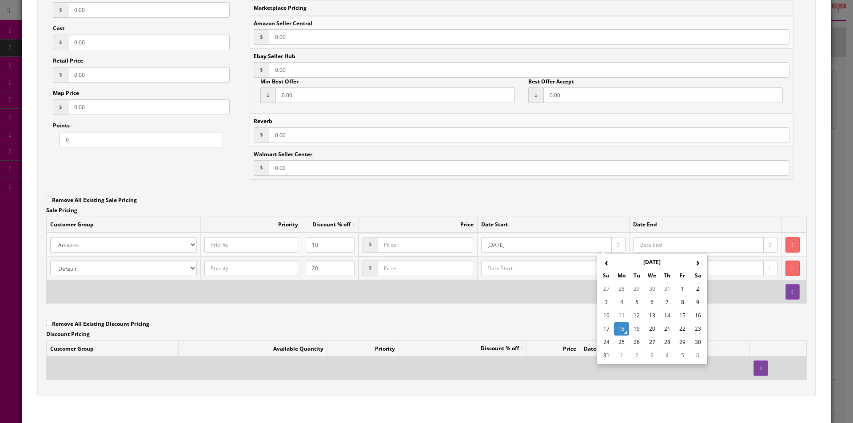
click at [623, 333] on td "18" at bounding box center [621, 329] width 15 height 13
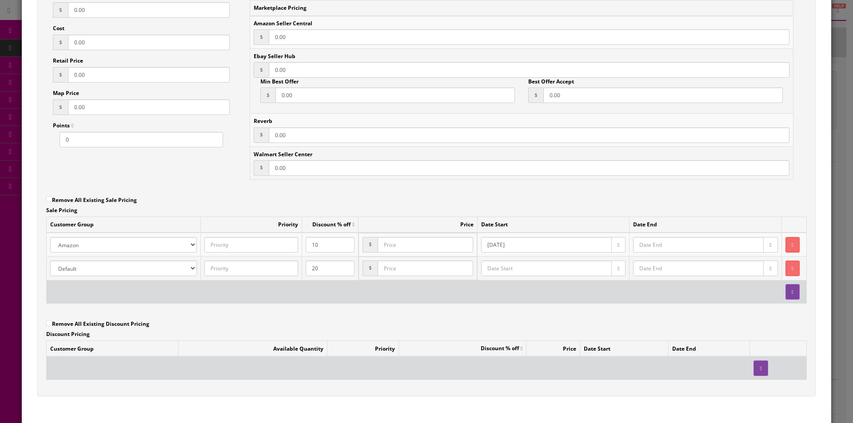
click at [727, 245] on input "text" at bounding box center [698, 245] width 131 height 16
click at [770, 243] on icon "button" at bounding box center [771, 245] width 2 height 5
click at [755, 261] on th "›" at bounding box center [754, 262] width 15 height 13
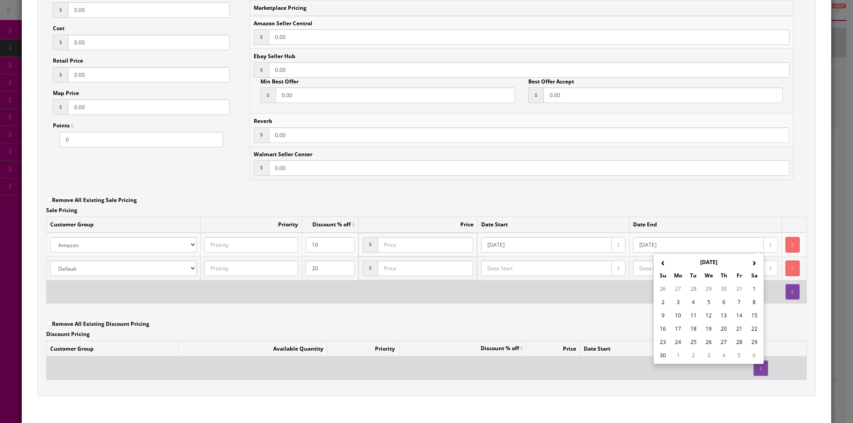
click at [755, 261] on th "›" at bounding box center [754, 262] width 15 height 13
click at [752, 263] on th "›" at bounding box center [754, 262] width 15 height 13
click at [737, 289] on td "2" at bounding box center [738, 289] width 15 height 13
type input "2026-01-02"
click at [726, 251] on input "2026-01-02" at bounding box center [698, 245] width 131 height 16
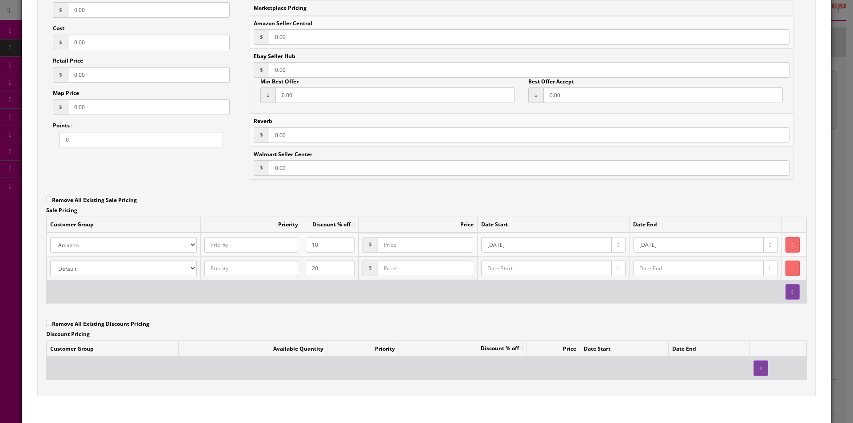
click at [726, 251] on input "2026-01-02" at bounding box center [698, 245] width 131 height 16
click at [713, 265] on input "text" at bounding box center [698, 269] width 131 height 16
paste input "2026-01-02"
type input "2026-01-02"
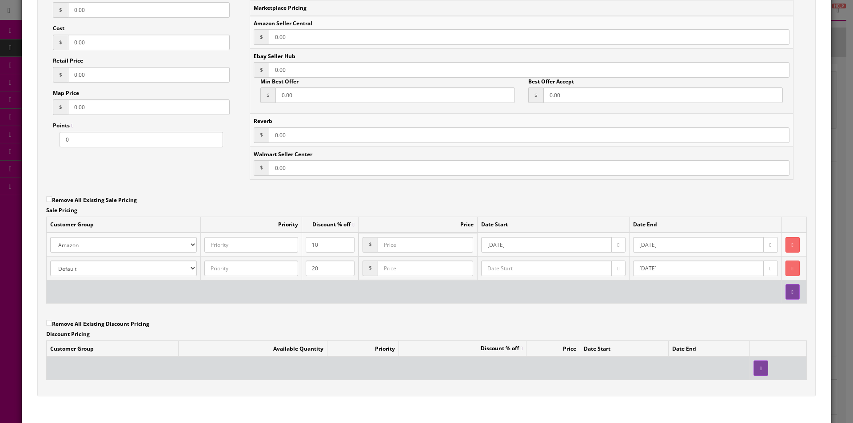
click at [531, 243] on input "2025-08-18" at bounding box center [546, 245] width 131 height 16
click at [518, 265] on input "text" at bounding box center [546, 269] width 131 height 16
paste input "2025-08-18"
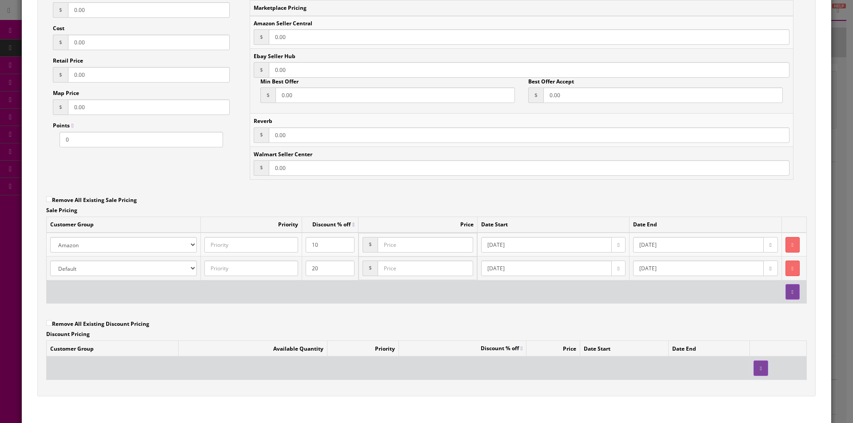
type input "2025-08-18"
click at [533, 293] on td at bounding box center [414, 291] width 735 height 23
click at [627, 300] on td at bounding box center [414, 291] width 735 height 23
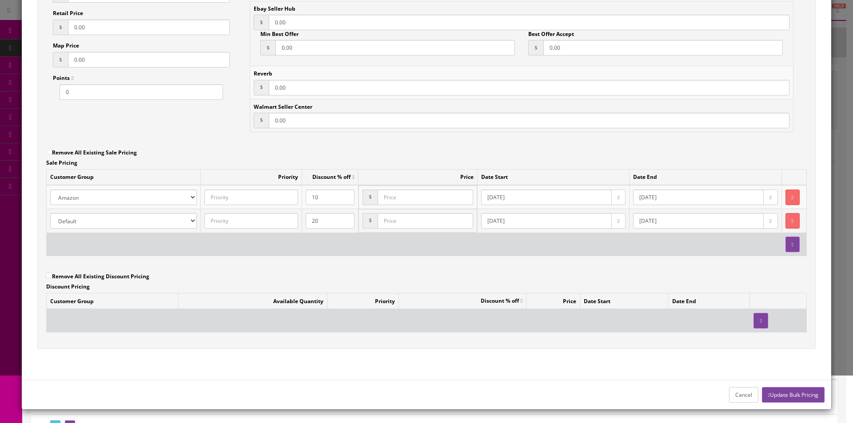
click at [587, 269] on div "Accept Offers Yes No Do Nothing Request A Quote Yes No Do Nothing Login for Pri…" at bounding box center [426, 108] width 779 height 481
click at [613, 283] on div "Accept Offers Yes No Do Nothing Request A Quote Yes No Do Nothing Login for Pri…" at bounding box center [426, 108] width 779 height 481
click at [535, 248] on td at bounding box center [414, 244] width 735 height 23
click at [535, 247] on td at bounding box center [414, 244] width 735 height 23
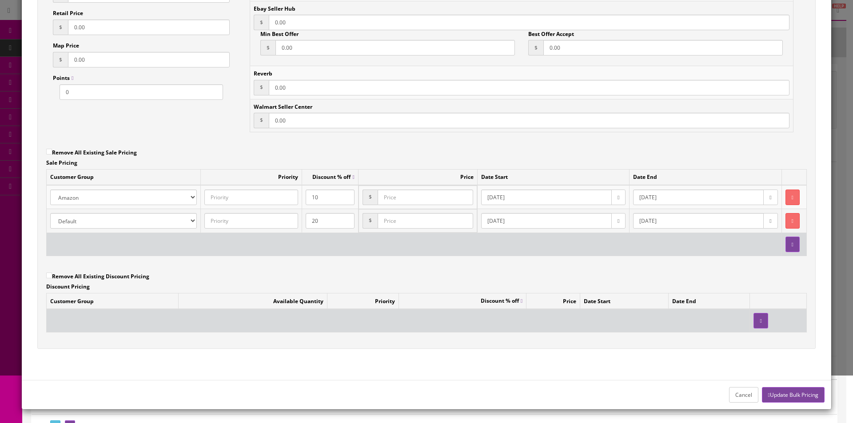
click at [535, 246] on td at bounding box center [414, 244] width 735 height 23
click at [535, 247] on td at bounding box center [414, 244] width 735 height 23
click at [771, 394] on button "Update Bulk Pricing" at bounding box center [793, 395] width 63 height 16
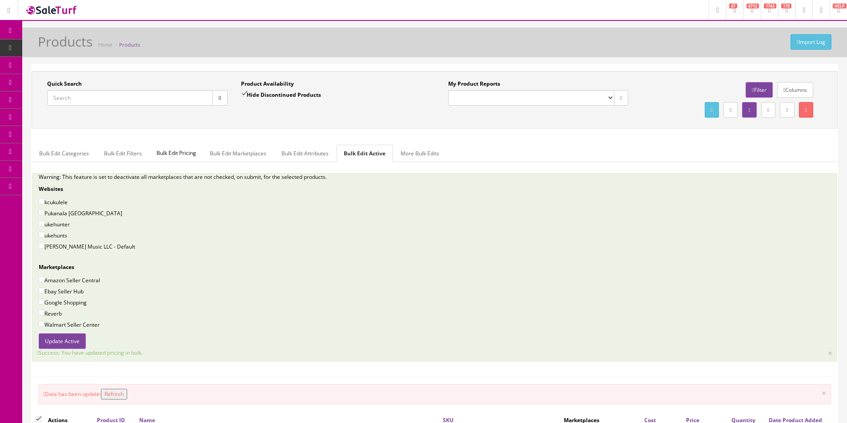
click at [136, 100] on input "Quick Search" at bounding box center [129, 98] width 165 height 16
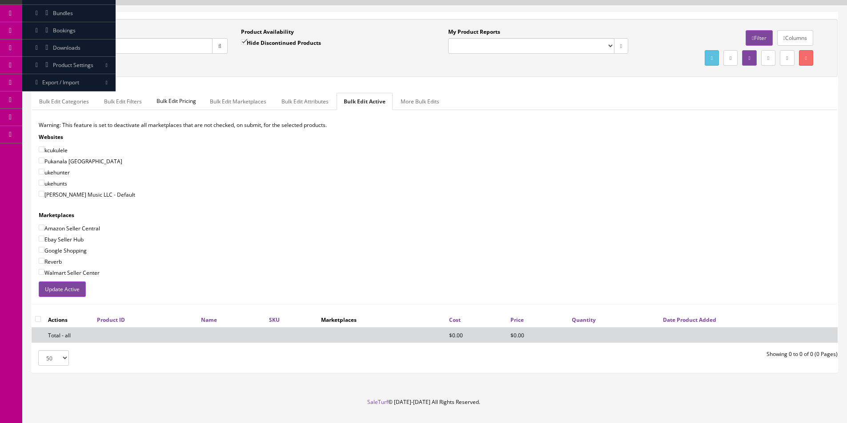
scroll to position [72, 0]
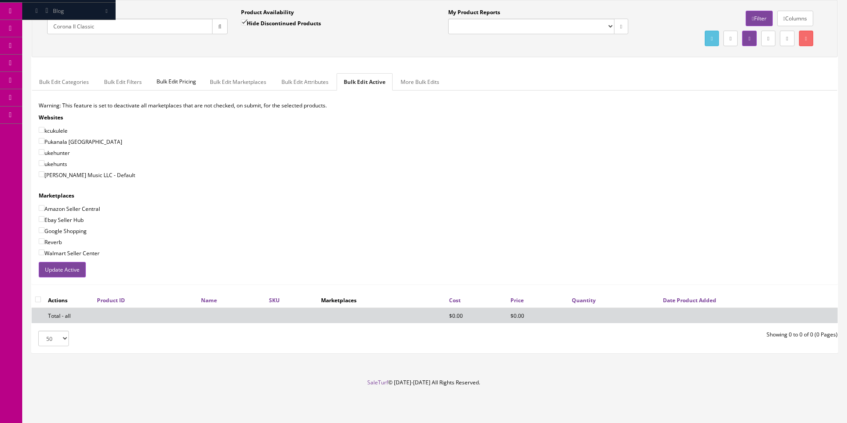
type input "Corona II Classic"
click at [270, 27] on label "Hide Discontinued Products" at bounding box center [281, 23] width 80 height 9
click at [247, 25] on input "Hide Discontinued Products" at bounding box center [244, 23] width 6 height 6
checkbox input "false"
click at [221, 27] on button "button" at bounding box center [220, 27] width 16 height 16
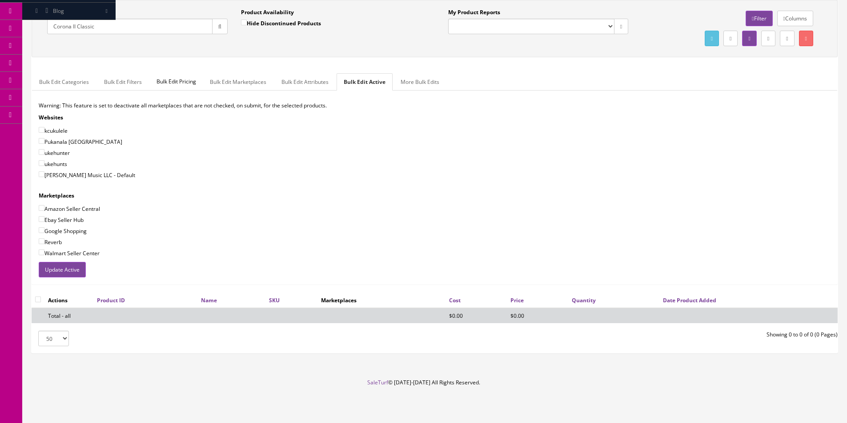
click at [252, 36] on div "Product Availability Hide Discontinued Products Date To" at bounding box center [331, 24] width 194 height 32
click at [759, 19] on link "Filter" at bounding box center [758, 19] width 27 height 16
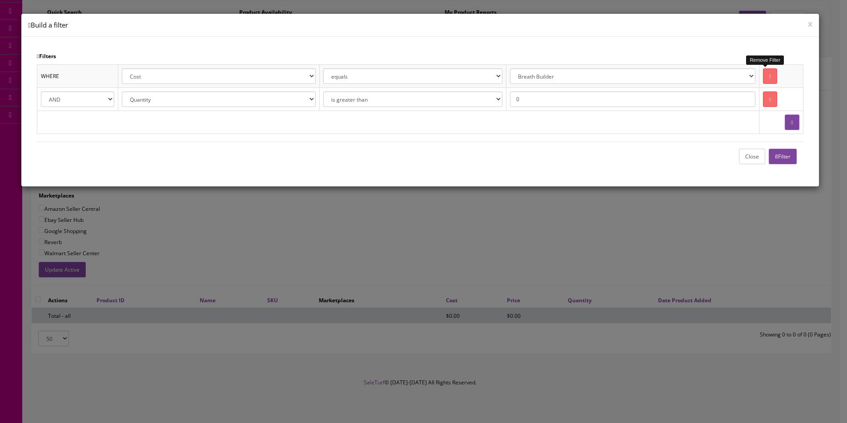
click at [763, 76] on link at bounding box center [770, 76] width 14 height 16
click at [769, 97] on icon at bounding box center [770, 99] width 2 height 5
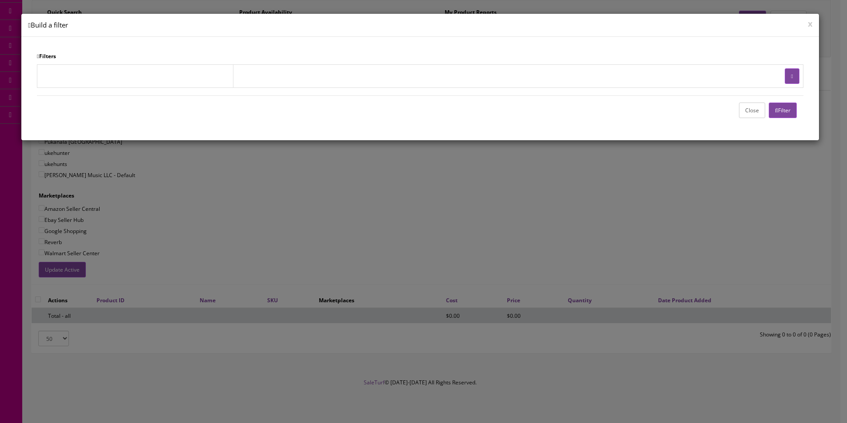
click at [777, 106] on div "Close Filter" at bounding box center [420, 110] width 766 height 29
click at [777, 108] on button "Filter" at bounding box center [782, 111] width 28 height 16
click at [751, 109] on button "Close" at bounding box center [752, 111] width 26 height 16
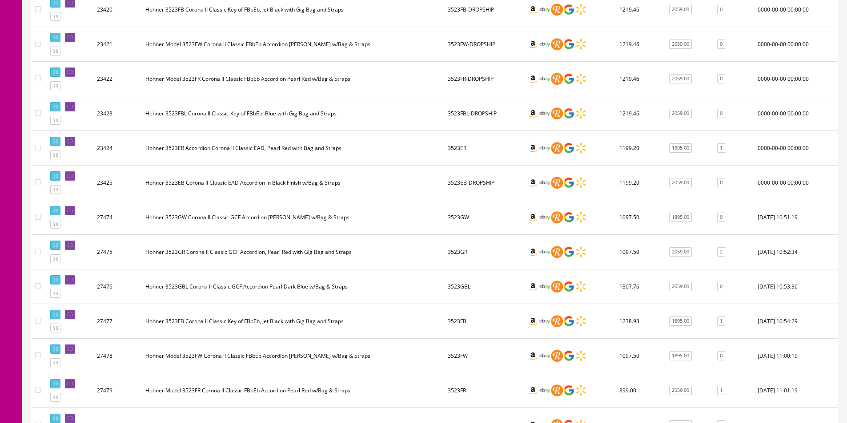
scroll to position [560, 0]
click at [491, 115] on td "3523FBL-DROPSHIP" at bounding box center [483, 114] width 79 height 35
click at [497, 115] on td "3523FBL-DROPSHIP" at bounding box center [483, 114] width 79 height 35
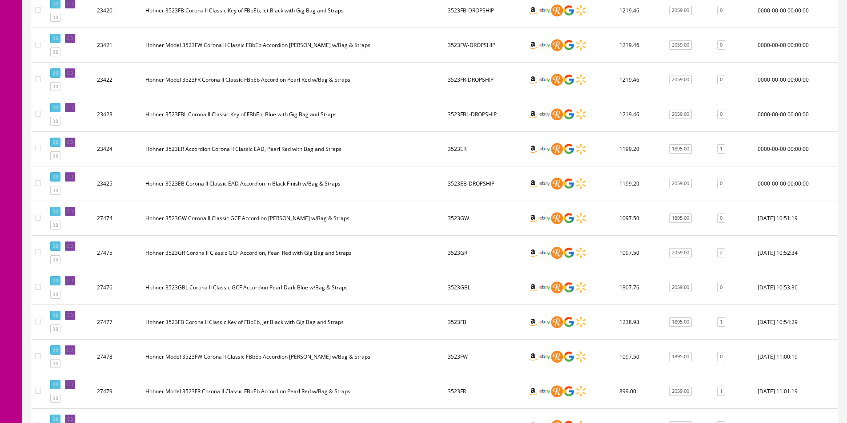
click at [497, 115] on td "3523FBL-DROPSHIP" at bounding box center [483, 114] width 79 height 35
click at [489, 114] on td "3523FBL-DROPSHIP" at bounding box center [483, 114] width 79 height 35
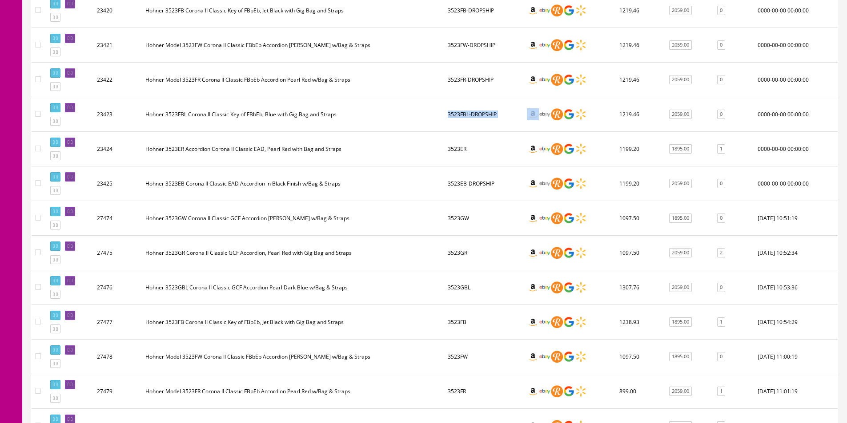
click at [489, 113] on td "3523FBL-DROPSHIP" at bounding box center [483, 114] width 79 height 35
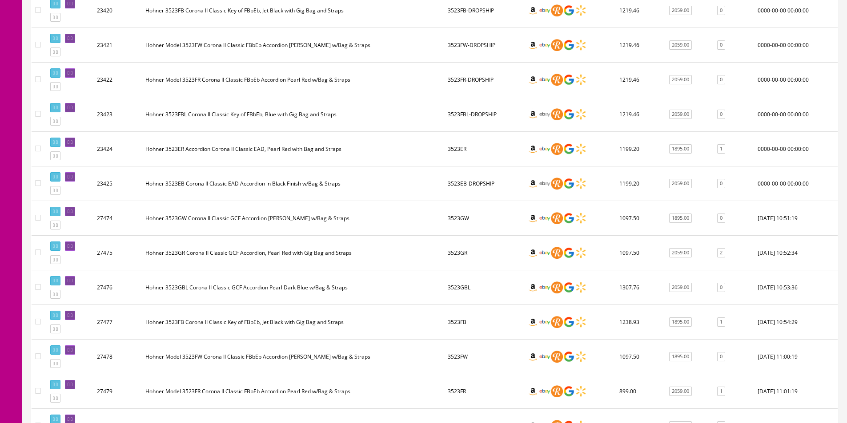
click at [489, 113] on td "3523FBL-DROPSHIP" at bounding box center [483, 114] width 79 height 35
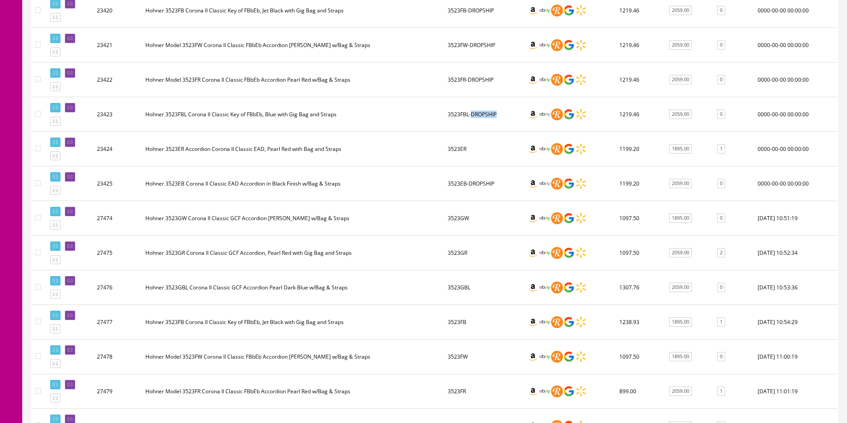
click at [489, 113] on td "3523FBL-DROPSHIP" at bounding box center [483, 114] width 79 height 35
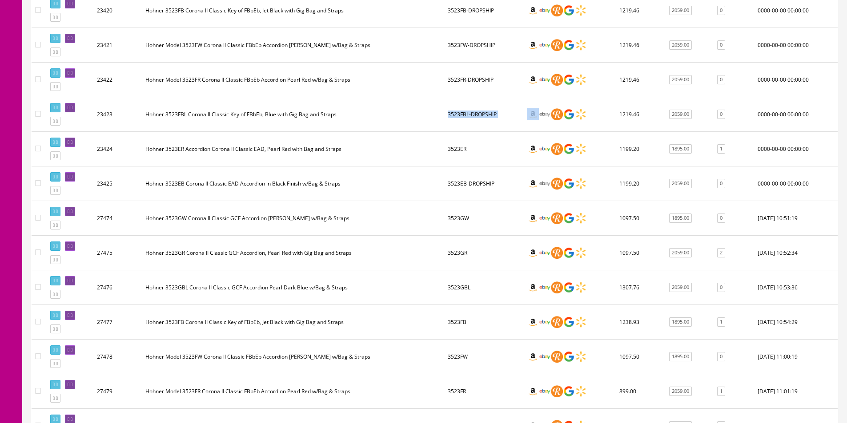
click at [489, 113] on td "3523FBL-DROPSHIP" at bounding box center [483, 114] width 79 height 35
click at [489, 112] on td "3523FBL-DROPSHIP" at bounding box center [483, 114] width 79 height 35
click at [489, 113] on td "3523FBL-DROPSHIP" at bounding box center [483, 114] width 79 height 35
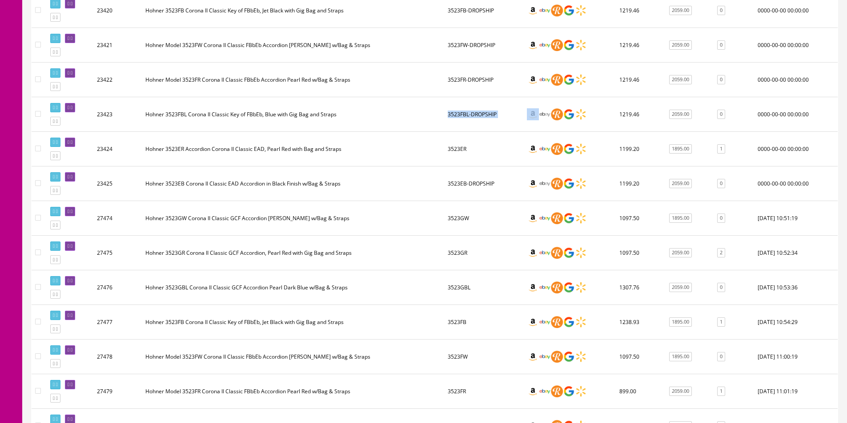
click at [489, 113] on td "3523FBL-DROPSHIP" at bounding box center [483, 114] width 79 height 35
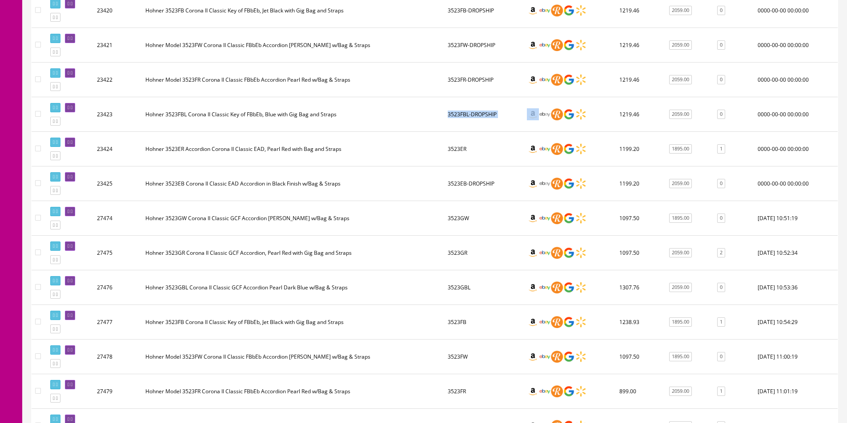
click at [489, 113] on td "3523FBL-DROPSHIP" at bounding box center [483, 114] width 79 height 35
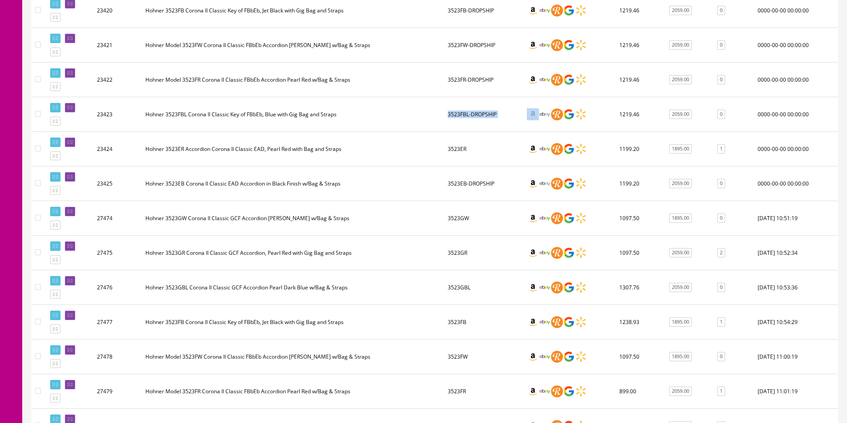
click at [489, 113] on td "3523FBL-DROPSHIP" at bounding box center [483, 114] width 79 height 35
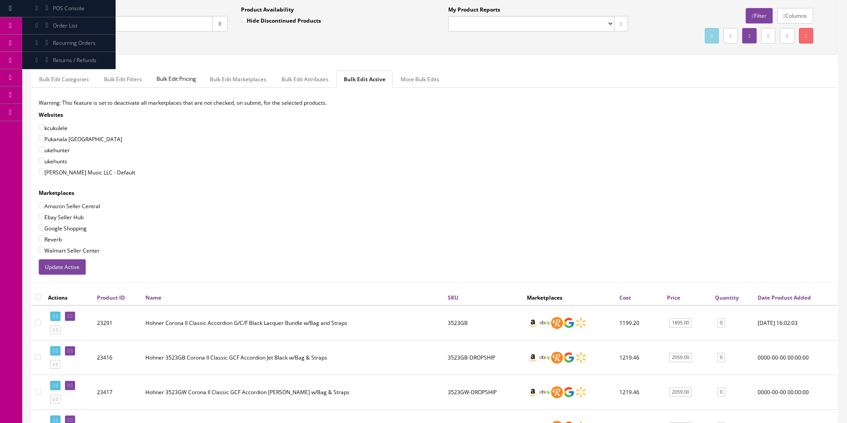
scroll to position [0, 0]
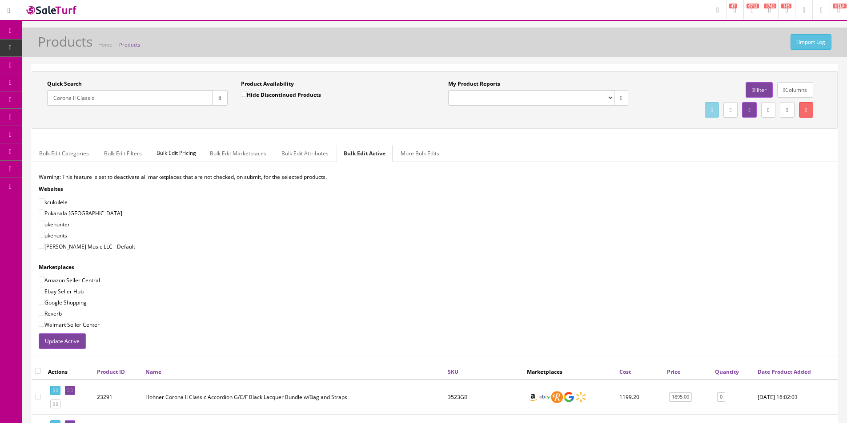
drag, startPoint x: 60, startPoint y: 98, endPoint x: 89, endPoint y: 92, distance: 28.9
click at [60, 98] on span "Order List" at bounding box center [65, 100] width 24 height 8
click at [205, 81] on div "Quick Search Corona II Classic" at bounding box center [137, 93] width 180 height 26
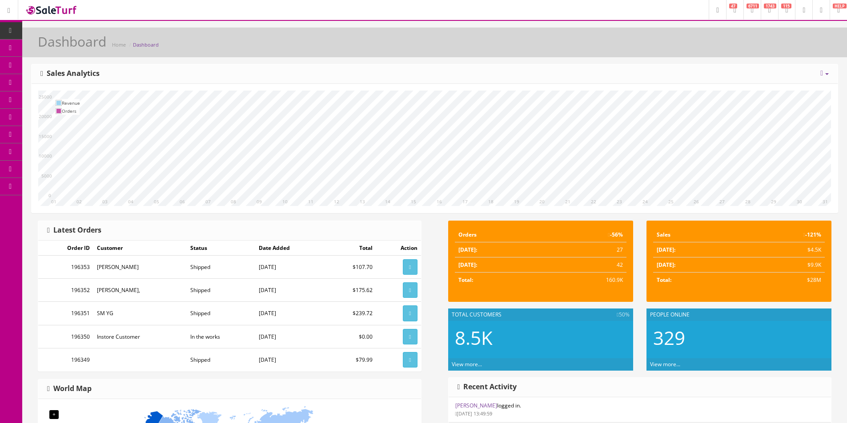
click at [275, 49] on div "Dashboard Home Dashboard" at bounding box center [434, 44] width 811 height 21
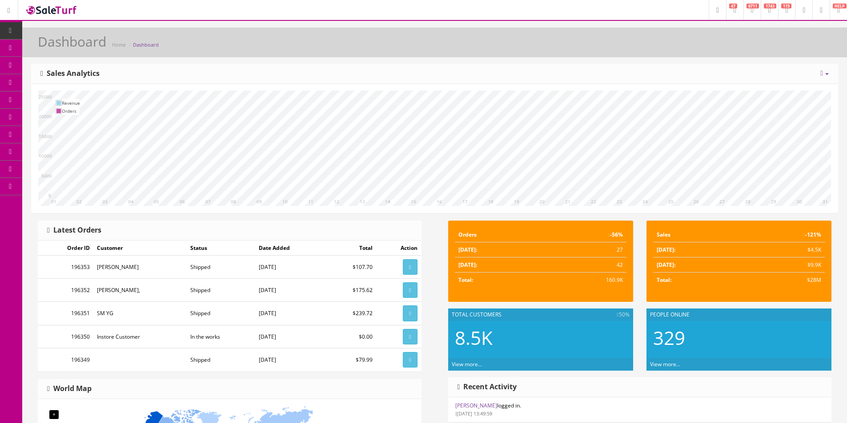
click at [275, 49] on div "Dashboard Home Dashboard" at bounding box center [434, 44] width 811 height 21
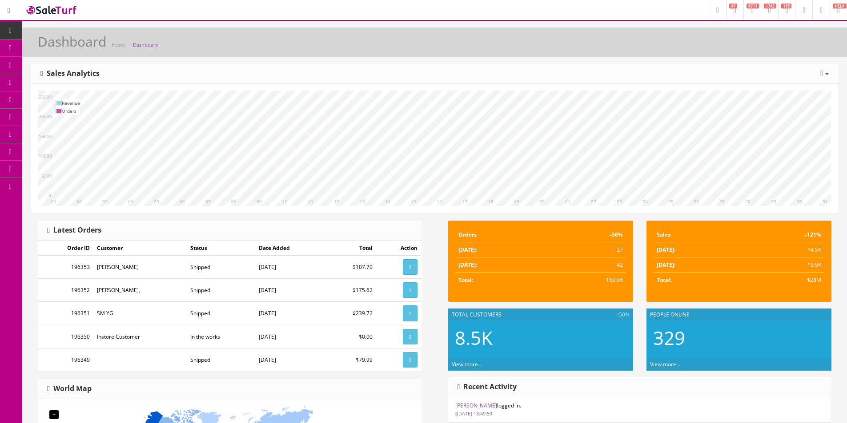
click at [275, 49] on div "Dashboard Home Dashboard" at bounding box center [434, 44] width 811 height 21
click at [275, 50] on div "Dashboard Home Dashboard" at bounding box center [434, 44] width 811 height 21
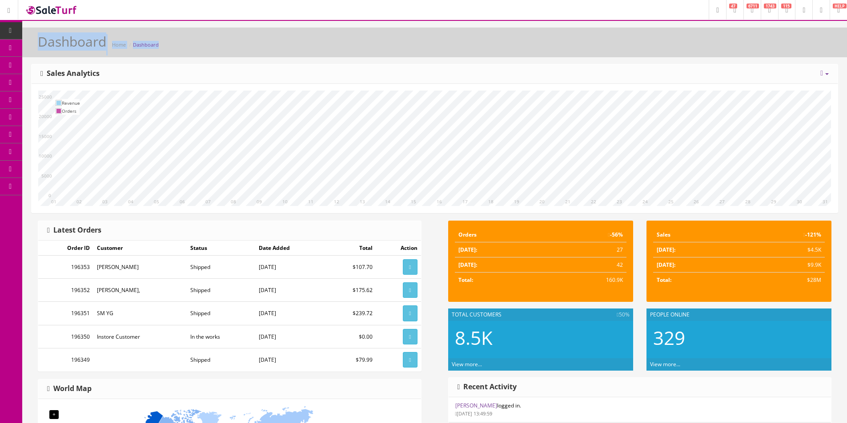
click at [275, 50] on div "Dashboard Home Dashboard" at bounding box center [434, 44] width 811 height 21
click at [275, 51] on div "Dashboard Home Dashboard" at bounding box center [434, 44] width 811 height 21
click at [275, 50] on div "Dashboard Home Dashboard" at bounding box center [434, 44] width 811 height 21
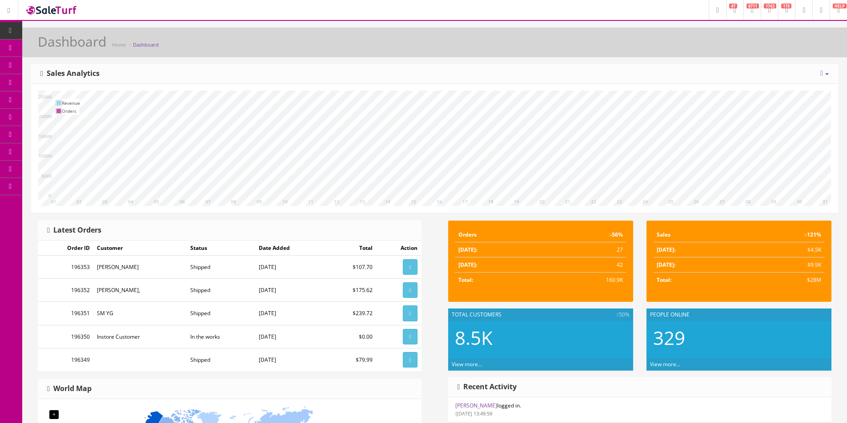
click at [275, 50] on div "Dashboard Home Dashboard" at bounding box center [434, 44] width 811 height 21
drag, startPoint x: 275, startPoint y: 50, endPoint x: 236, endPoint y: 44, distance: 39.2
click at [236, 44] on div "Dashboard Home Dashboard" at bounding box center [434, 44] width 811 height 21
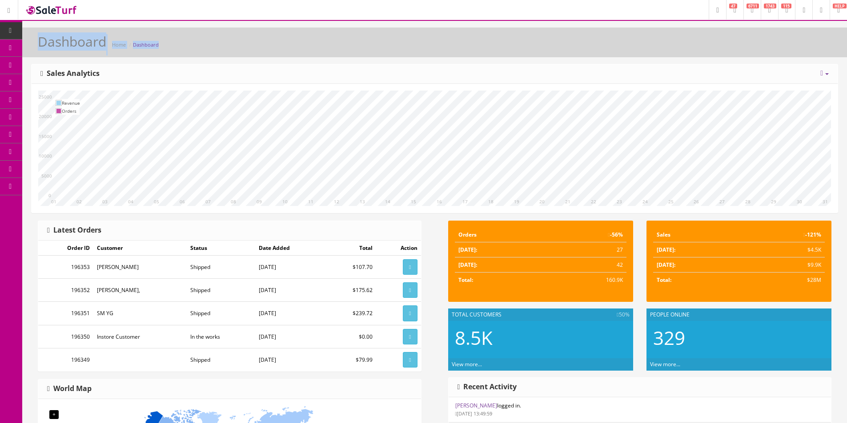
click at [236, 44] on div "Dashboard Home Dashboard" at bounding box center [434, 44] width 811 height 21
click at [517, 48] on div "Dashboard Home Dashboard" at bounding box center [434, 44] width 811 height 21
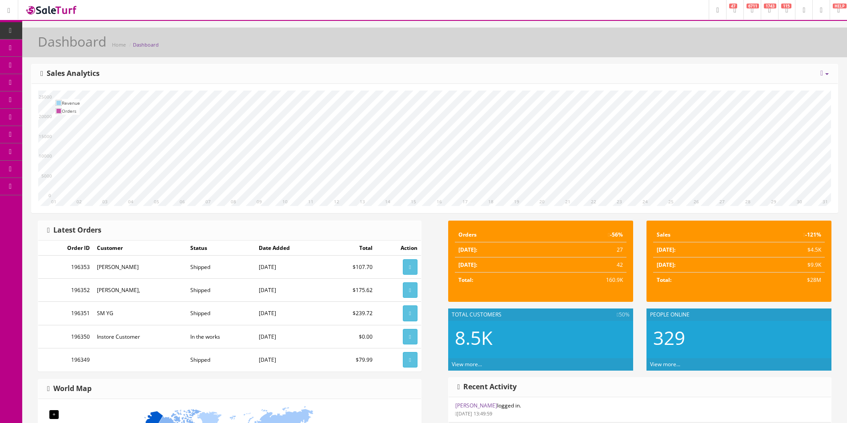
click at [640, 79] on div "[DATE] Week Month Year Year over Year Last Year over Prior Year Sales Analytics" at bounding box center [435, 74] width 806 height 20
click at [641, 79] on div "[DATE] Week Month Year Year over Year Last Year over Prior Year Sales Analytics" at bounding box center [435, 74] width 806 height 20
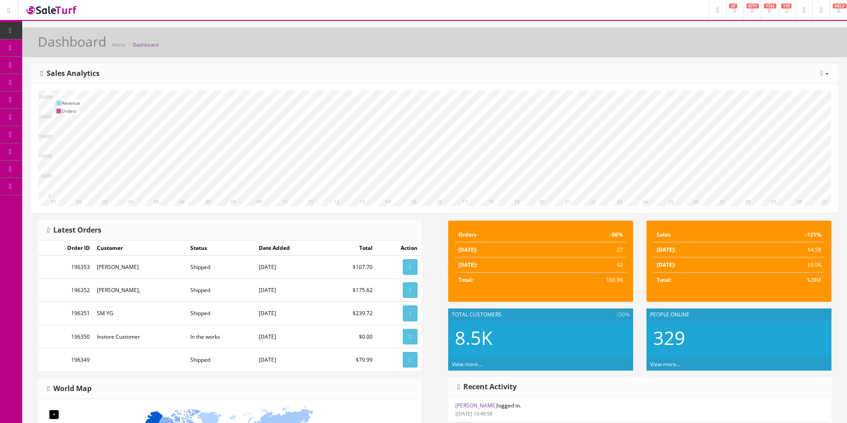
drag, startPoint x: 641, startPoint y: 79, endPoint x: 643, endPoint y: 73, distance: 5.5
click at [641, 79] on div "[DATE] Week Month Year Year over Year Last Year over Prior Year Sales Analytics" at bounding box center [435, 74] width 806 height 20
click at [13, 30] on icon at bounding box center [10, 30] width 9 height 7
click at [472, 69] on div "[DATE] Week Month Year Year over Year Last Year over Prior Year Sales Analytics" at bounding box center [435, 74] width 806 height 20
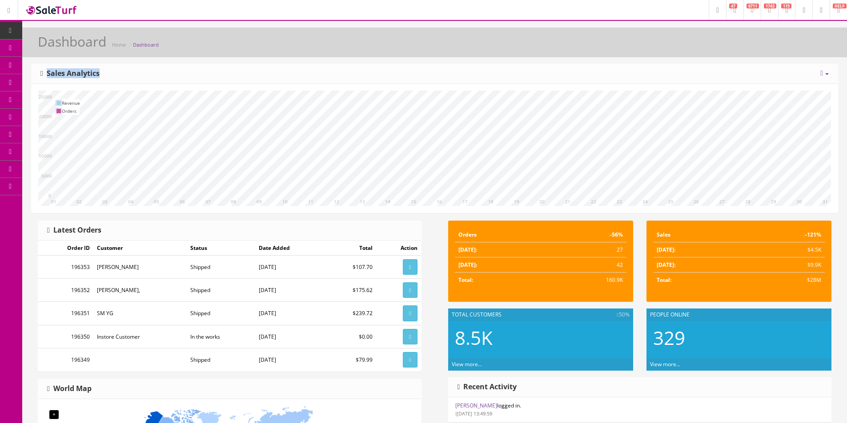
click at [472, 69] on div "[DATE] Week Month Year Year over Year Last Year over Prior Year Sales Analytics" at bounding box center [435, 74] width 806 height 20
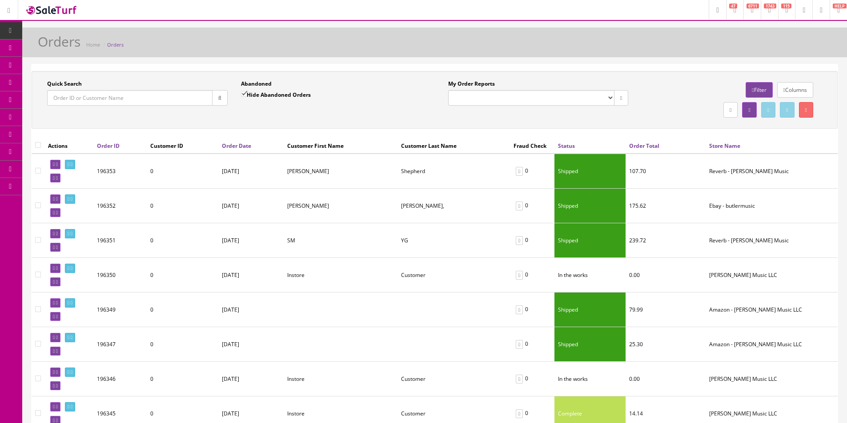
click at [236, 119] on div "Quick Search Date From Abandoned Hide Abandoned Orders Date To My Order Reports…" at bounding box center [434, 100] width 801 height 40
click at [236, 120] on div "Quick Search Date From Abandoned Hide Abandoned Orders Date To My Order Reports…" at bounding box center [434, 100] width 801 height 40
click at [236, 121] on div "Quick Search Date From Abandoned Hide Abandoned Orders Date To My Order Reports…" at bounding box center [435, 100] width 806 height 58
click at [236, 120] on div "Quick Search Date From Abandoned Hide Abandoned Orders Date To My Order Reports…" at bounding box center [435, 100] width 806 height 58
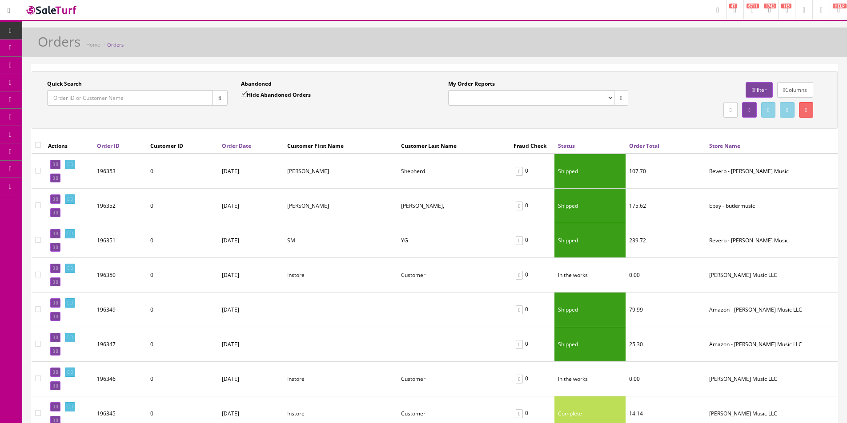
click at [236, 121] on div "Quick Search Date From Abandoned Hide Abandoned Orders Date To My Order Reports…" at bounding box center [435, 100] width 806 height 58
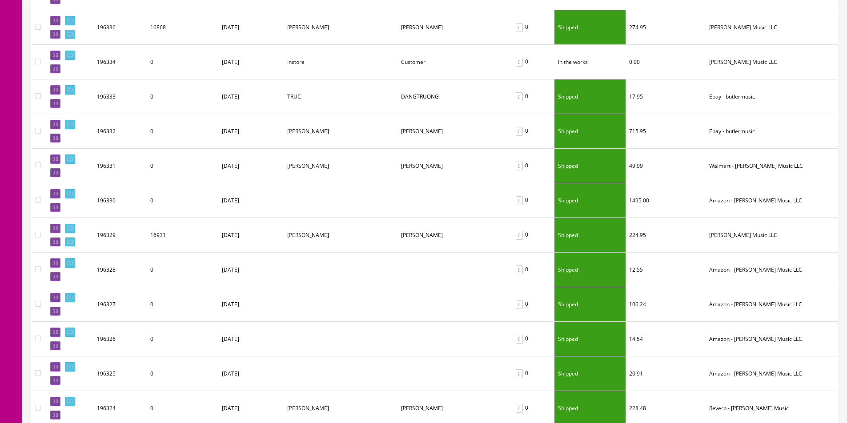
scroll to position [711, 0]
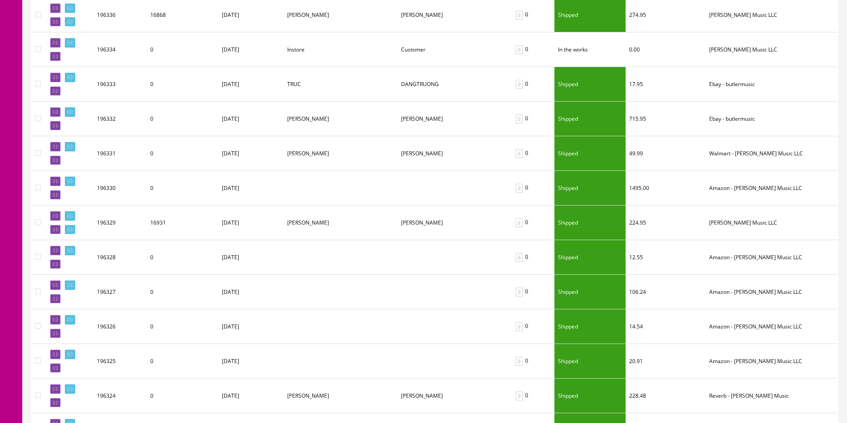
click at [282, 168] on div at bounding box center [284, 313] width 4 height 1772
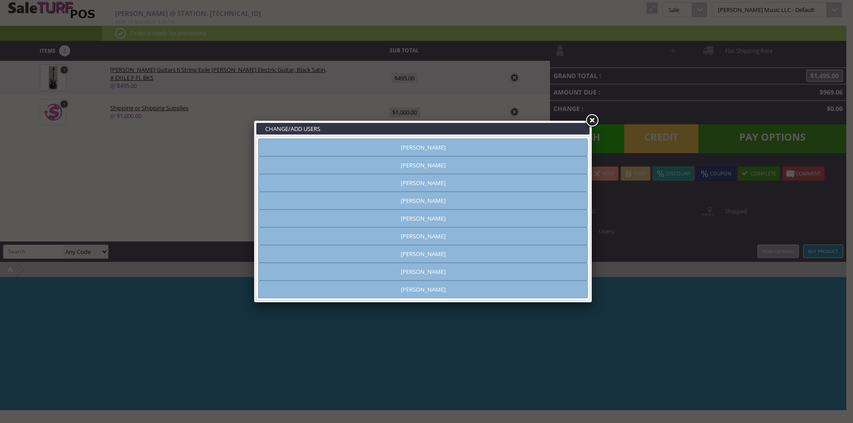
type input "[PERSON_NAME]"
click at [589, 122] on link at bounding box center [592, 121] width 16 height 16
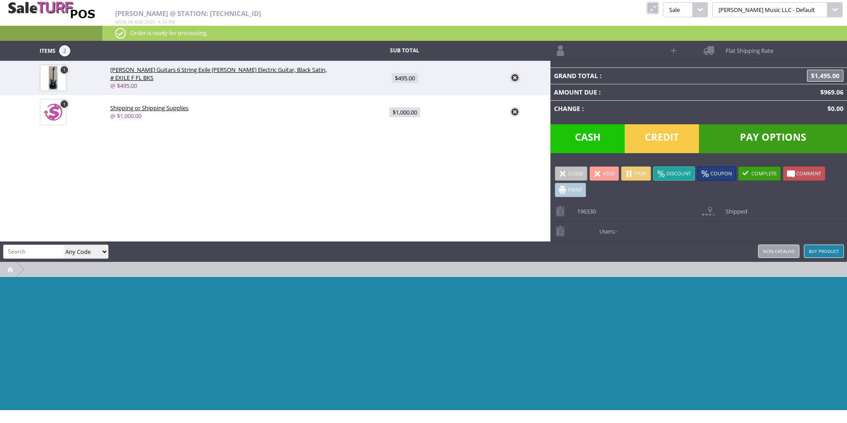
click at [416, 112] on span "$1,000.00" at bounding box center [404, 113] width 31 height 10
type input "1000"
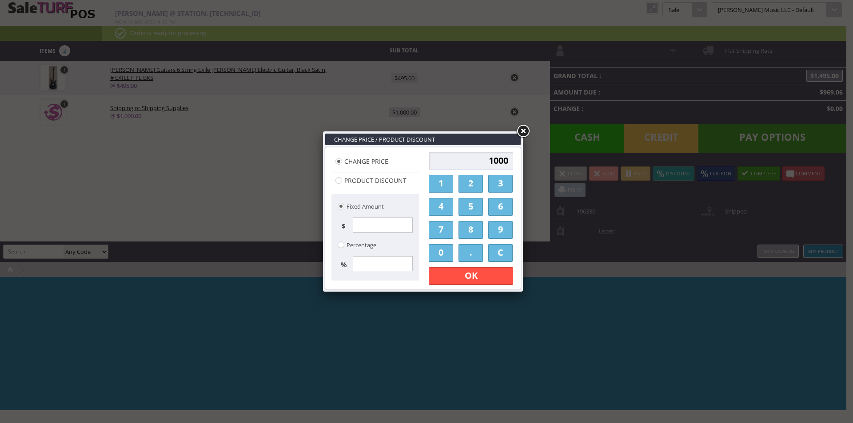
click at [473, 163] on input "1000" at bounding box center [471, 161] width 84 height 18
type input "2000"
click at [449, 142] on h3 "Change Price / Product Discount" at bounding box center [423, 140] width 196 height 12
click at [476, 276] on link "OK" at bounding box center [471, 277] width 84 height 18
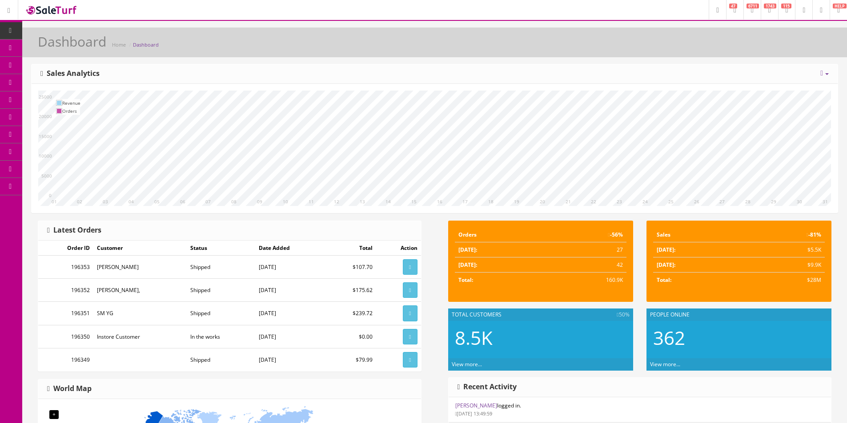
click at [570, 50] on div "Dashboard Home Dashboard" at bounding box center [434, 44] width 811 height 21
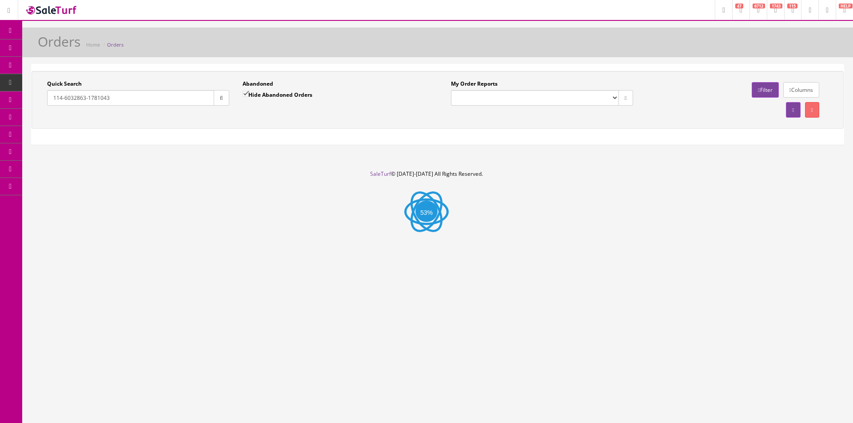
type input "114-6032863-1781043"
click at [215, 100] on button "button" at bounding box center [222, 98] width 16 height 16
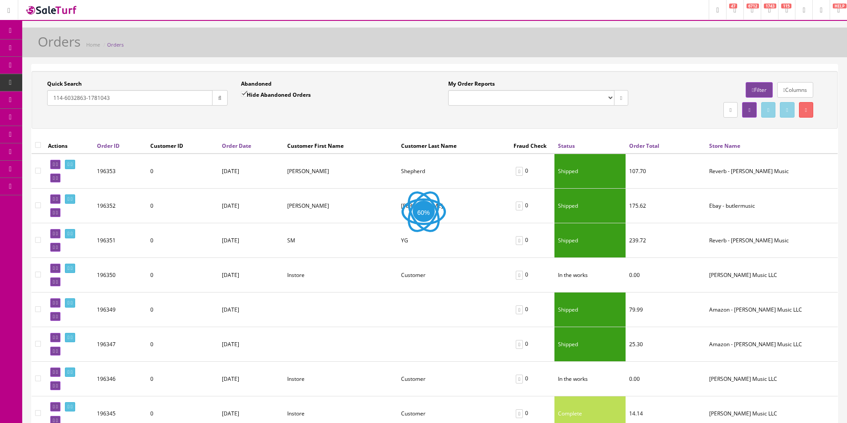
click at [266, 112] on div "Abandoned Hide Abandoned Orders Date To" at bounding box center [331, 96] width 194 height 32
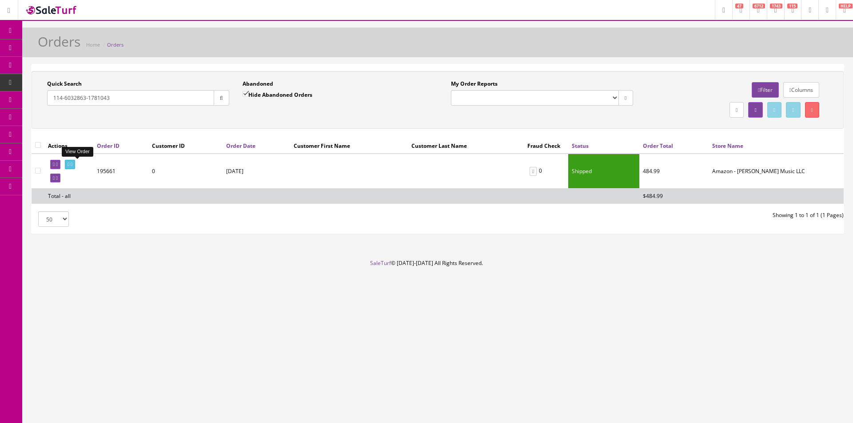
click at [75, 164] on link at bounding box center [70, 164] width 10 height 9
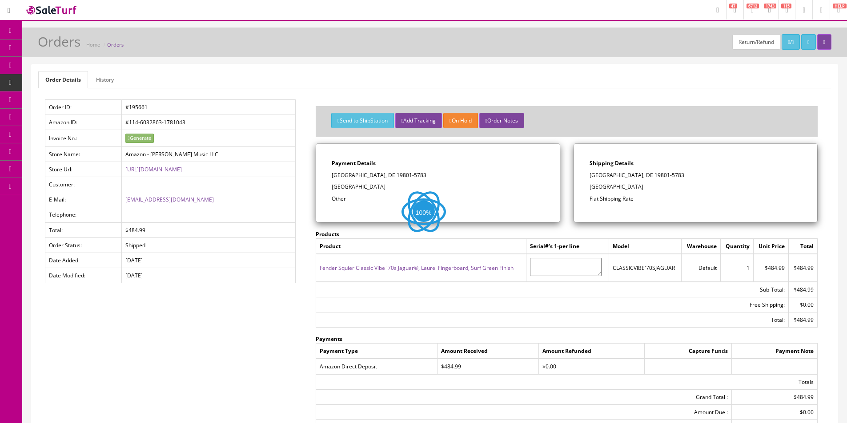
click at [104, 80] on link "History" at bounding box center [105, 79] width 32 height 17
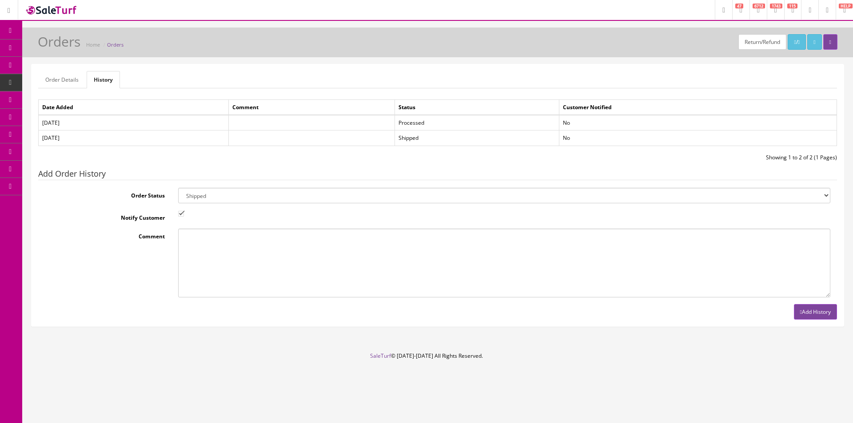
click at [230, 197] on select "Amazon Cart Awaiting Product Canceled Canceled Reversal Cart Chargeback Complet…" at bounding box center [504, 196] width 652 height 16
select select "11"
drag, startPoint x: 230, startPoint y: 197, endPoint x: 192, endPoint y: 211, distance: 40.2
click at [230, 197] on select "Amazon Cart Awaiting Product Canceled Canceled Reversal Cart Chargeback Complet…" at bounding box center [504, 196] width 652 height 16
click at [181, 214] on input "Notify Customer" at bounding box center [181, 214] width 6 height 6
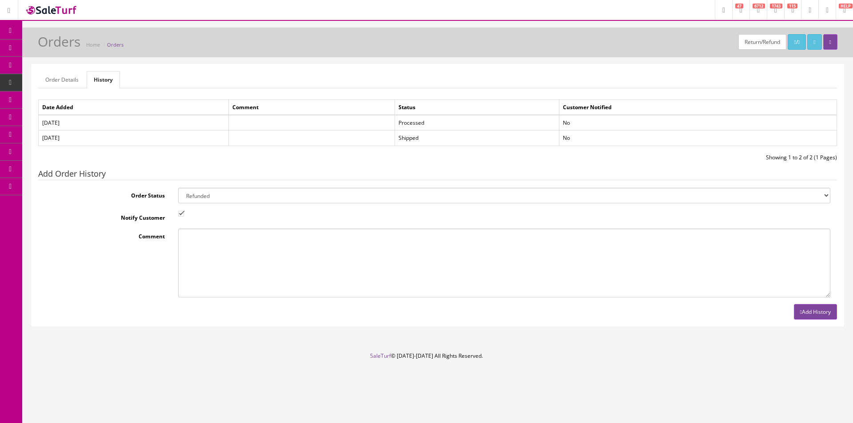
checkbox input "false"
click at [817, 316] on button "Add History" at bounding box center [815, 312] width 43 height 16
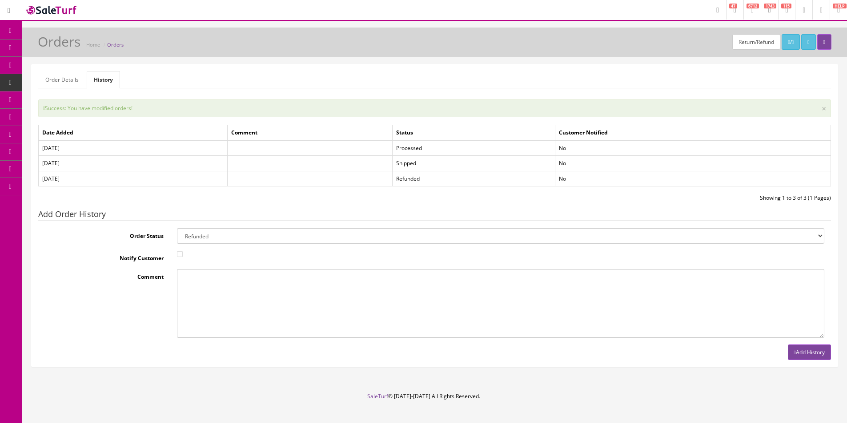
click at [68, 84] on link "Order Details" at bounding box center [62, 79] width 48 height 17
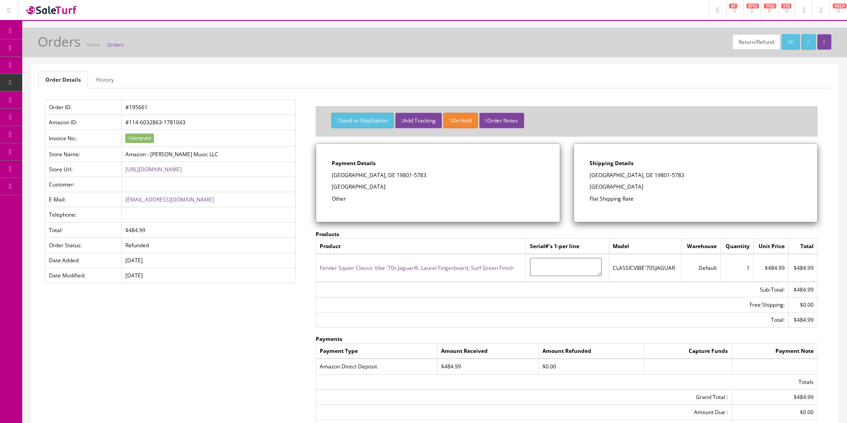
click at [387, 268] on link "Fender Squier Classic Vibe '70s Jaguar®, Laurel Fingerboard, Surf Green Finish" at bounding box center [416, 268] width 194 height 8
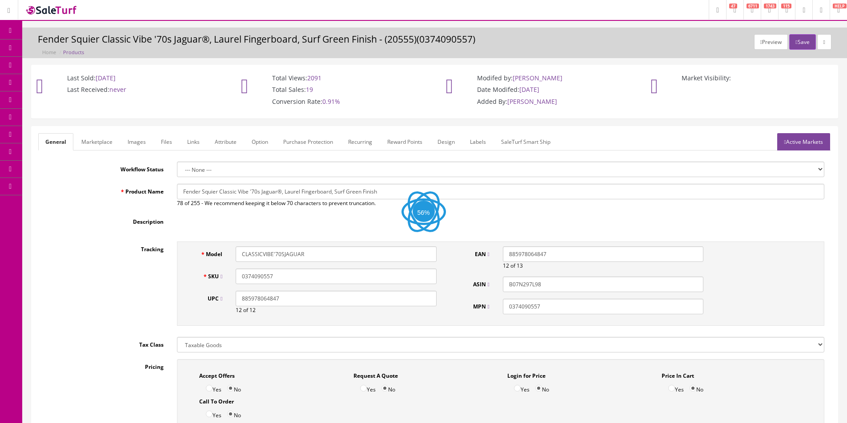
click at [473, 149] on link "Labels" at bounding box center [478, 141] width 30 height 17
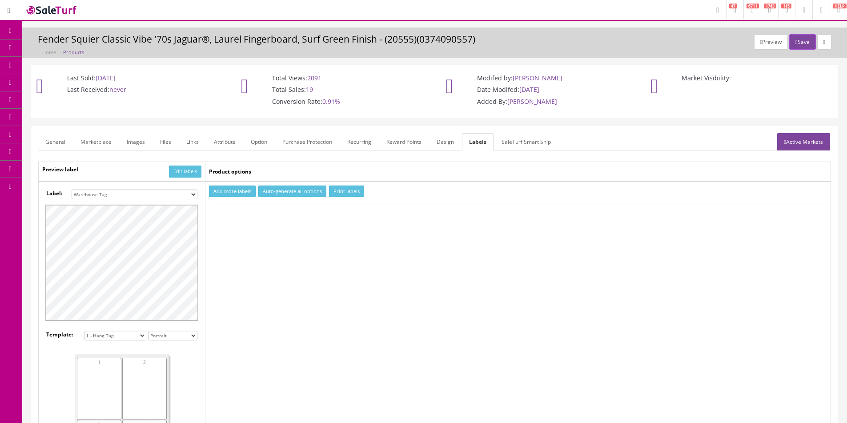
click at [155, 195] on select "Small Label 2 x 1 Label Shoe label 100 barcodes Dymo Label 2 X 1 Sticker Labels…" at bounding box center [135, 195] width 126 height 10
drag, startPoint x: 151, startPoint y: 194, endPoint x: 198, endPoint y: 190, distance: 46.8
click at [151, 194] on select "Small Label 2 x 1 Label Shoe label 100 barcodes Dymo Label 2 X 1 Sticker Labels…" at bounding box center [135, 195] width 126 height 10
click at [217, 188] on button "Add more labels" at bounding box center [232, 192] width 47 height 12
click at [233, 221] on input "number" at bounding box center [232, 219] width 45 height 10
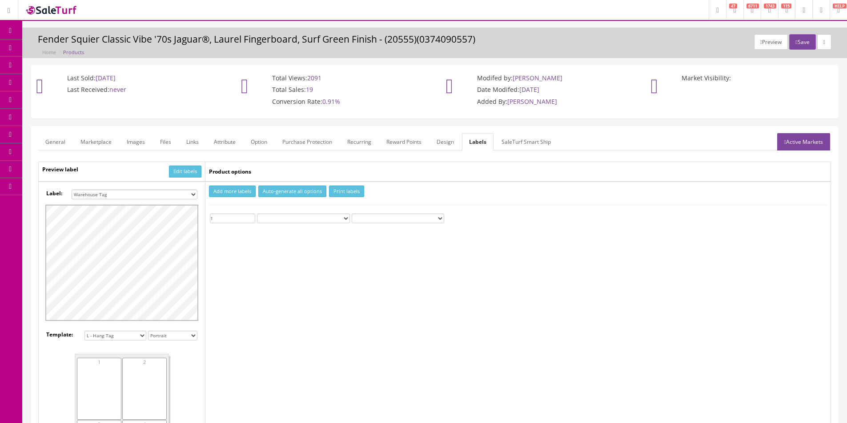
type input "1"
click at [345, 196] on button "Print labels" at bounding box center [346, 192] width 35 height 12
click at [738, 204] on td "Add more labels Auto-generate all options Print labels 1 Custom Text" at bounding box center [517, 338] width 625 height 312
